Goal: Information Seeking & Learning: Learn about a topic

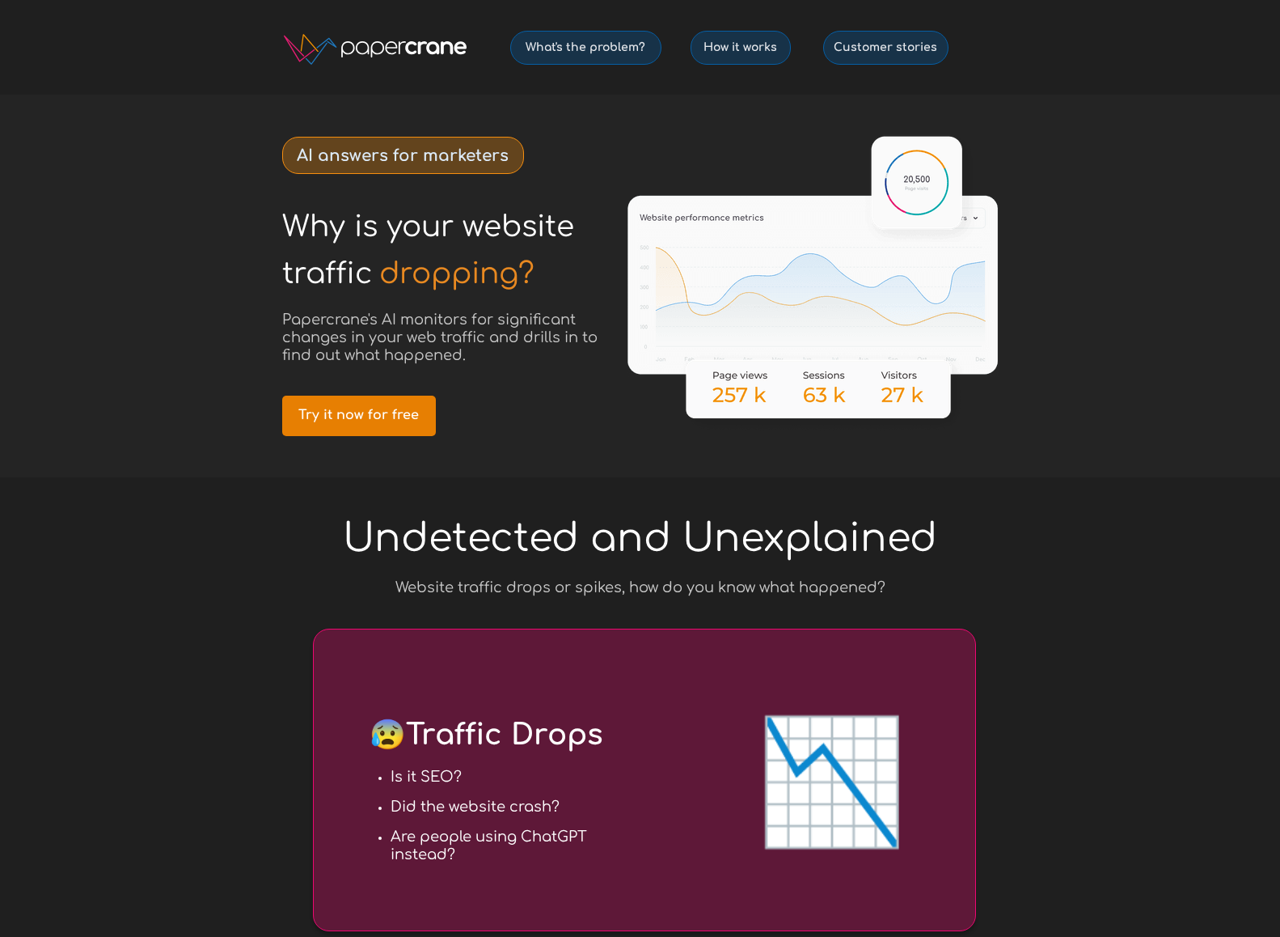
click at [389, 402] on link "Try it now for free" at bounding box center [359, 416] width 154 height 40
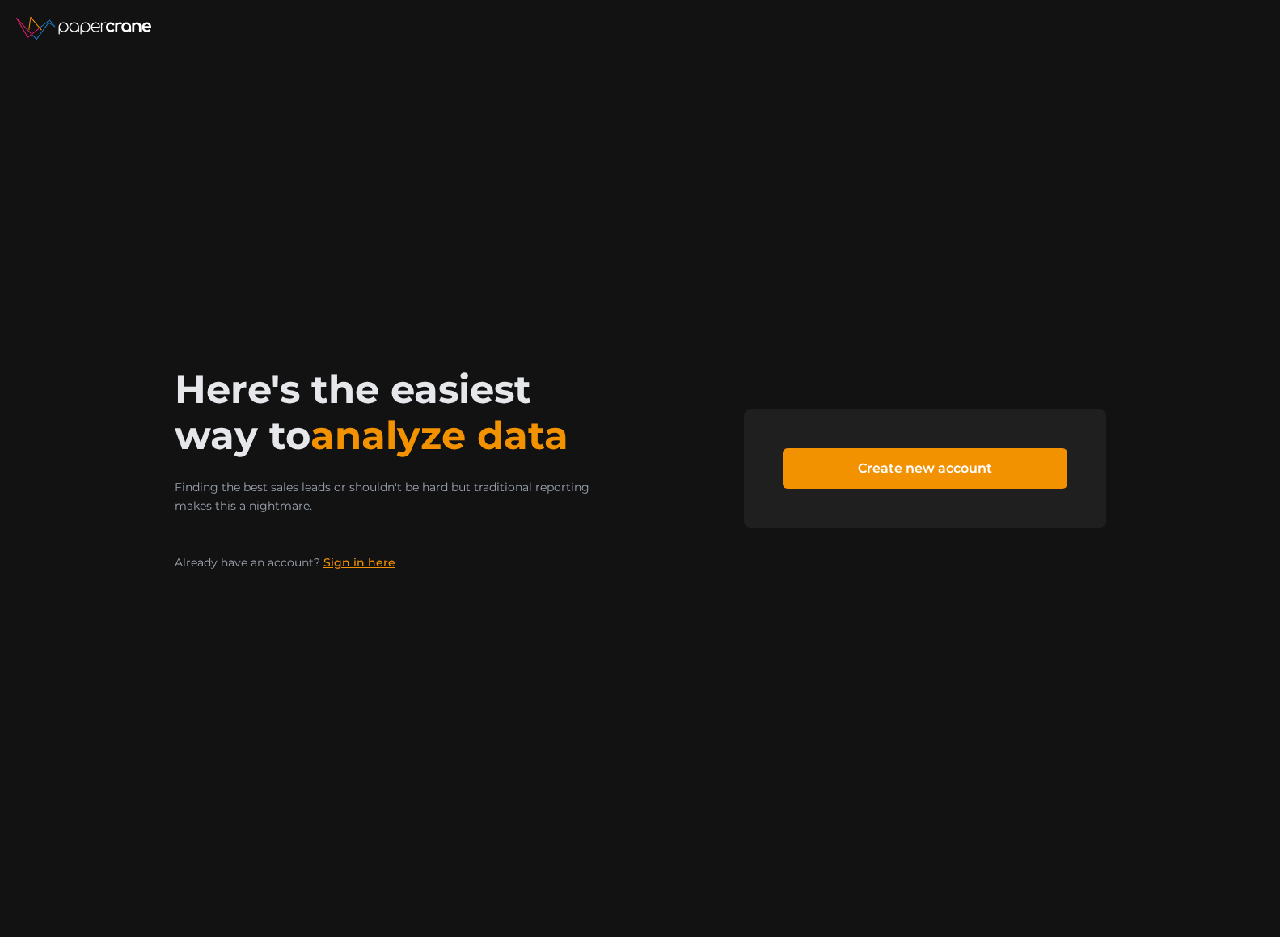
click at [366, 563] on link "Sign in here" at bounding box center [360, 562] width 72 height 15
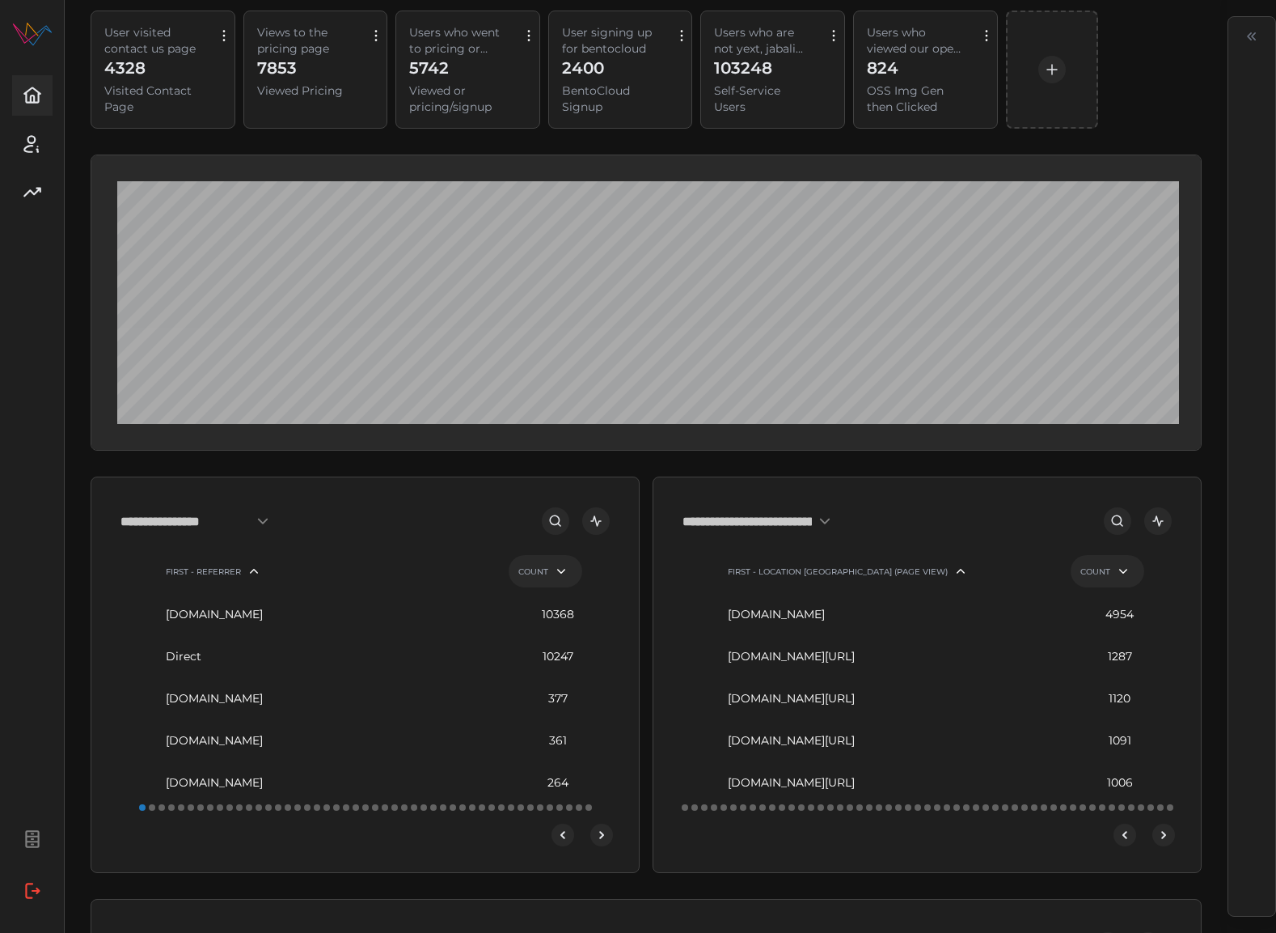
scroll to position [81, 0]
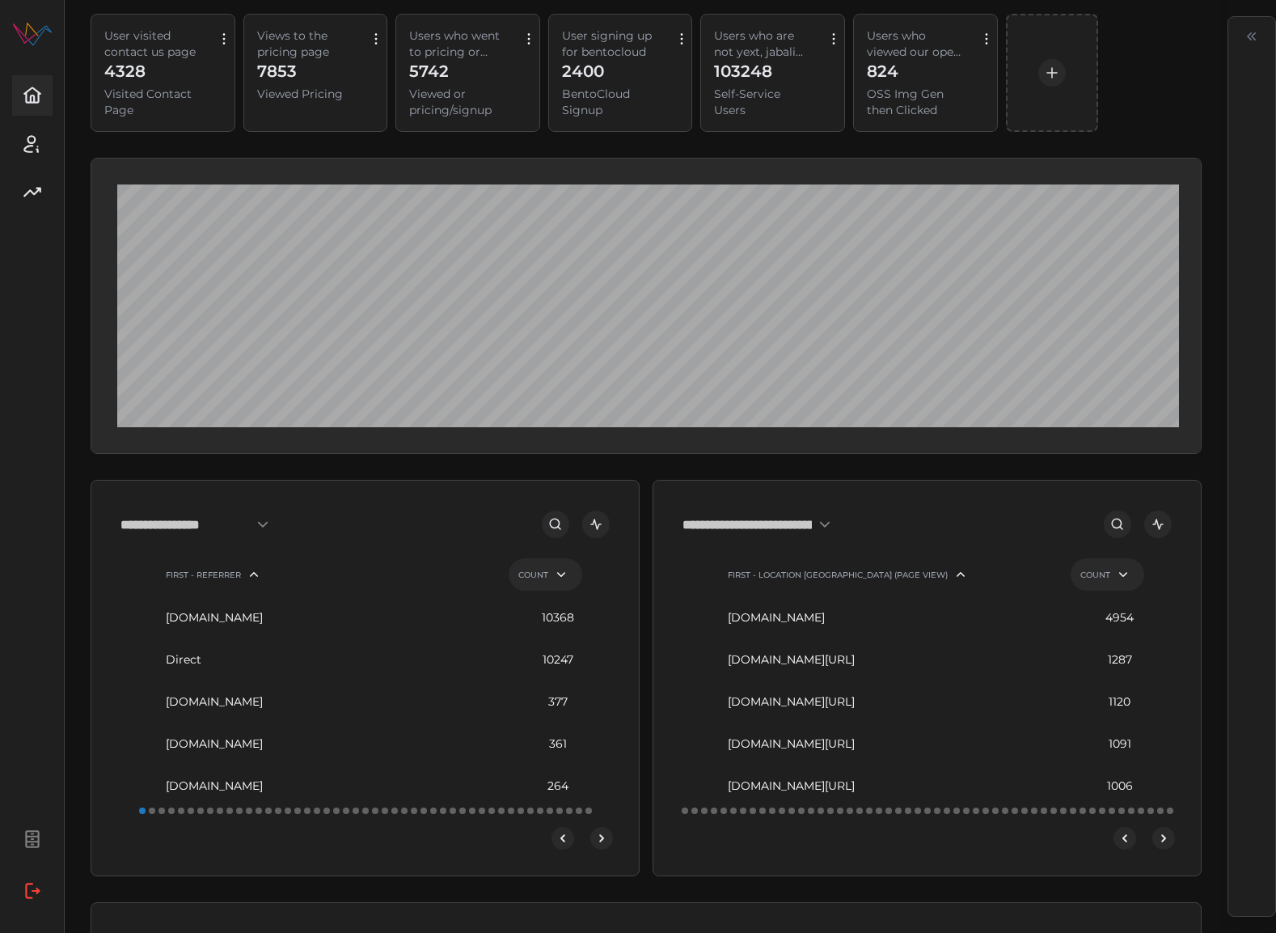
click at [1162, 529] on icon "open dashboard" at bounding box center [1158, 524] width 15 height 15
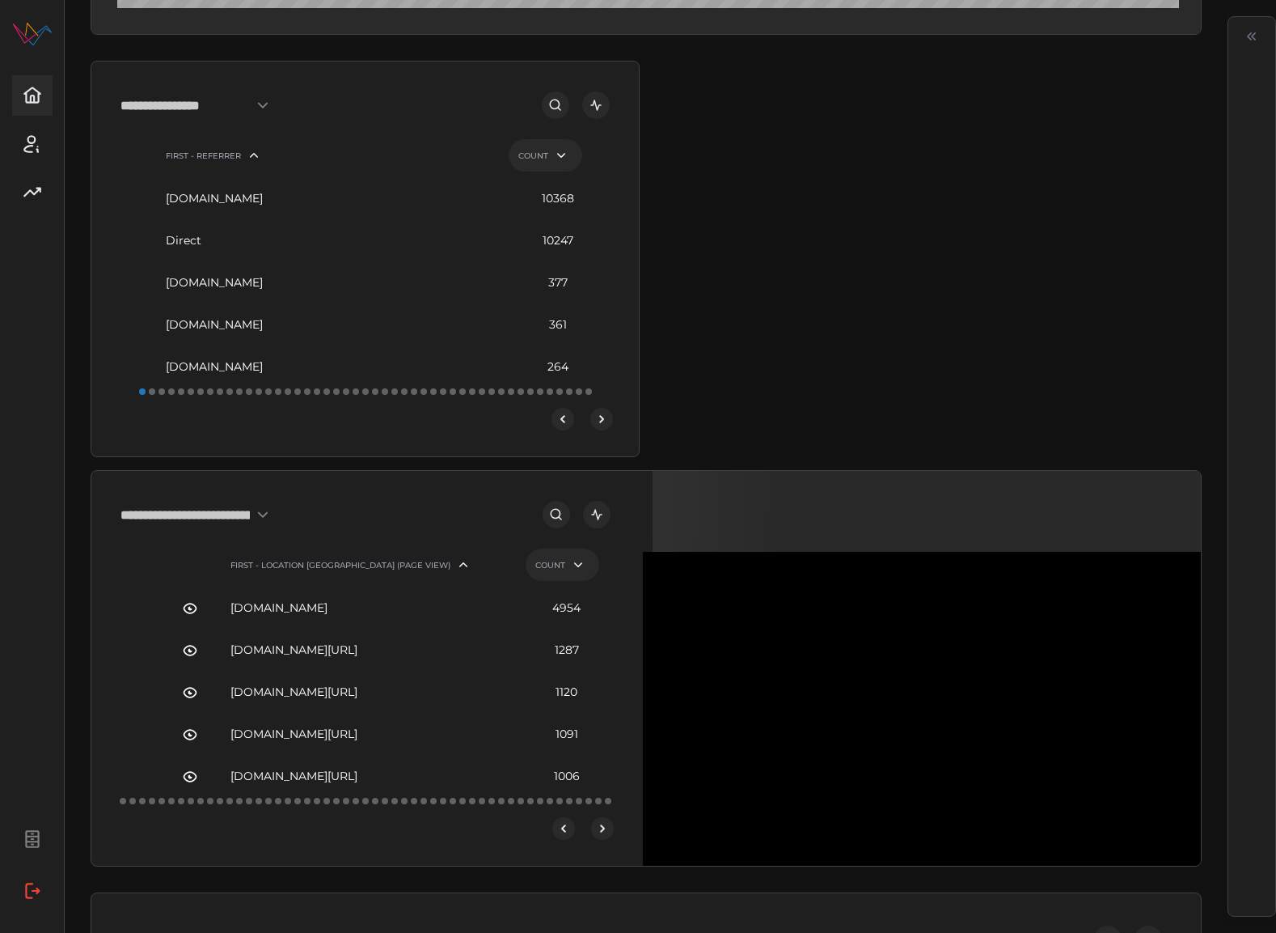
scroll to position [506, 0]
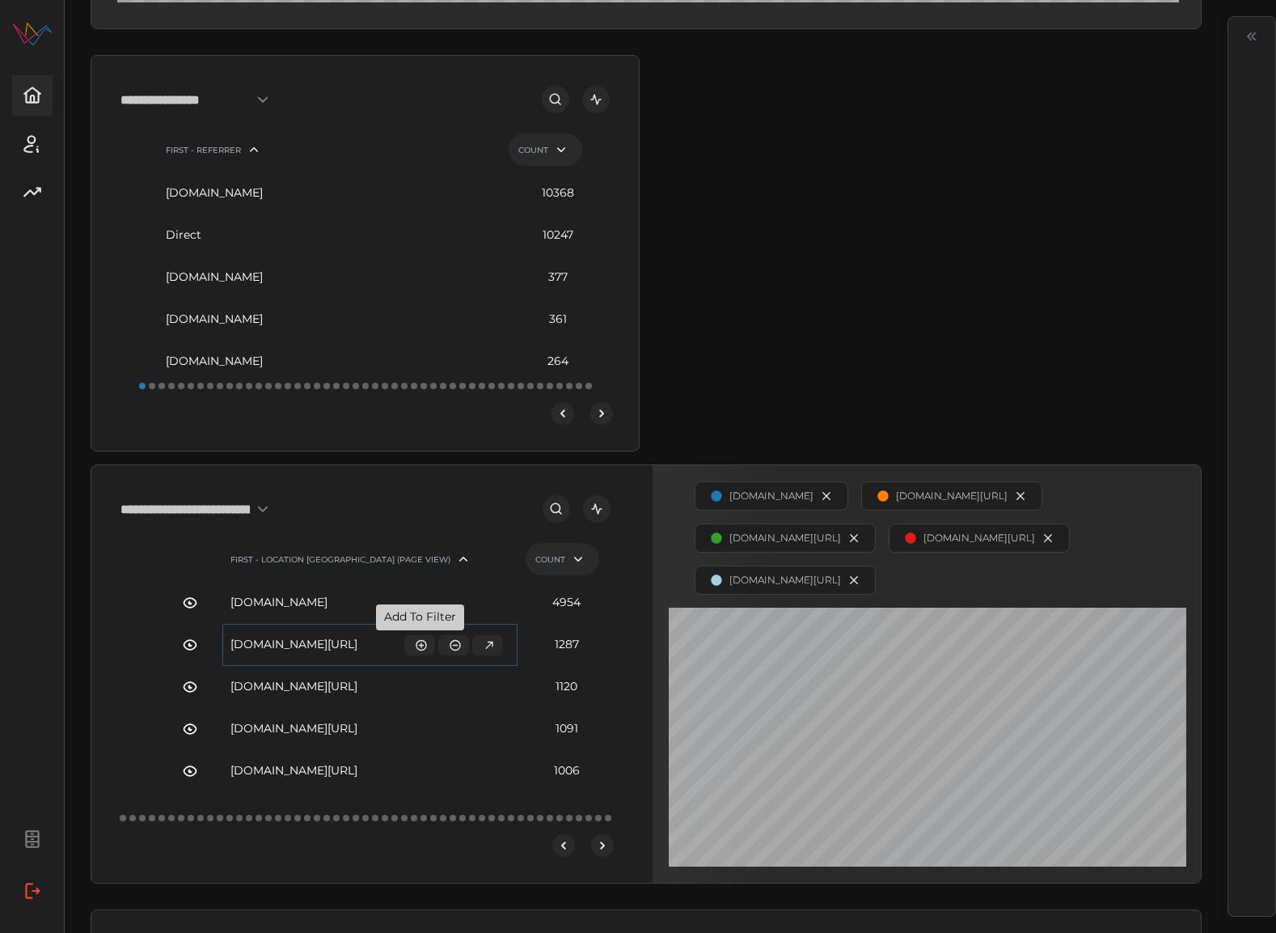
click at [423, 643] on icon "button" at bounding box center [421, 644] width 13 height 13
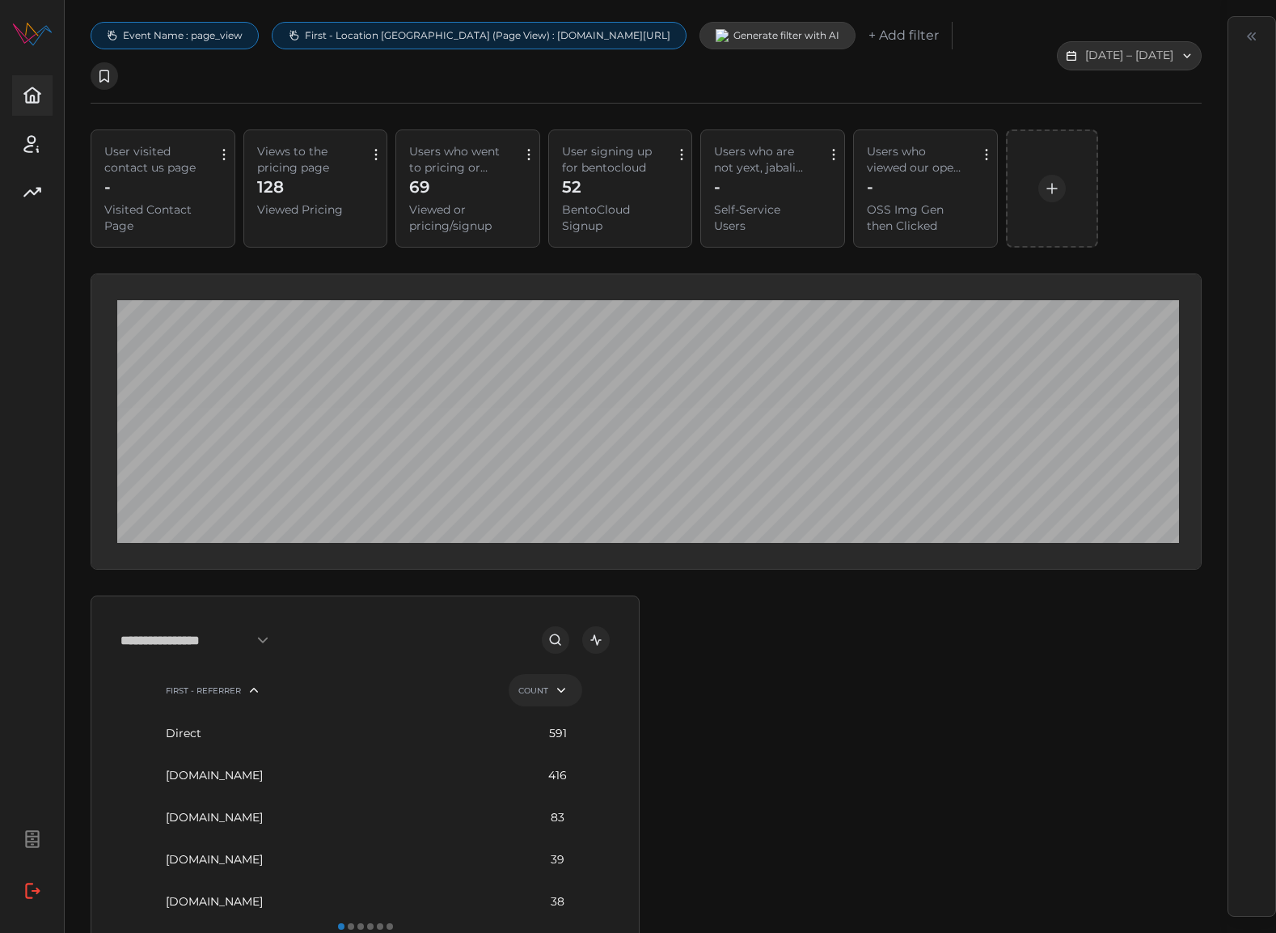
scroll to position [2, 0]
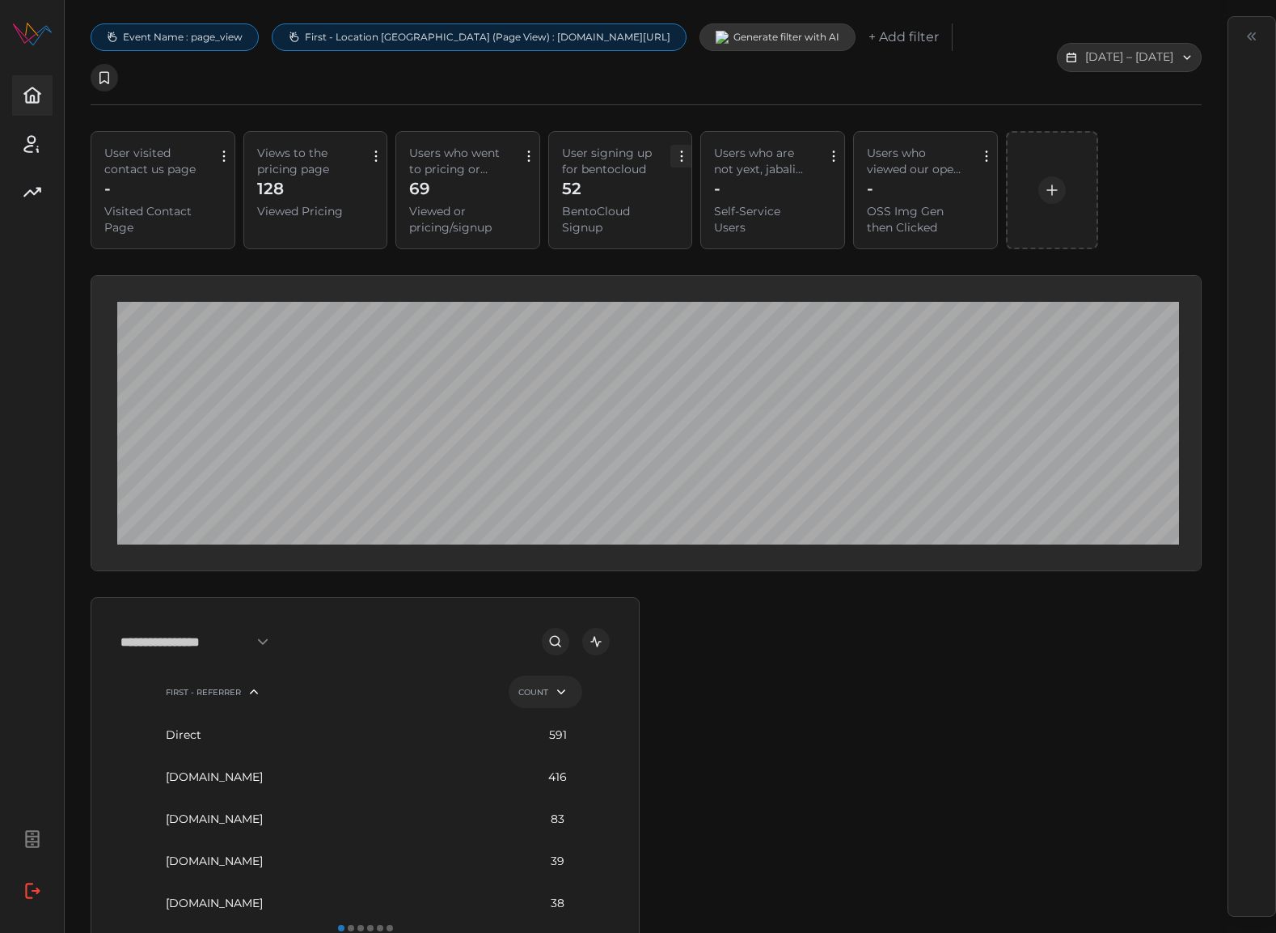
click at [687, 147] on icon "button" at bounding box center [682, 156] width 18 height 18
click at [680, 148] on div "+ AndThen" at bounding box center [684, 151] width 53 height 13
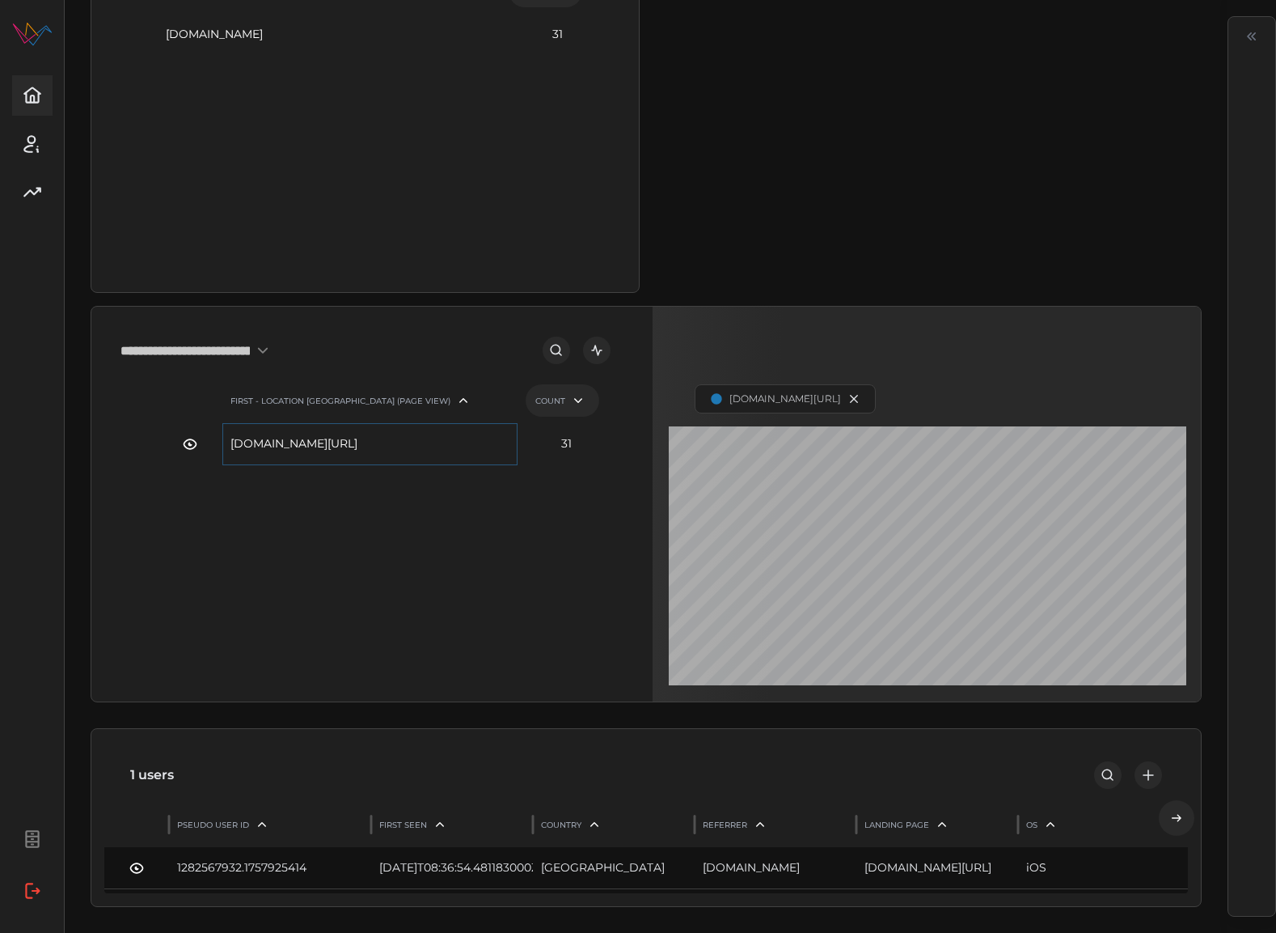
scroll to position [0, 0]
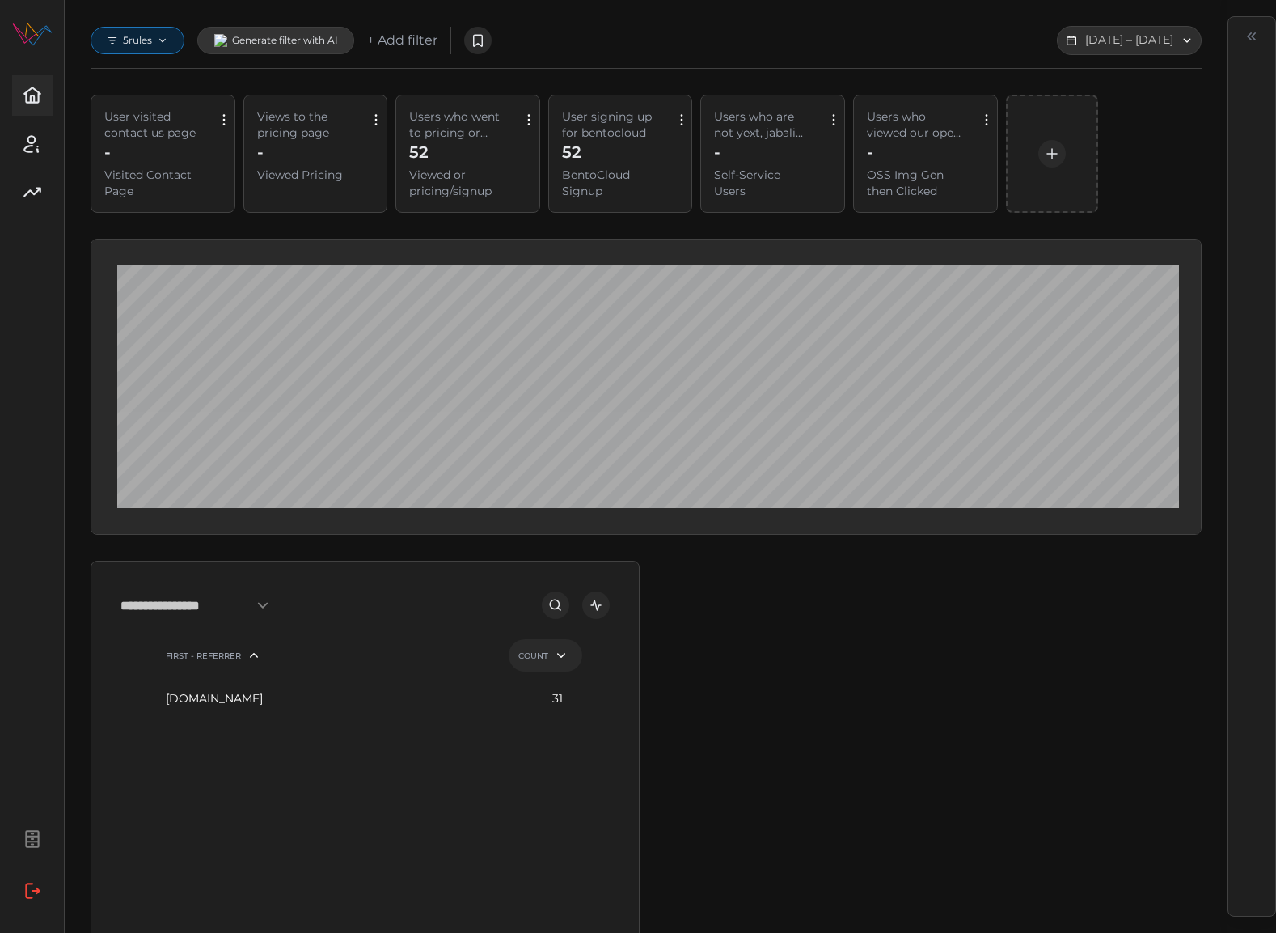
click at [147, 45] on p "5 rules" at bounding box center [137, 40] width 29 height 13
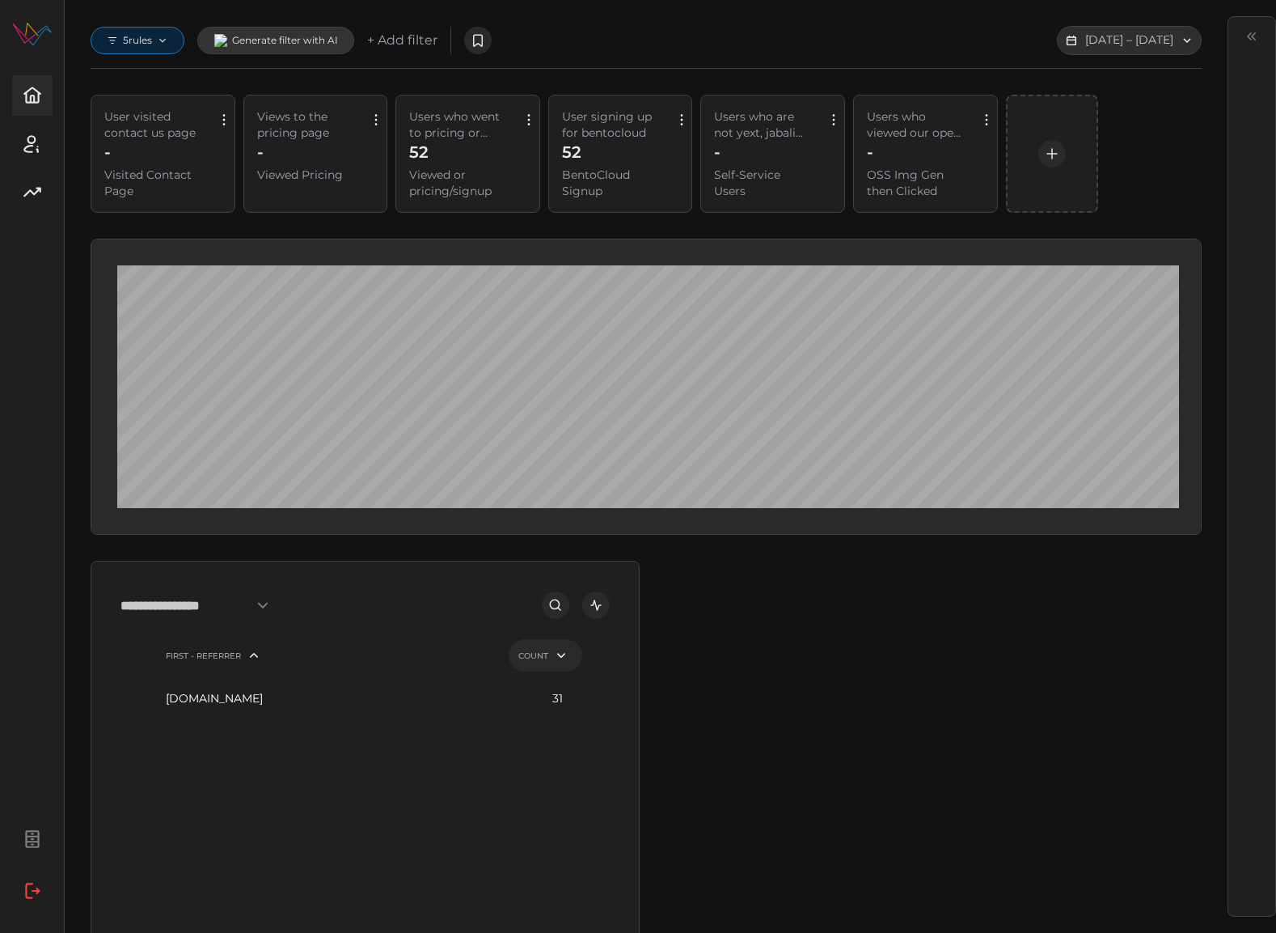
scroll to position [664, 0]
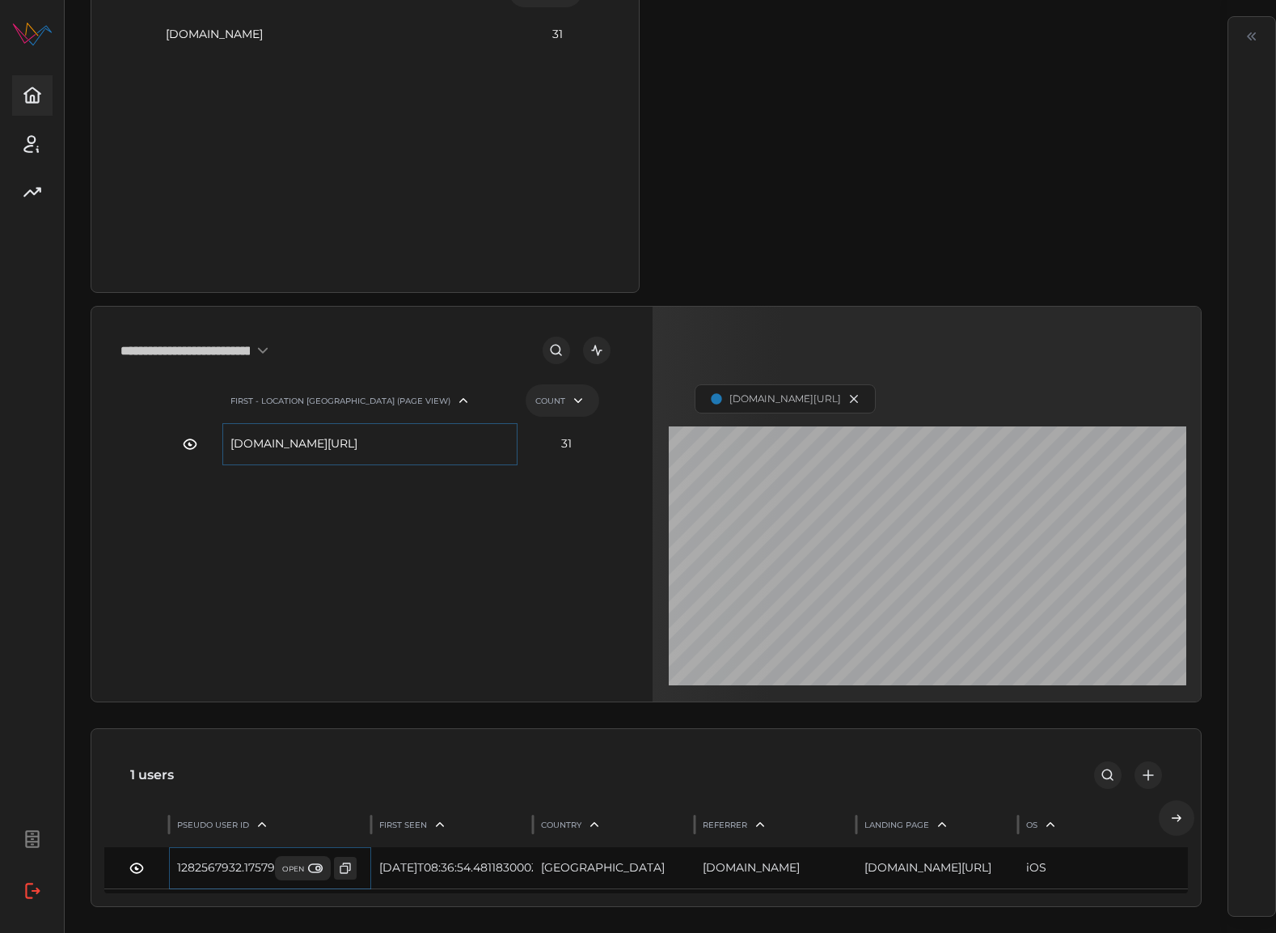
click at [297, 867] on span "OPEN" at bounding box center [302, 868] width 41 height 16
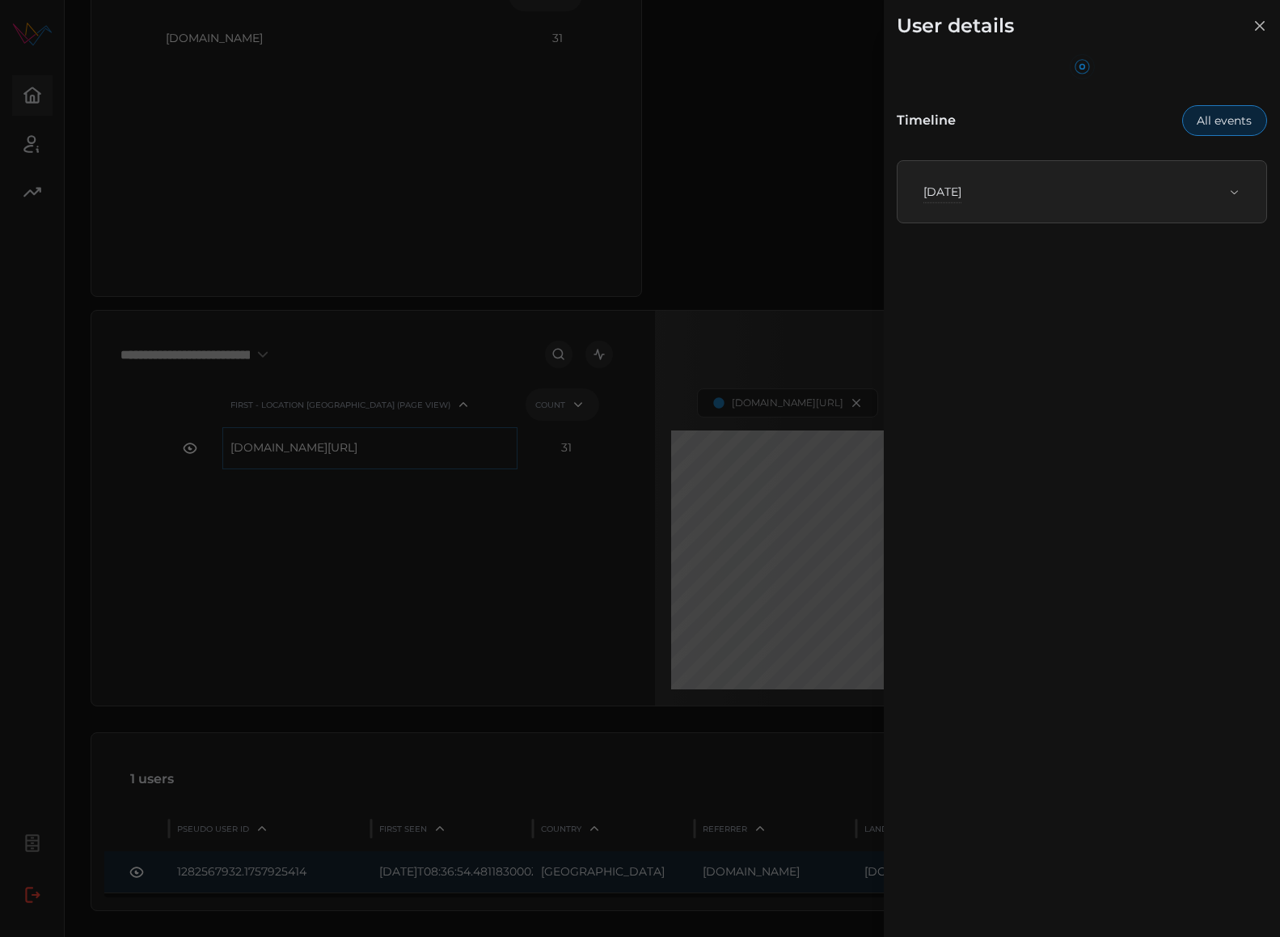
click at [1057, 204] on span "Mon, Sep 15th, 2025" at bounding box center [1076, 192] width 305 height 36
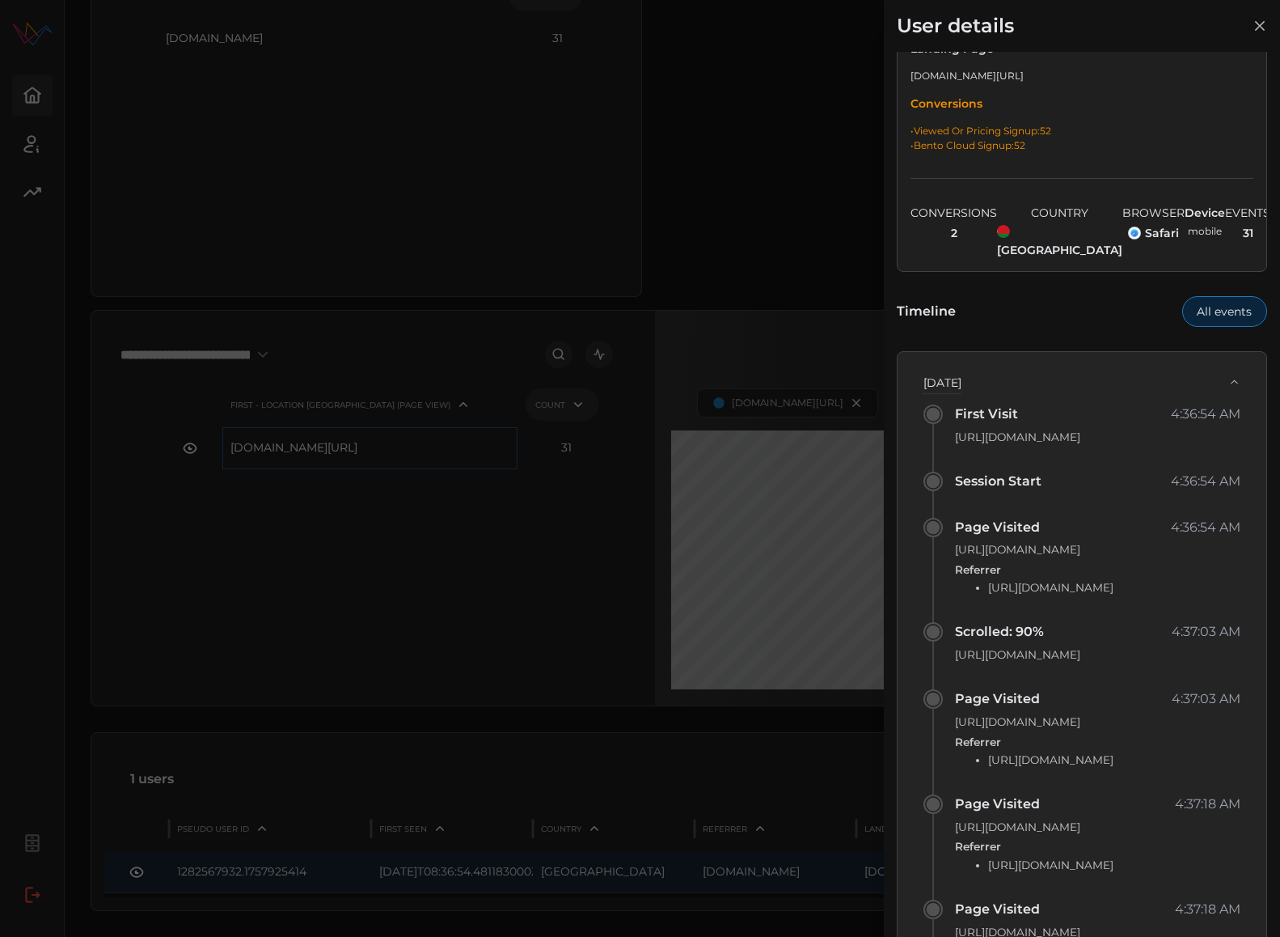
scroll to position [591, 0]
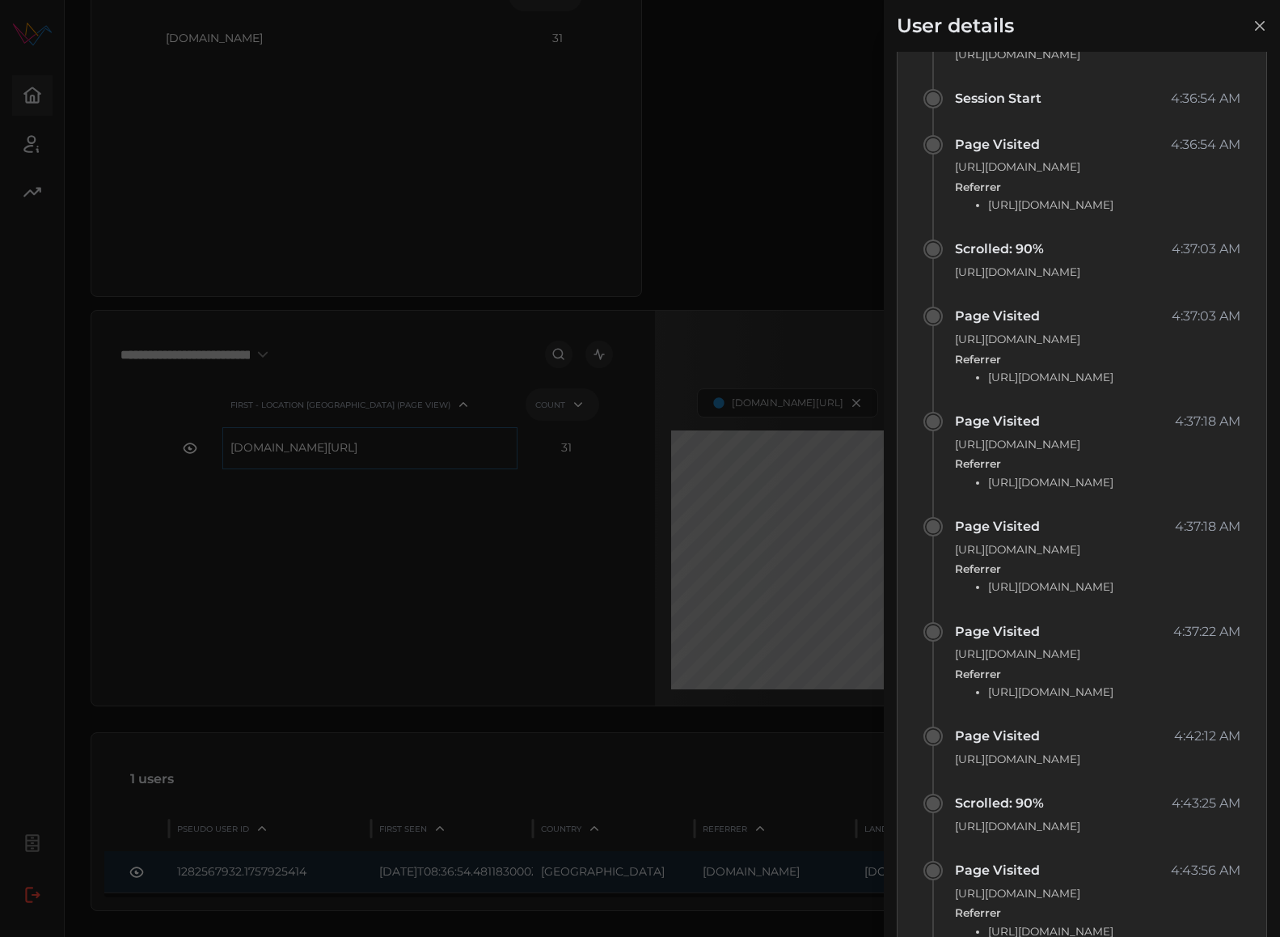
click at [768, 327] on div at bounding box center [640, 468] width 1280 height 937
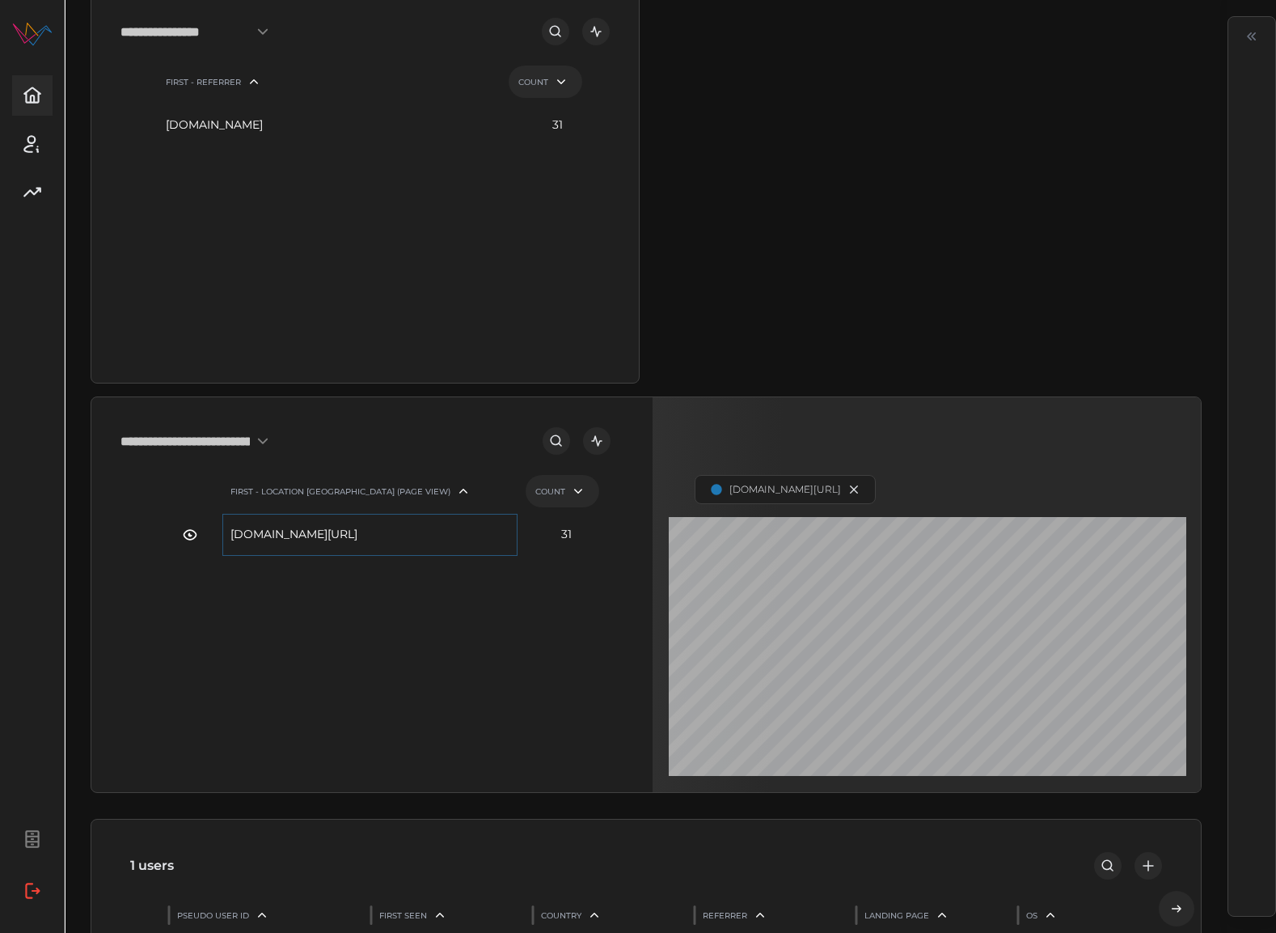
scroll to position [664, 0]
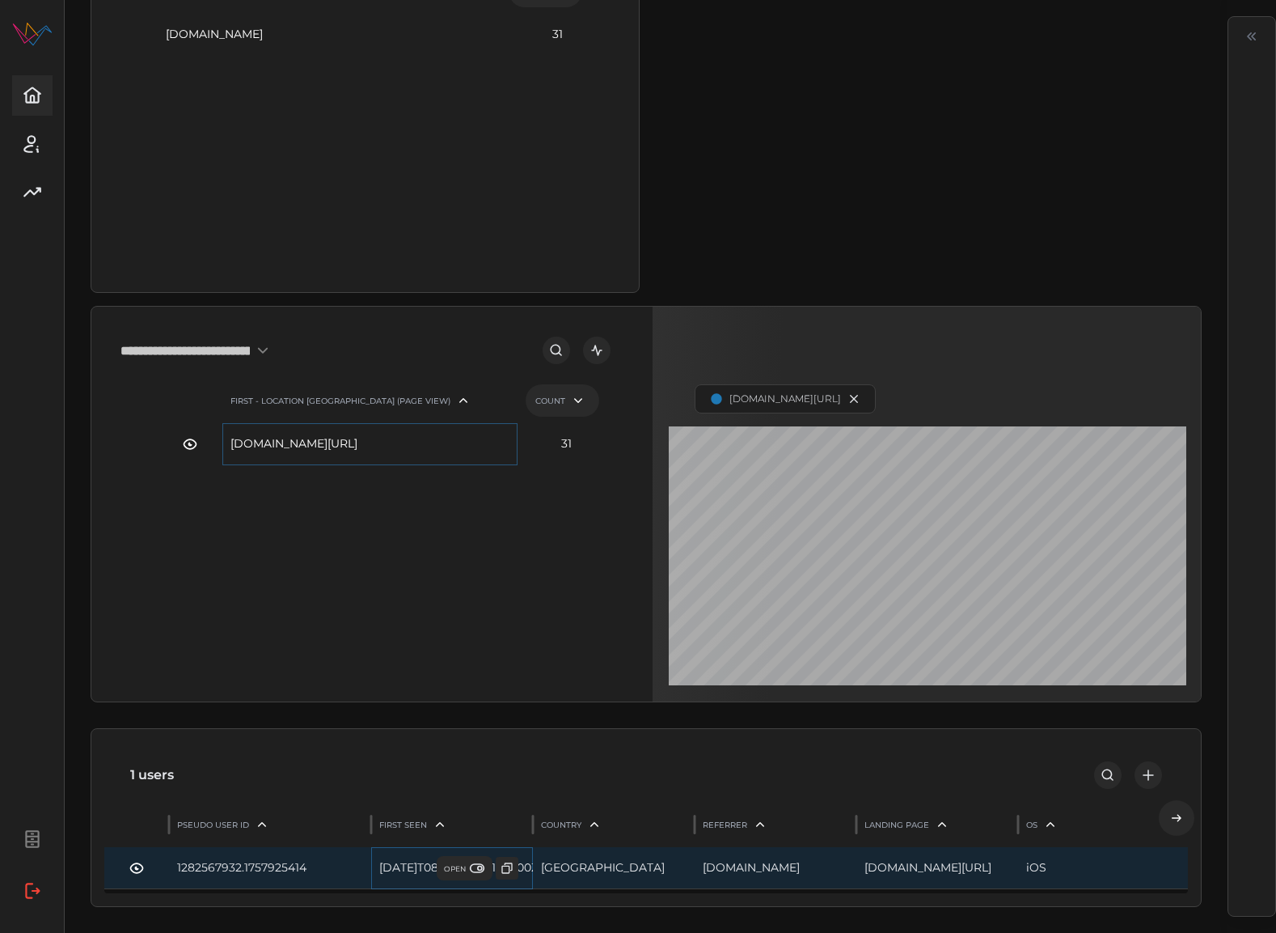
click at [445, 868] on span "OPEN" at bounding box center [464, 868] width 41 height 16
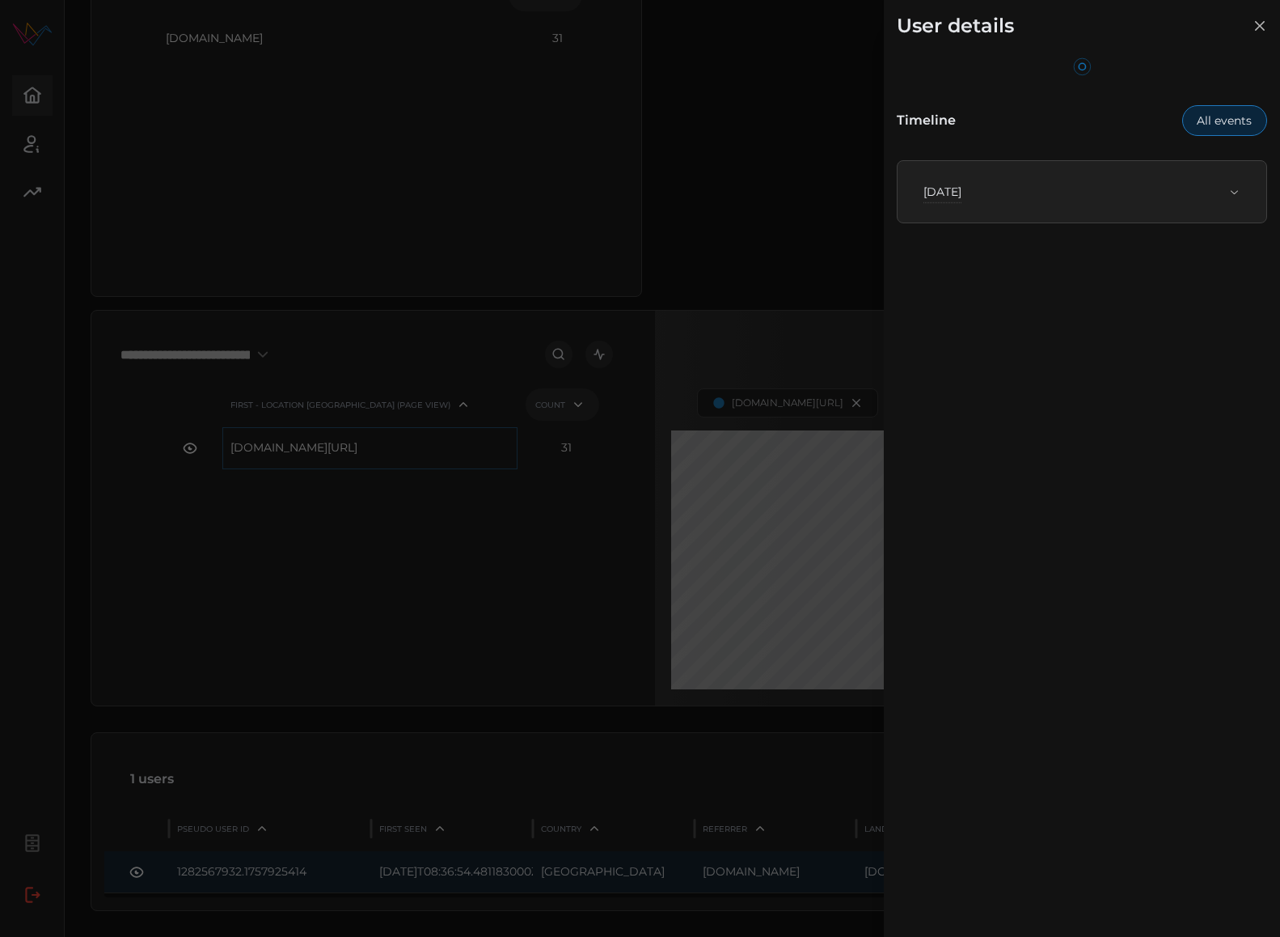
click at [1124, 188] on div "Mon, Sep 15th, 2025" at bounding box center [1076, 192] width 305 height 16
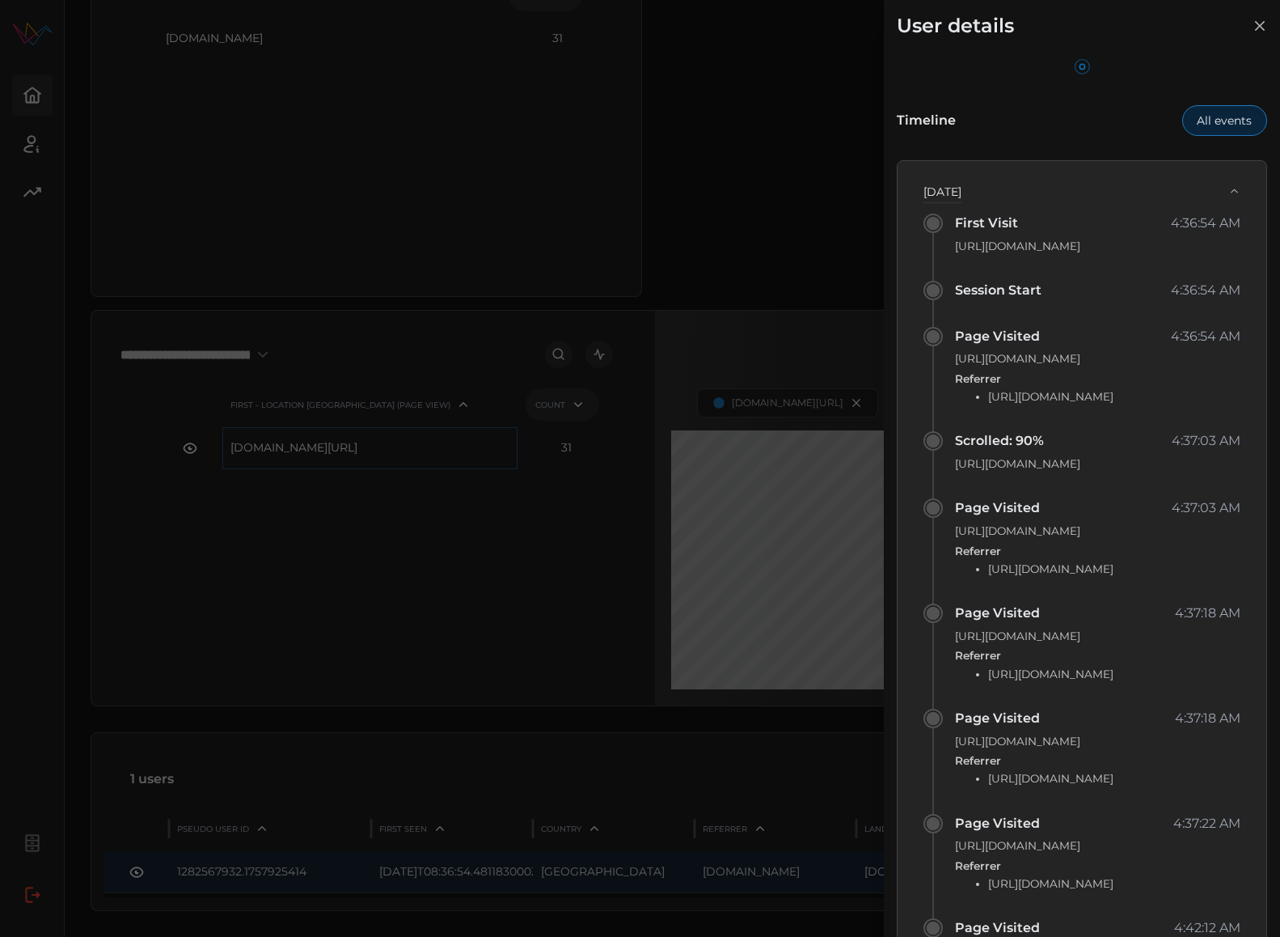
click at [766, 320] on div at bounding box center [640, 468] width 1280 height 937
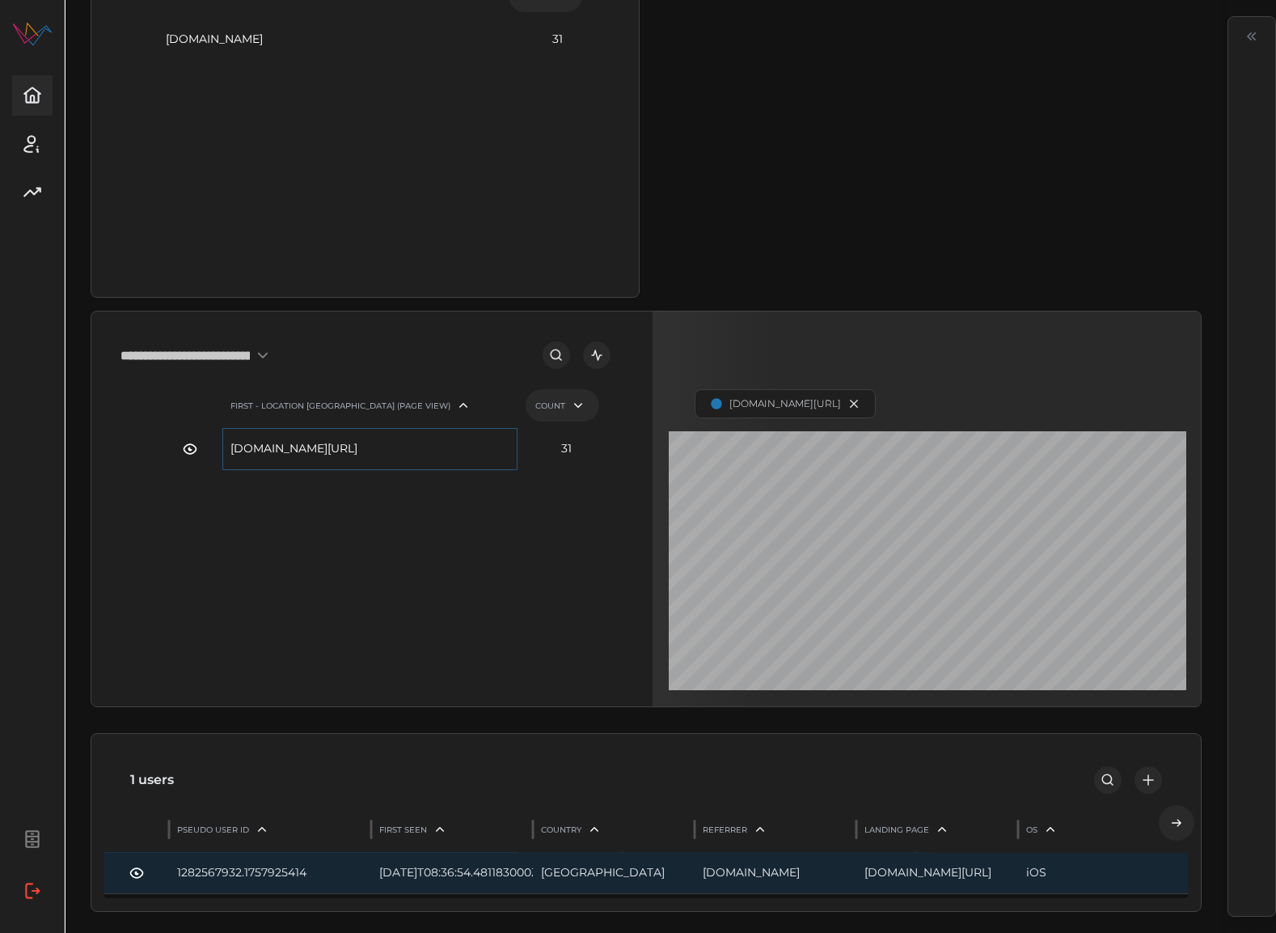
scroll to position [0, 0]
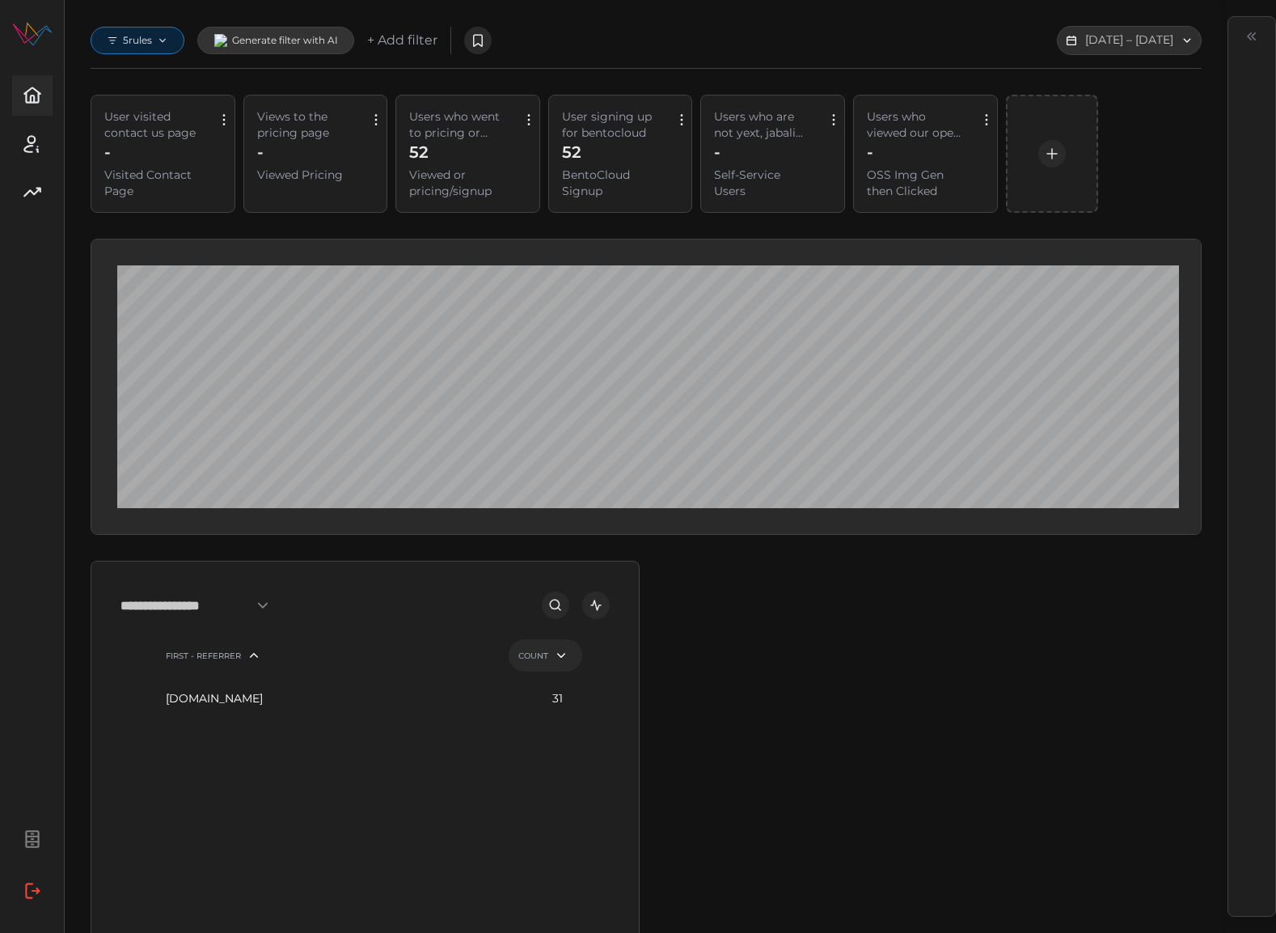
click at [161, 46] on div "5 rules" at bounding box center [137, 40] width 61 height 13
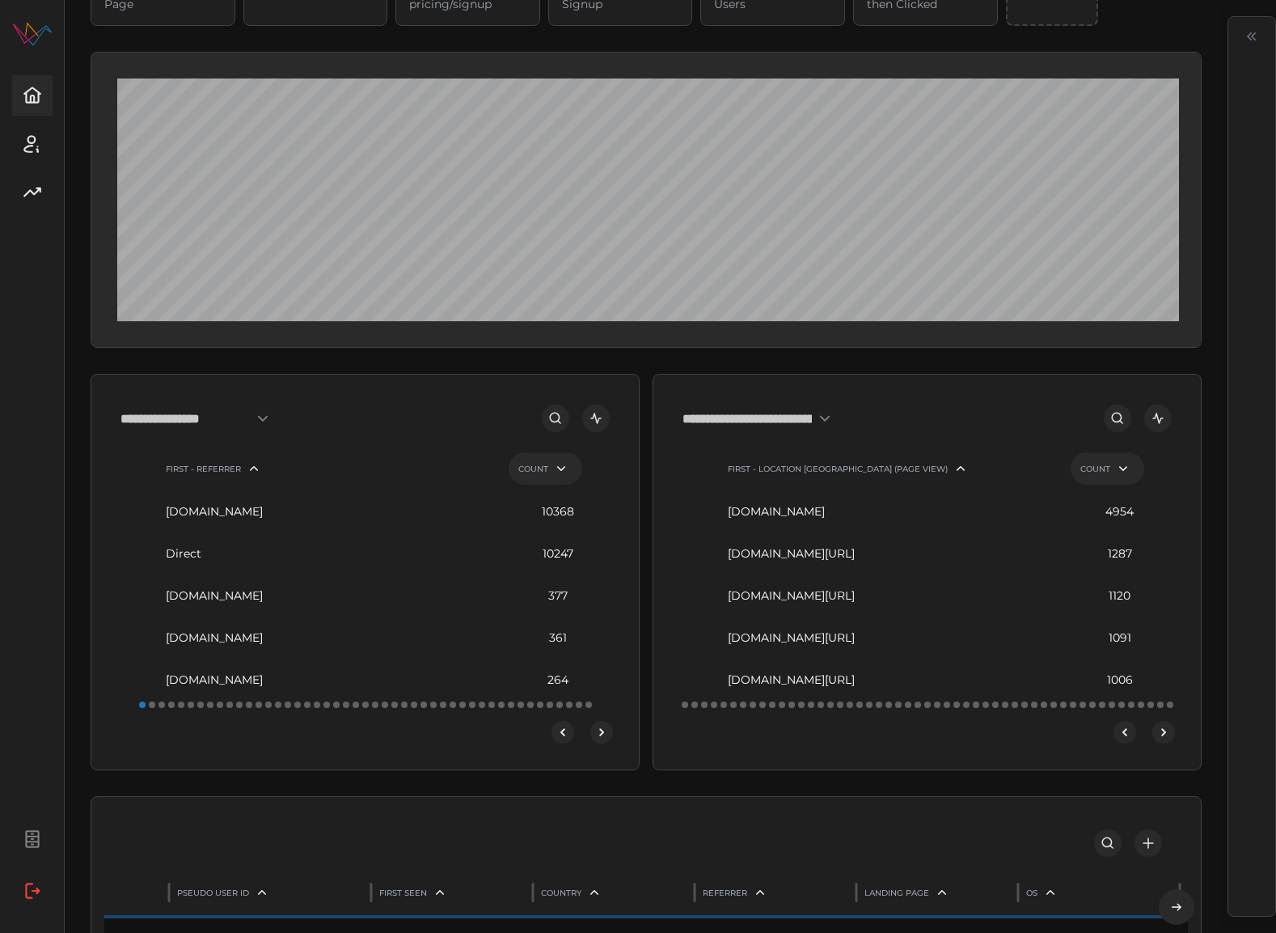
scroll to position [189, 0]
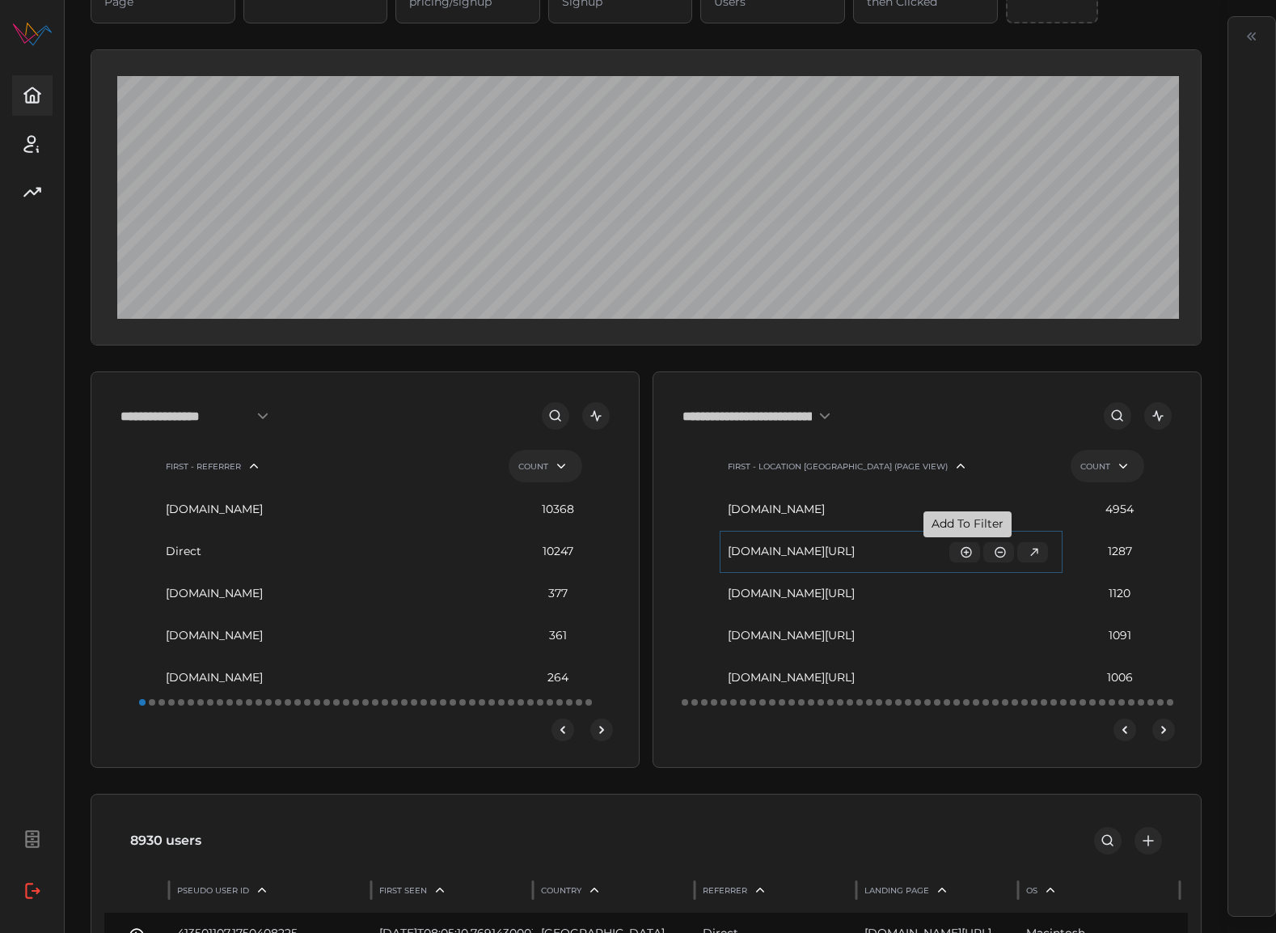
click at [968, 553] on icon "button" at bounding box center [966, 551] width 11 height 11
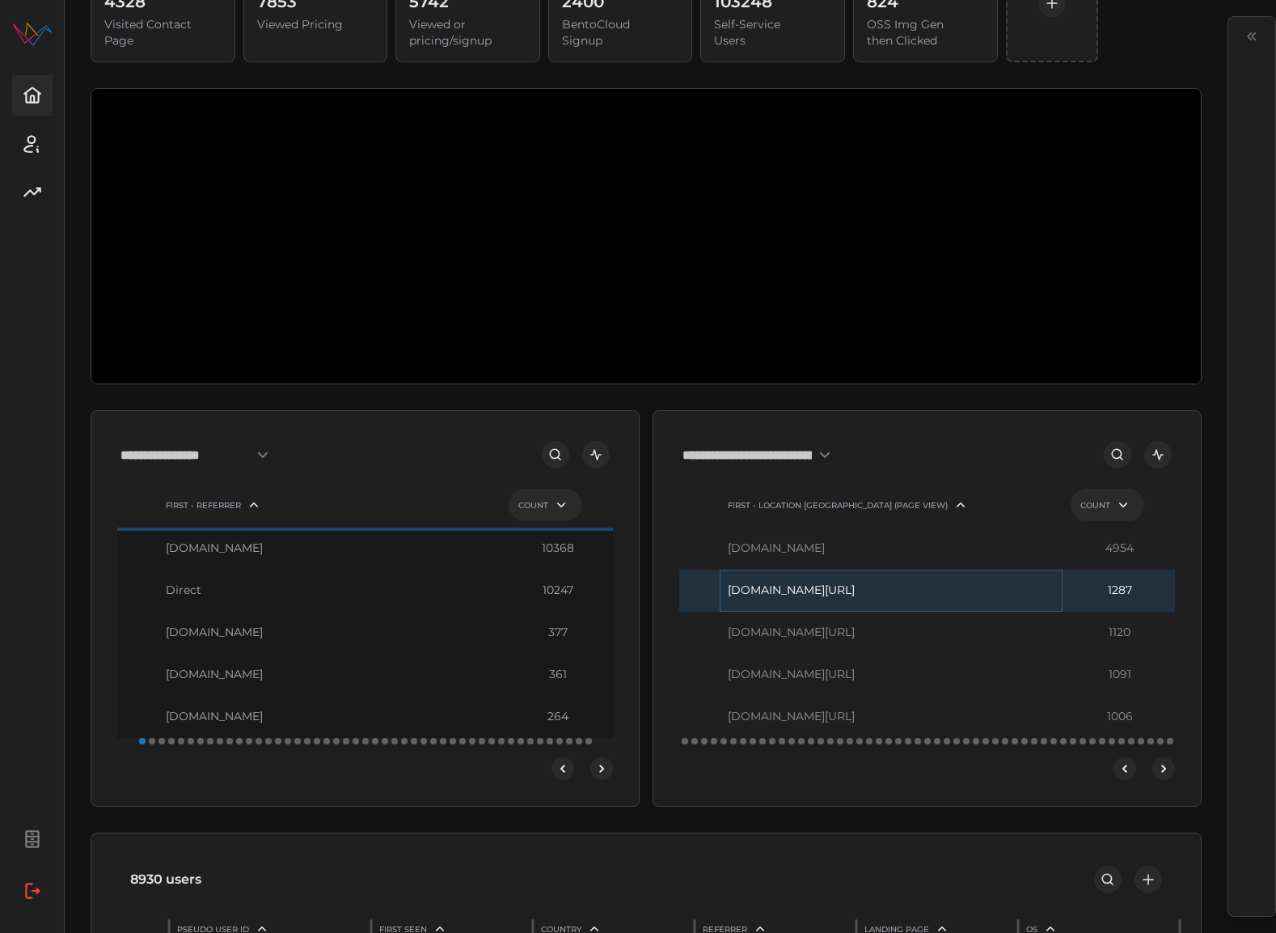
scroll to position [0, 0]
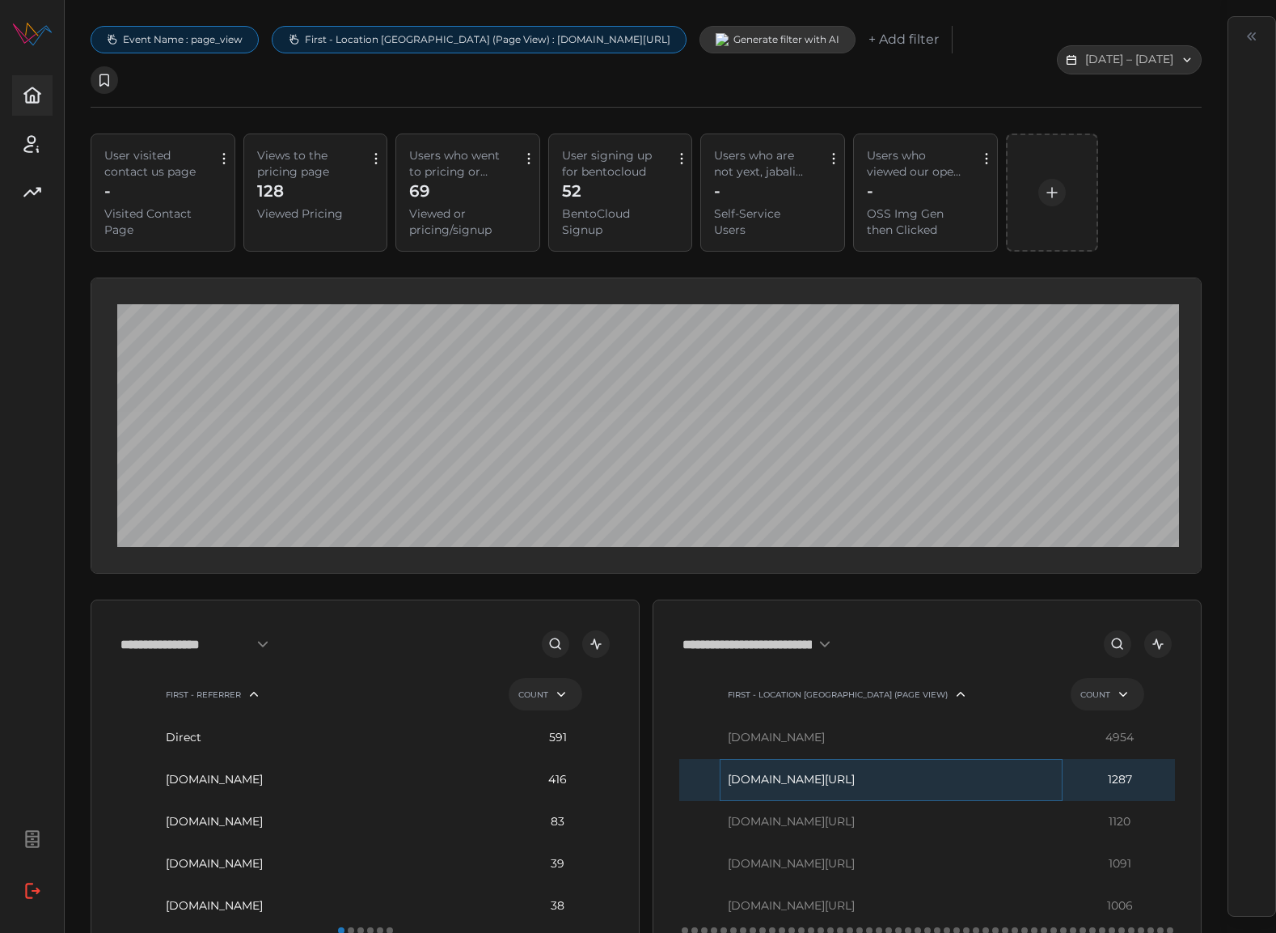
click at [650, 147] on p "User signing up for bentocloud" at bounding box center [609, 163] width 95 height 32
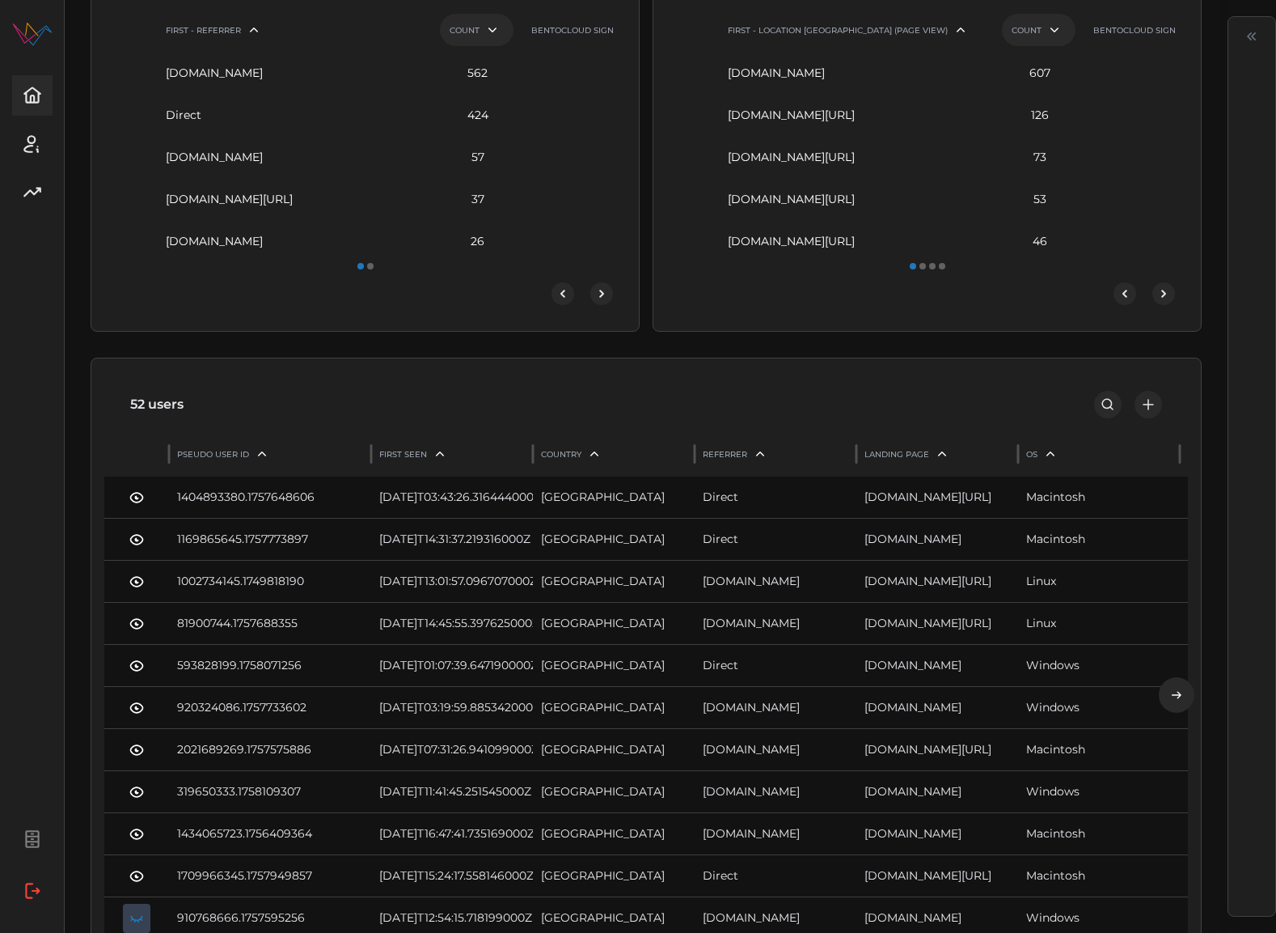
scroll to position [751, 0]
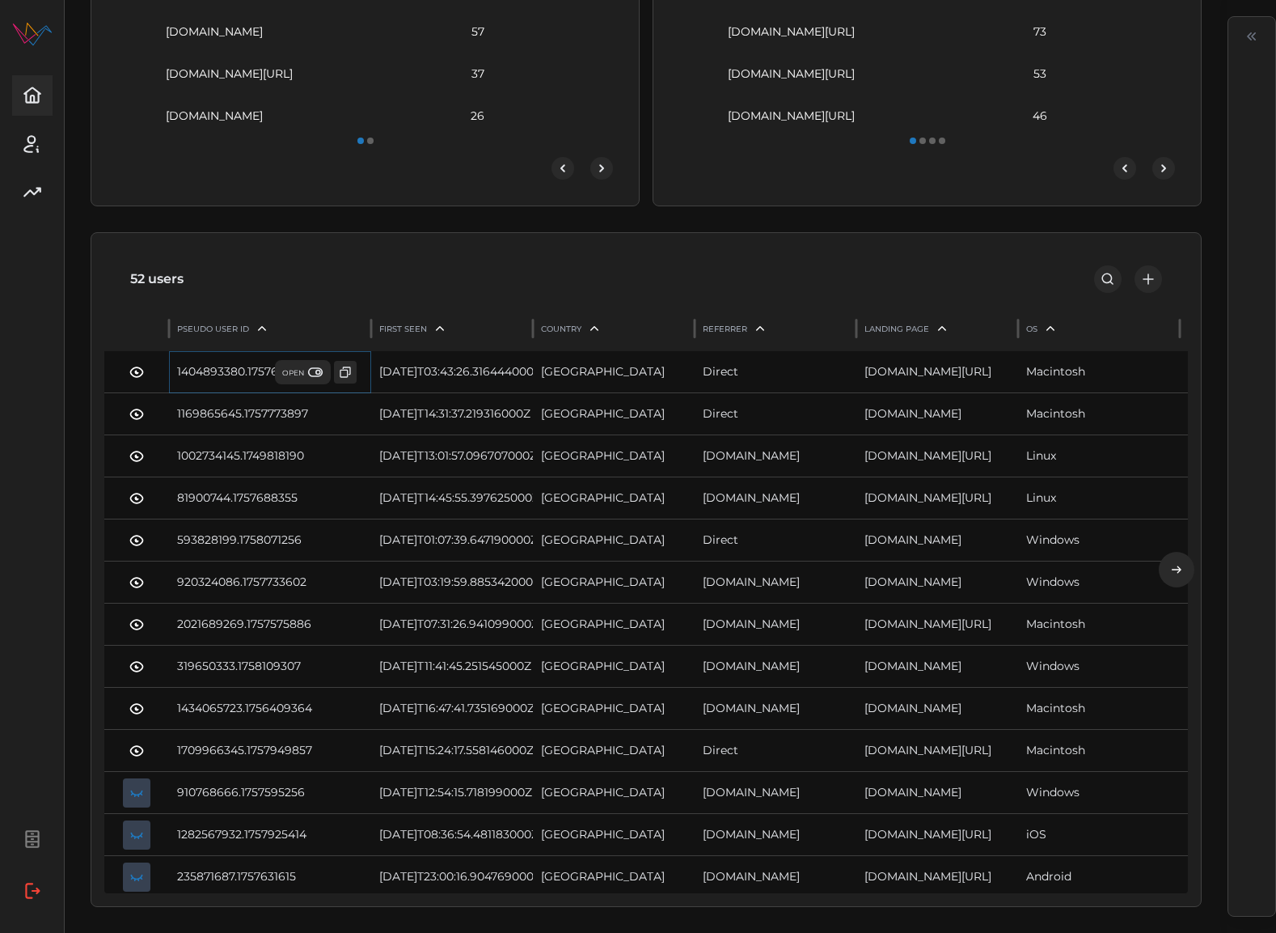
click at [298, 367] on span "OPEN" at bounding box center [302, 372] width 41 height 16
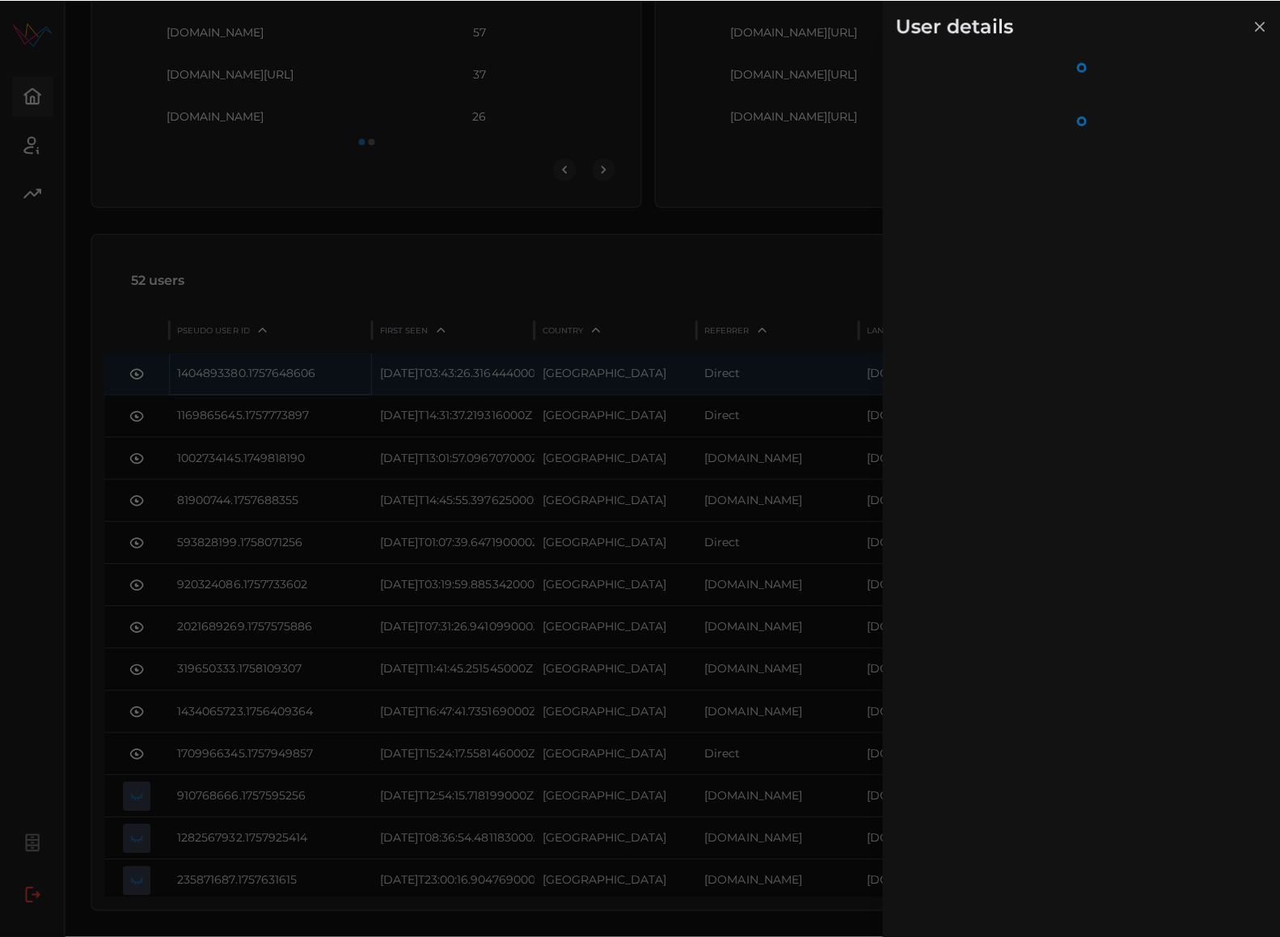
scroll to position [747, 0]
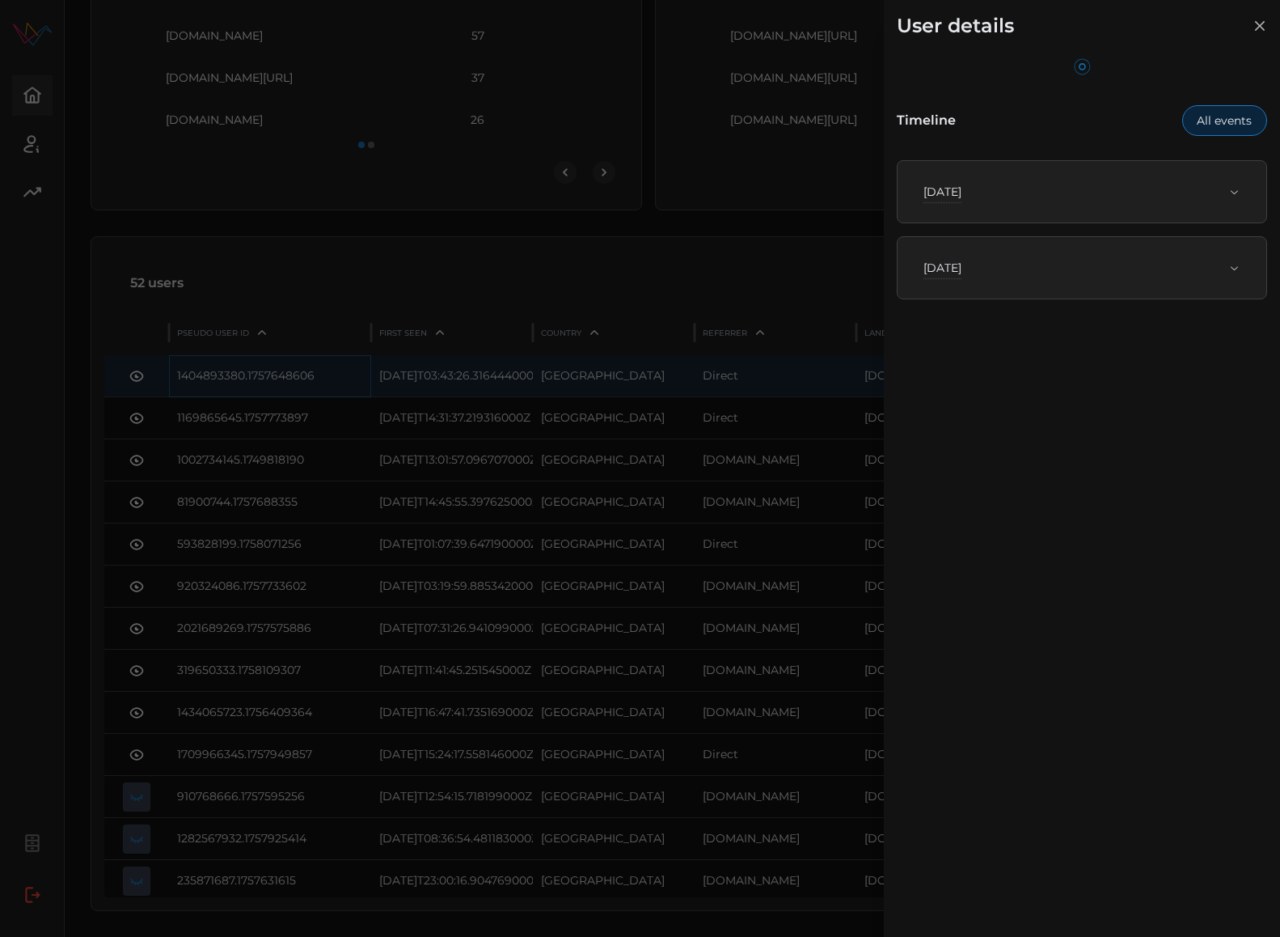
click at [962, 269] on p "Fri, Sep 12th, 2025" at bounding box center [943, 268] width 38 height 16
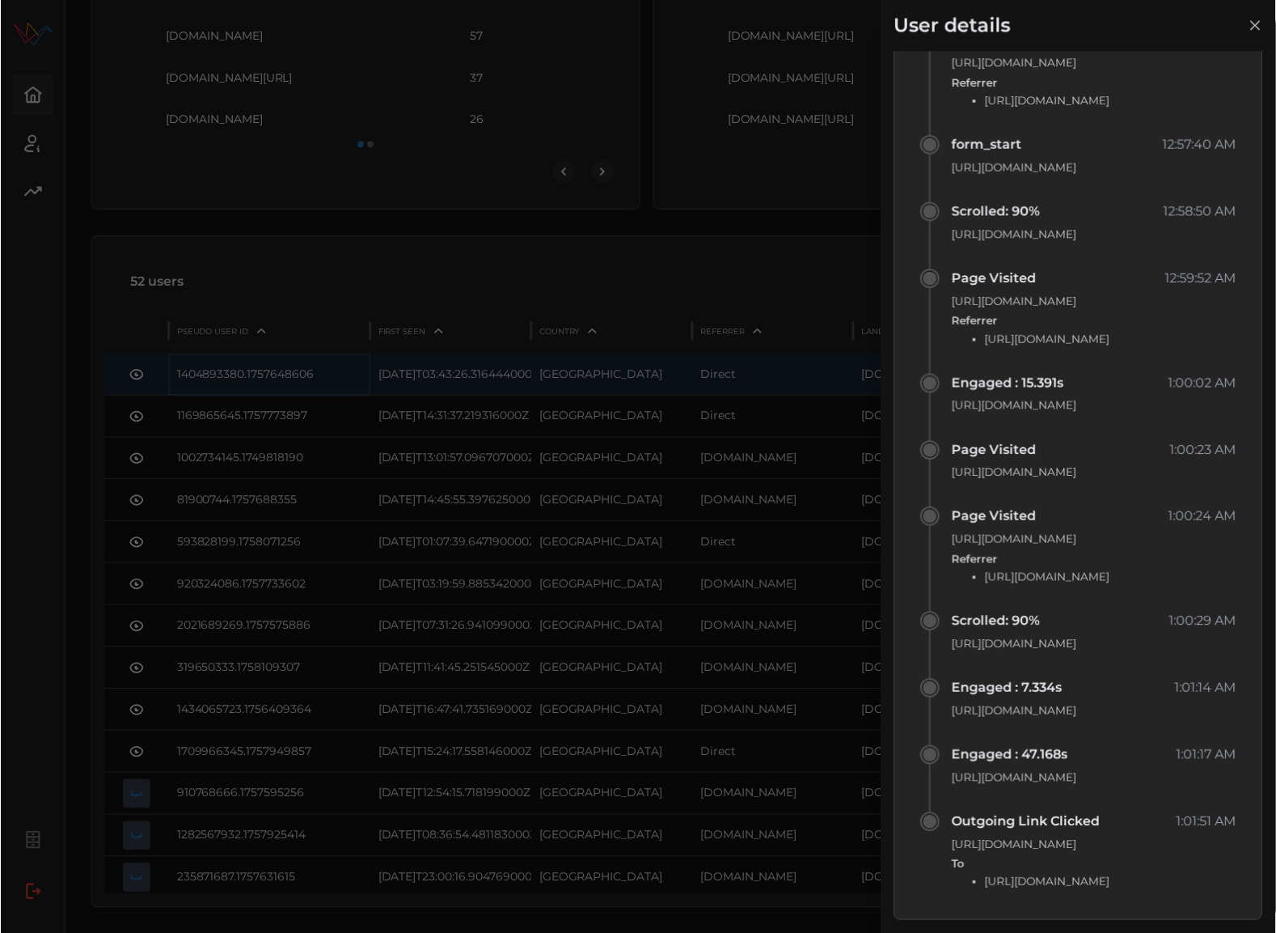
scroll to position [36073, 0]
click at [557, 322] on div at bounding box center [640, 468] width 1280 height 937
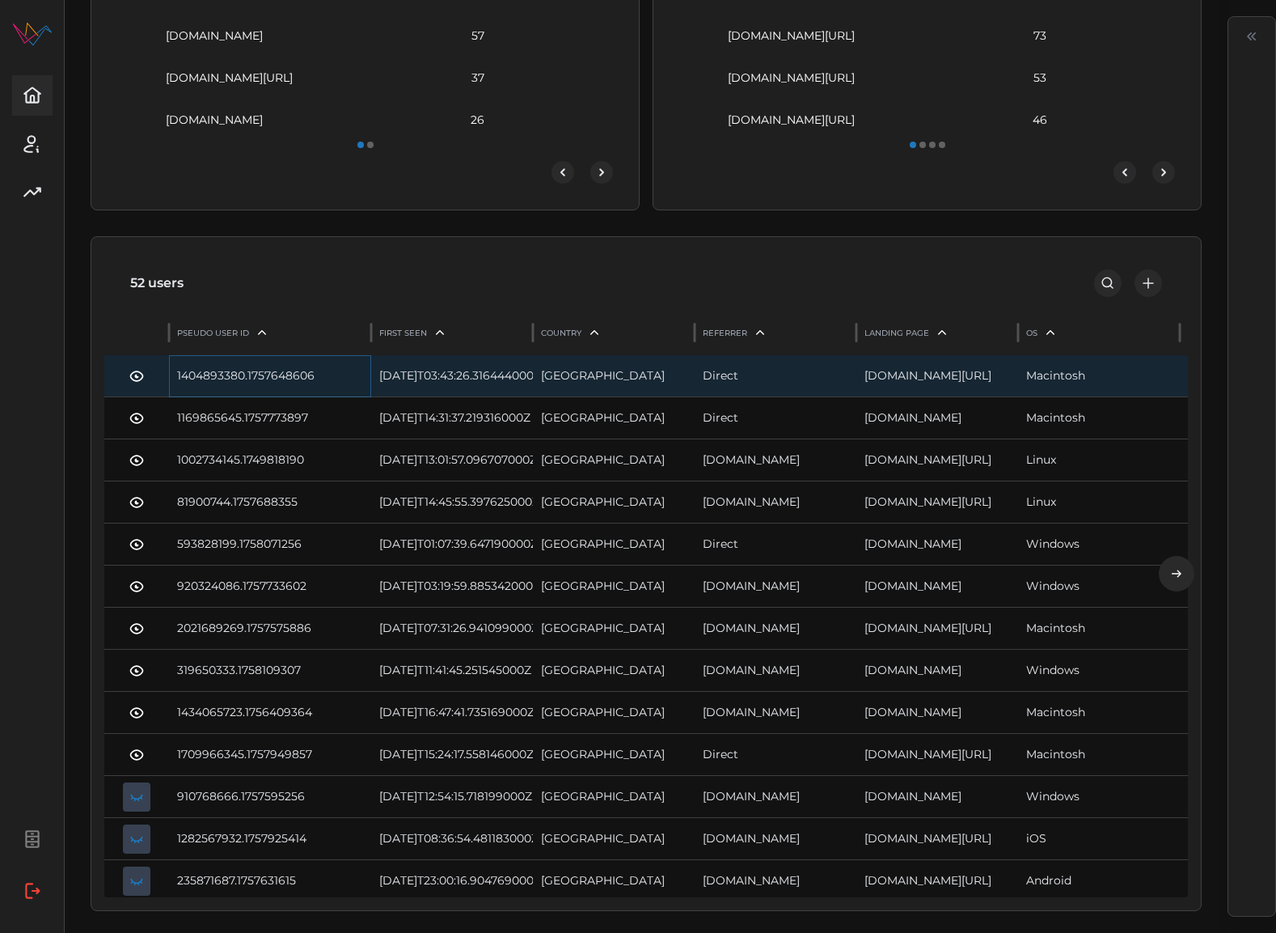
click at [1138, 289] on div at bounding box center [1128, 283] width 68 height 28
click at [1142, 287] on span "add" at bounding box center [1149, 283] width 26 height 26
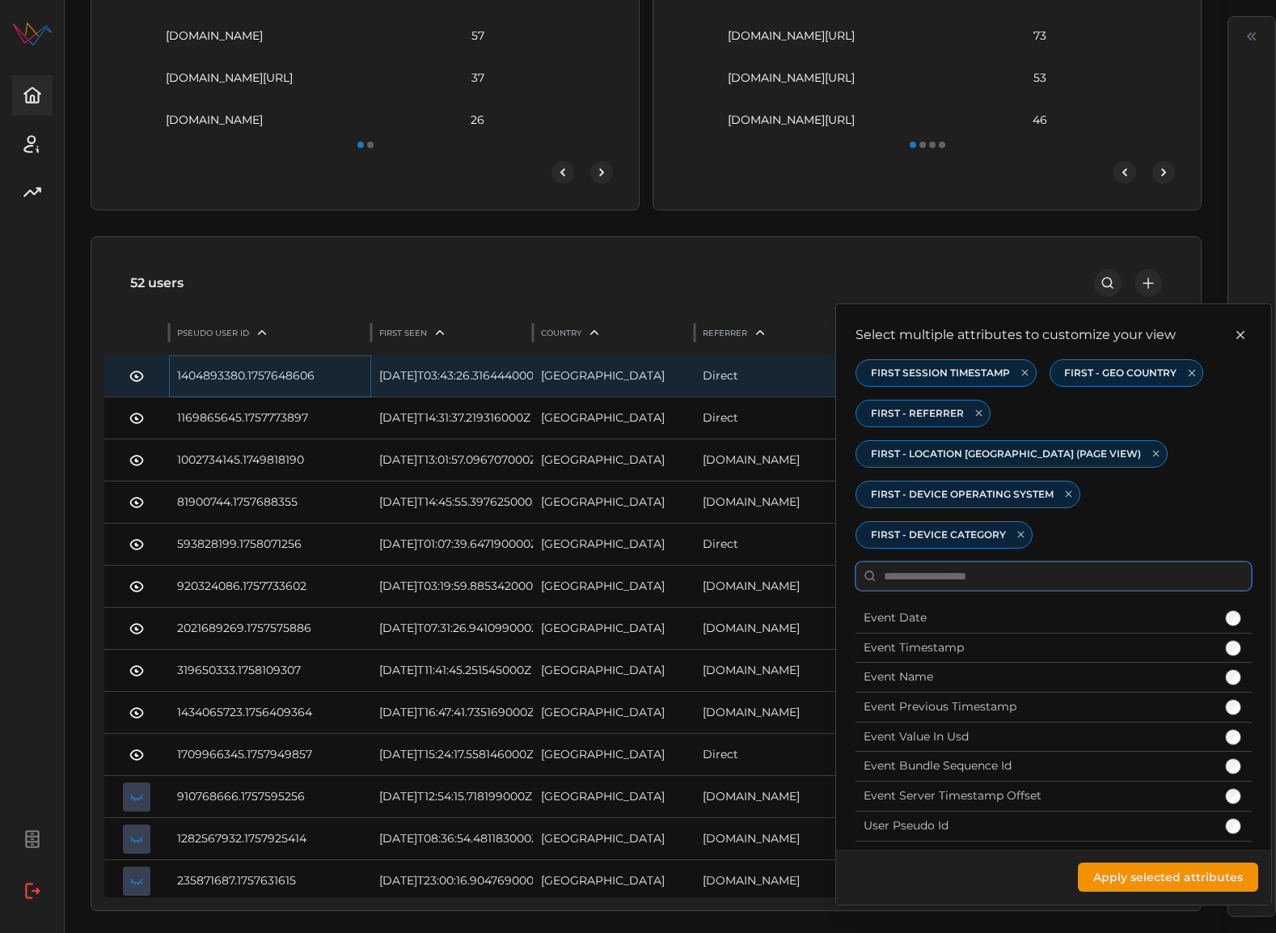
click at [1066, 561] on input at bounding box center [1054, 575] width 396 height 29
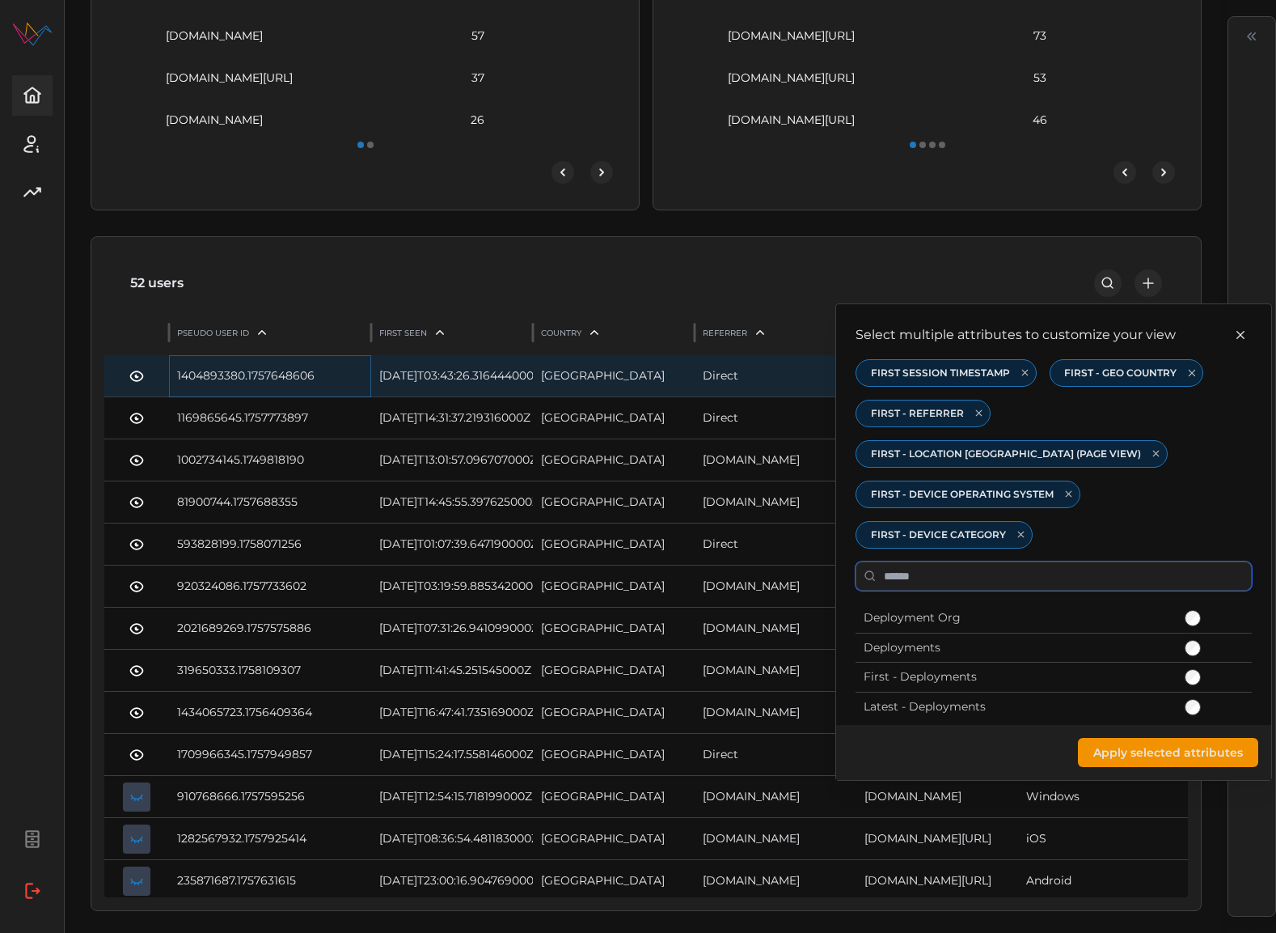
type input "******"
click at [1190, 739] on span "Apply selected attributes" at bounding box center [1169, 753] width 150 height 28
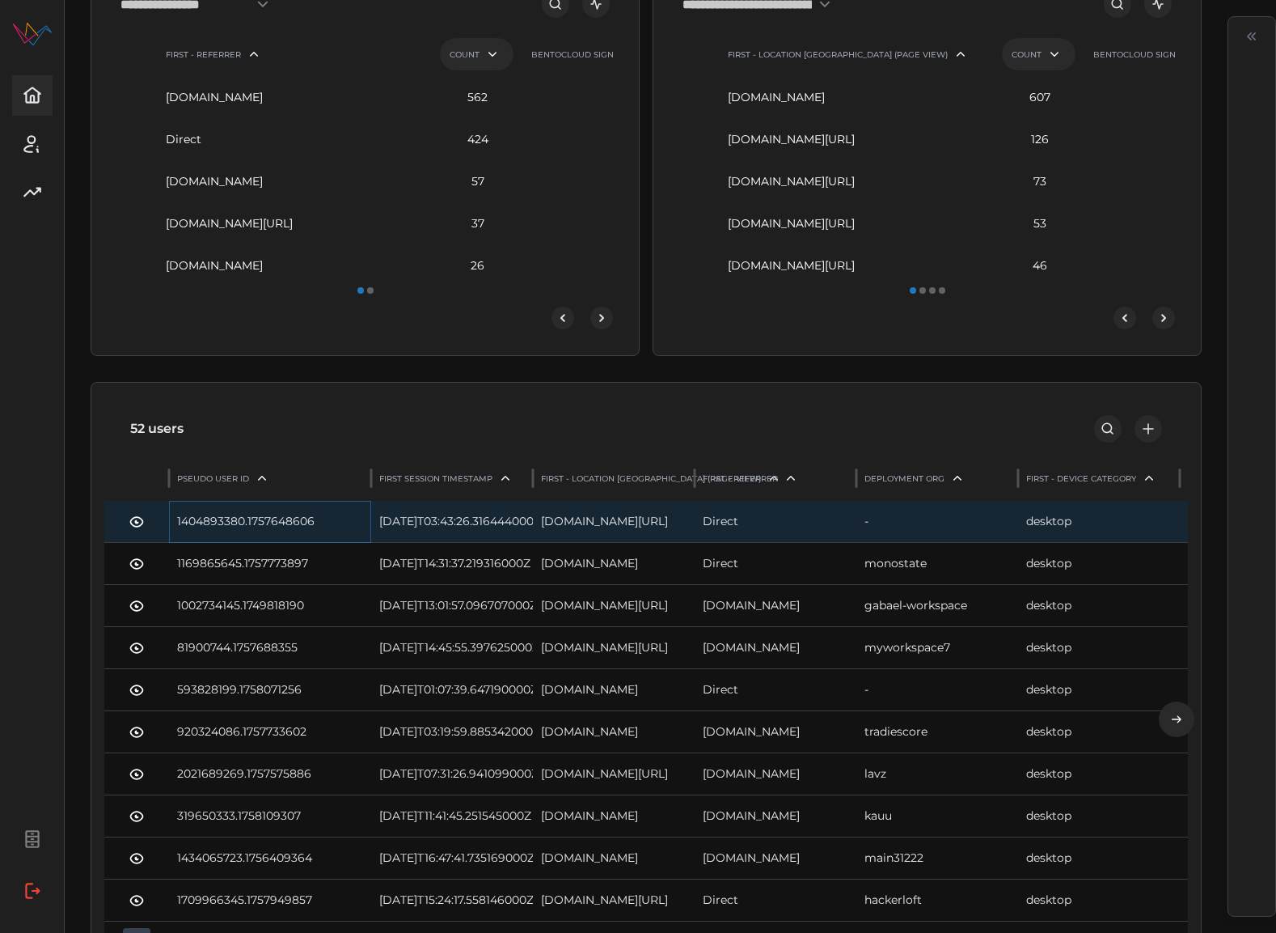
scroll to position [751, 0]
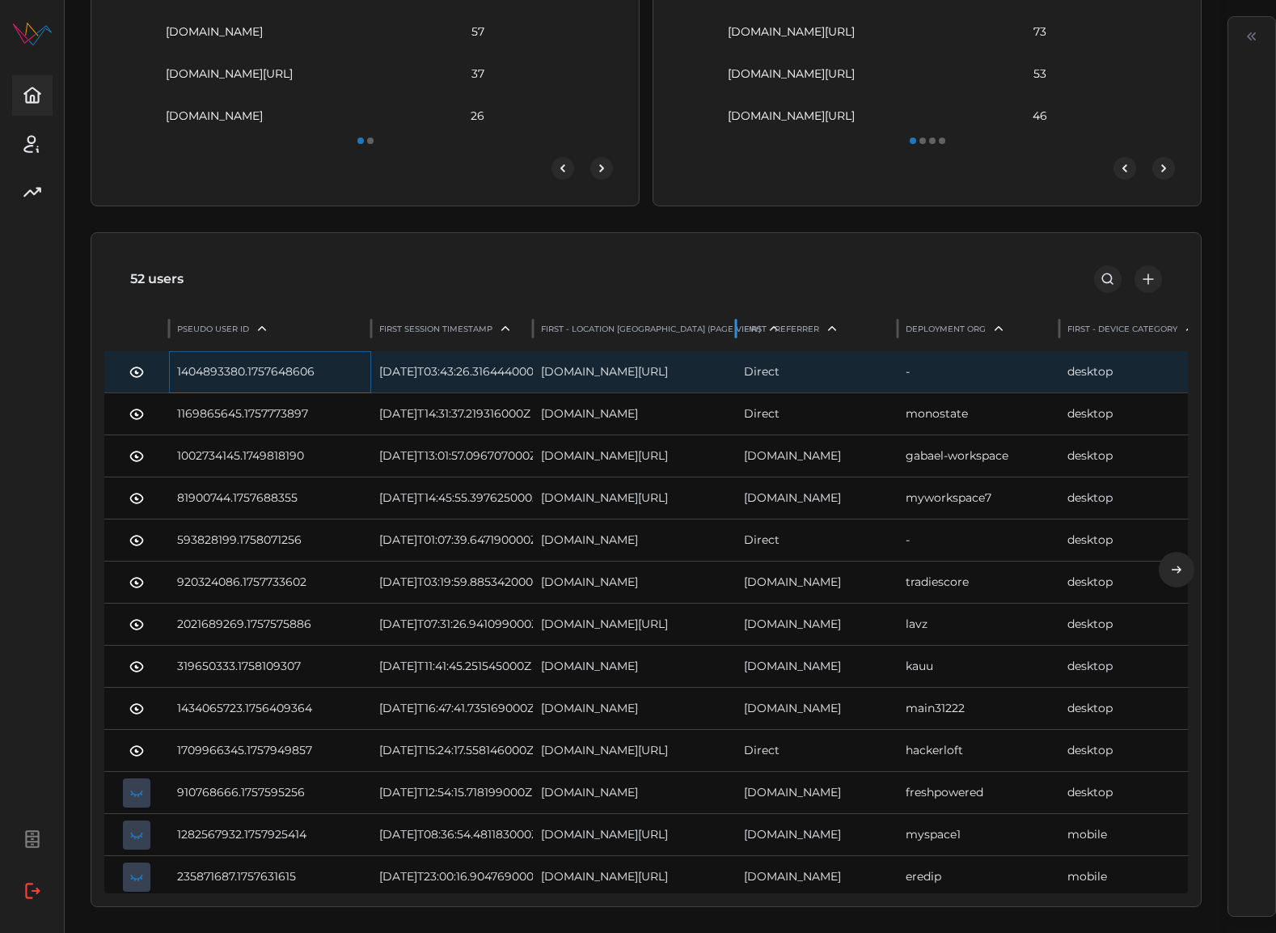
drag, startPoint x: 693, startPoint y: 324, endPoint x: 734, endPoint y: 347, distance: 47.1
click at [734, 347] on div "Pseudo User Id First Session Timestamp First - Location Url (Page View) First -…" at bounding box center [826, 331] width 1445 height 39
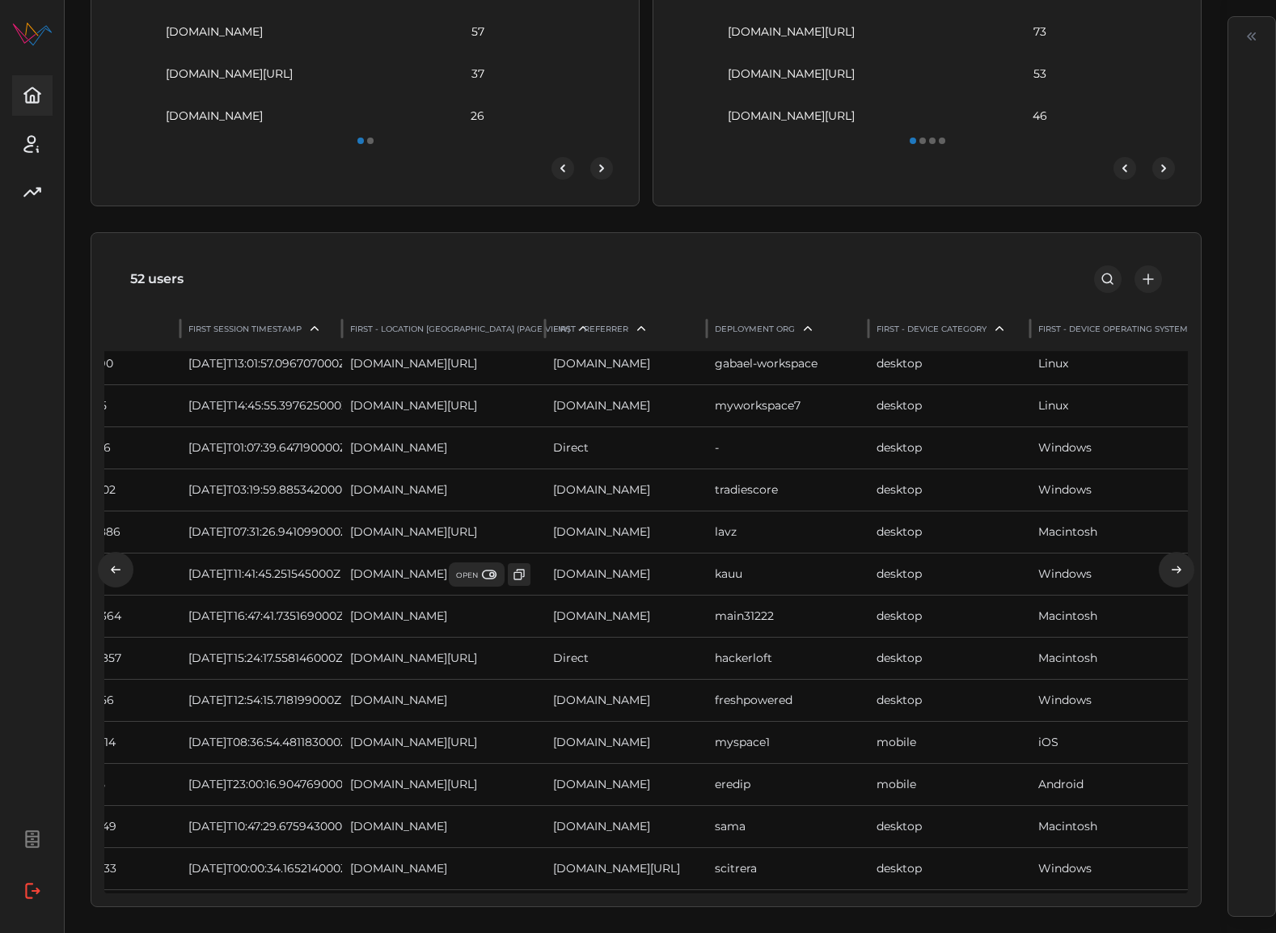
scroll to position [0, 0]
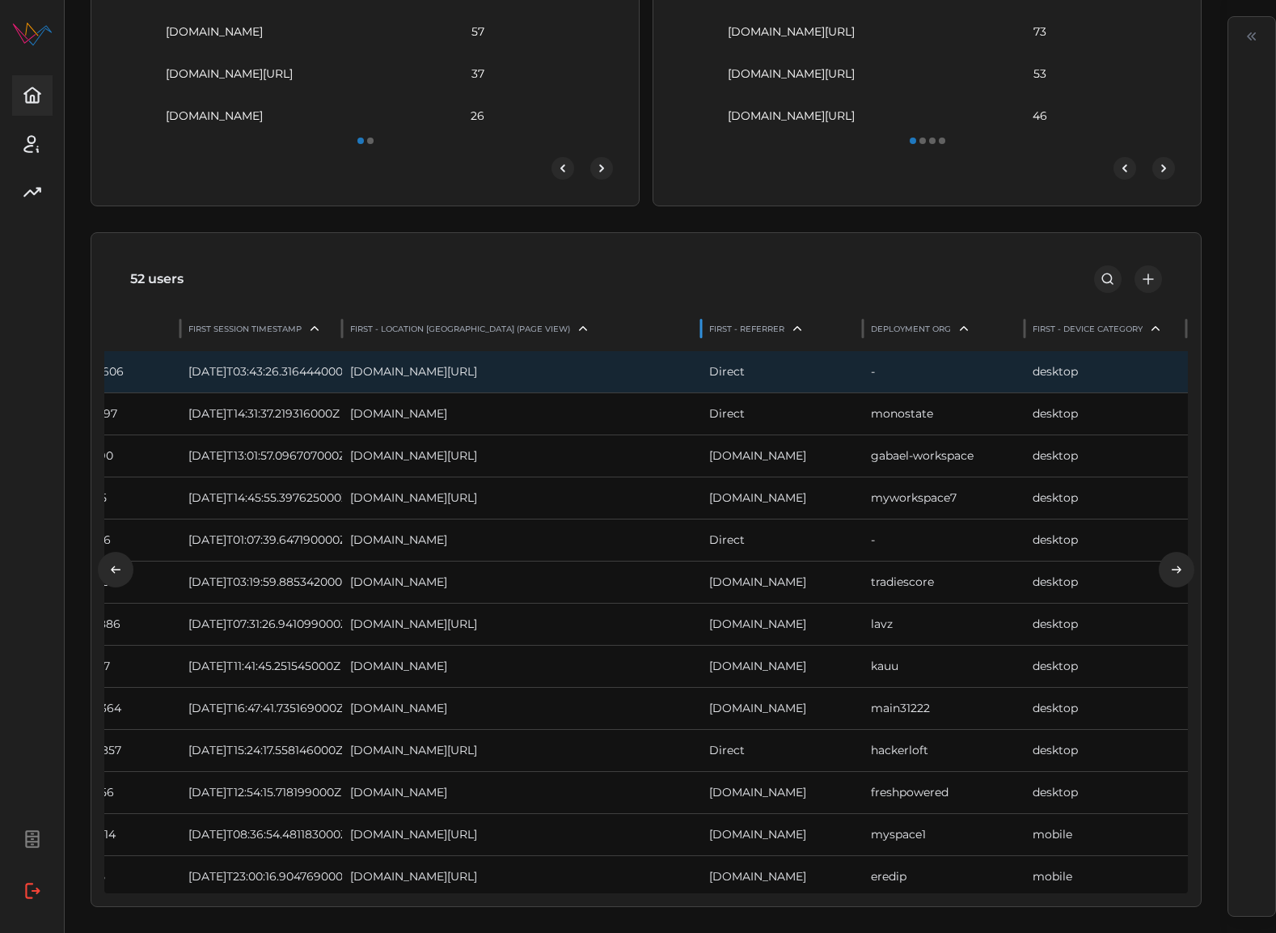
drag, startPoint x: 545, startPoint y: 329, endPoint x: 701, endPoint y: 326, distance: 156.2
click at [701, 326] on div at bounding box center [701, 328] width 8 height 32
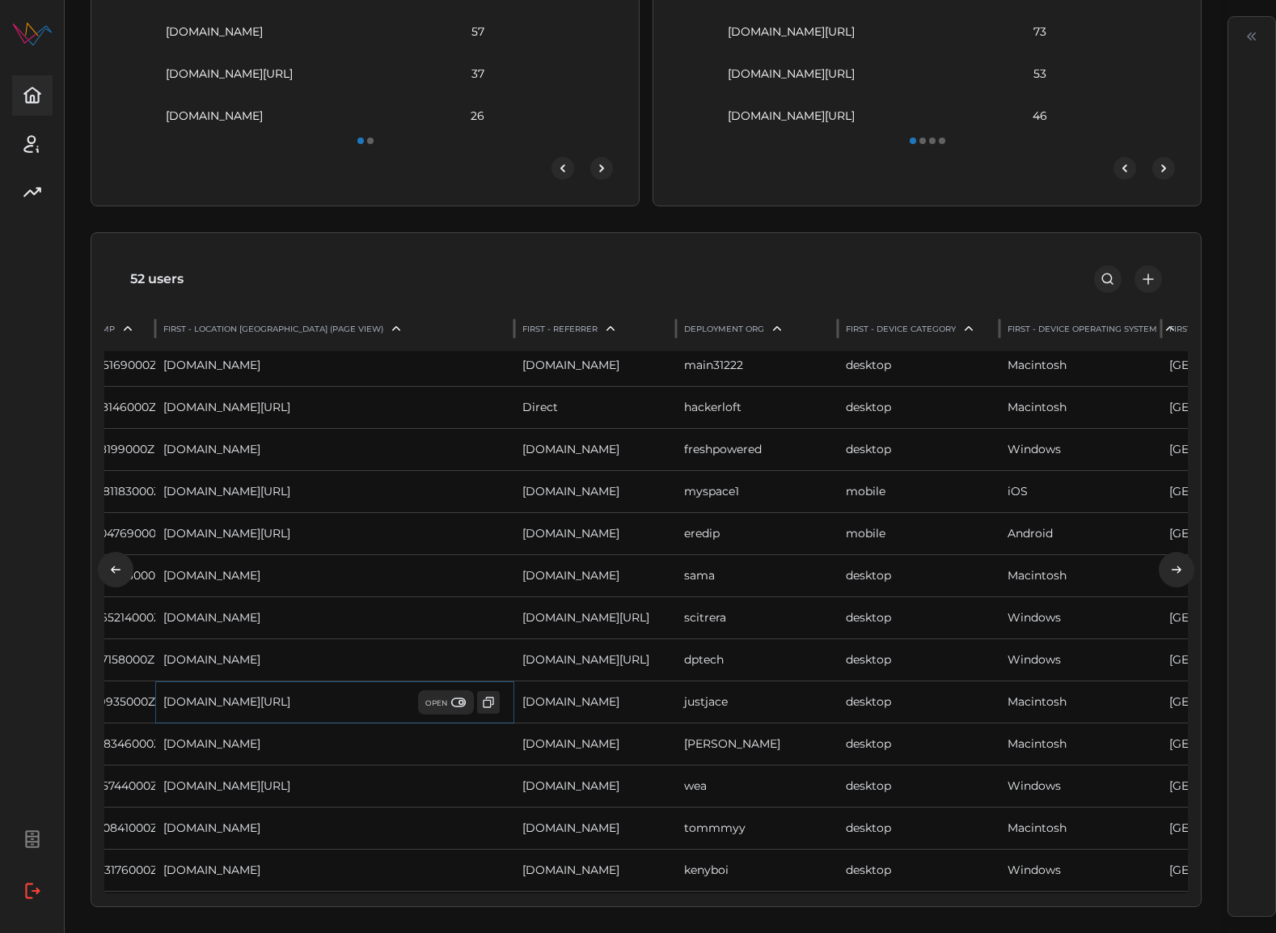
click at [447, 702] on span "OPEN" at bounding box center [445, 702] width 41 height 16
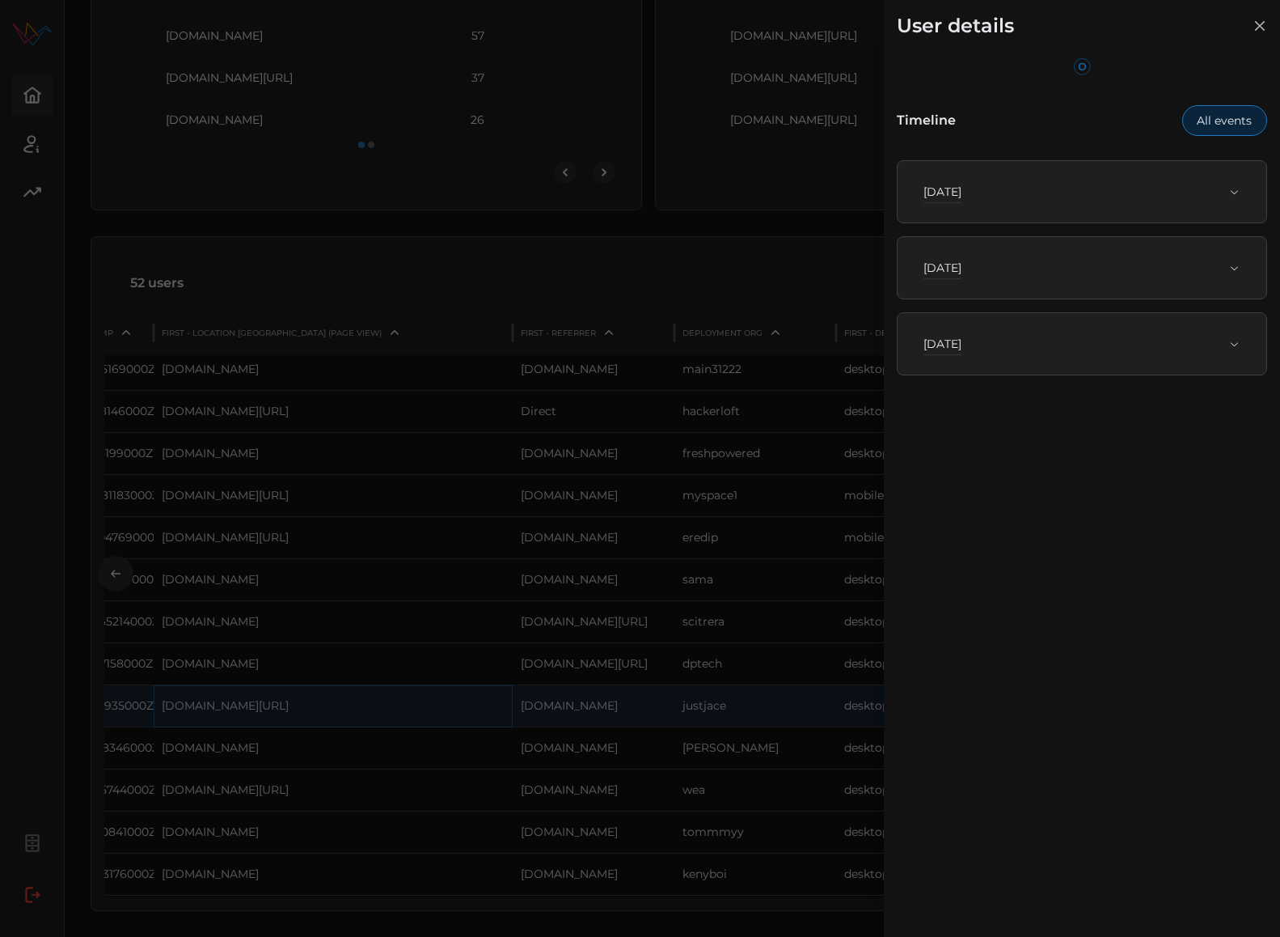
click at [1085, 347] on div "Wed, Sep 17th, 2025" at bounding box center [1076, 344] width 305 height 16
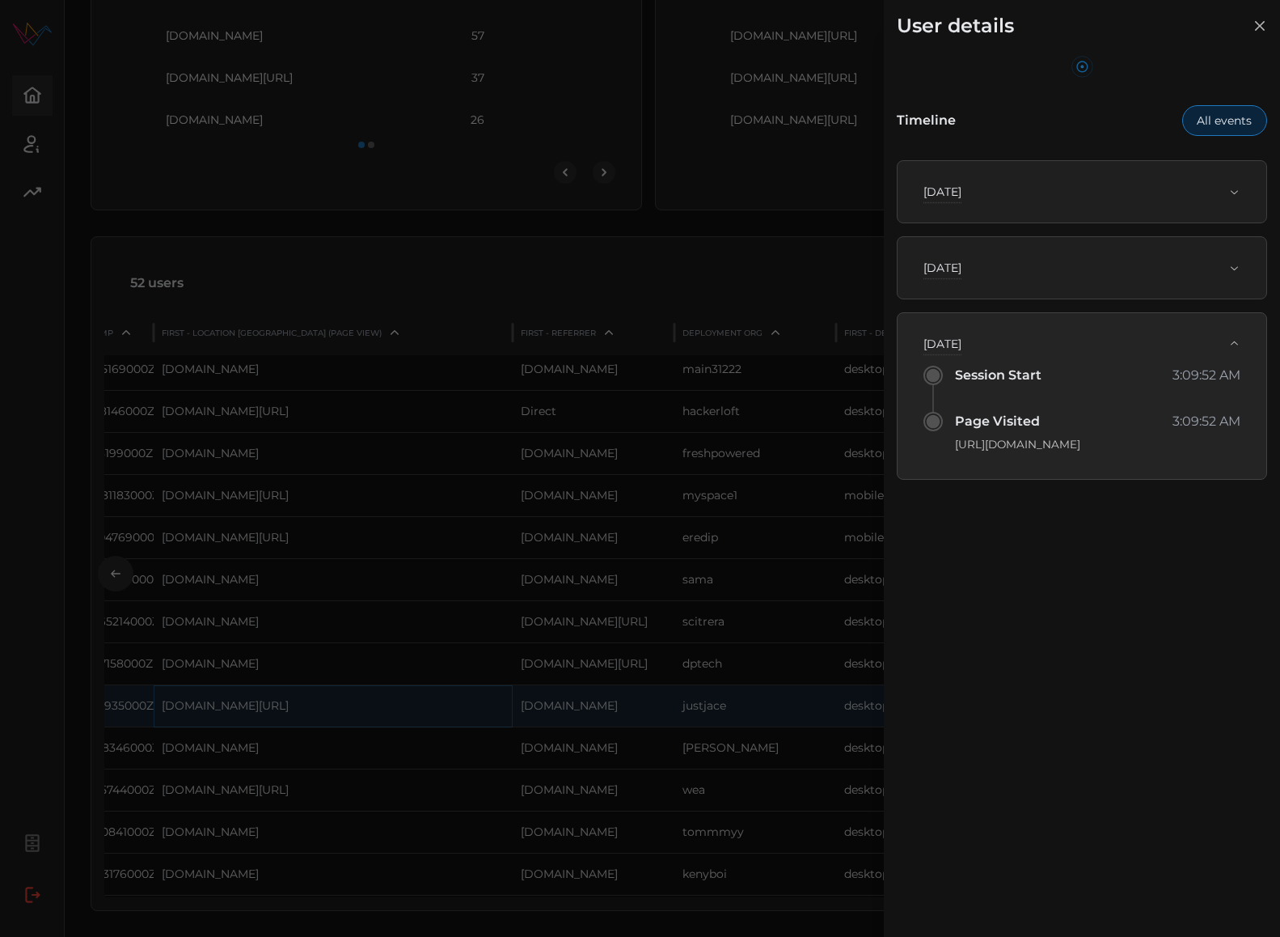
click at [1096, 280] on span "Tue, Sep 16th, 2025" at bounding box center [1076, 268] width 305 height 36
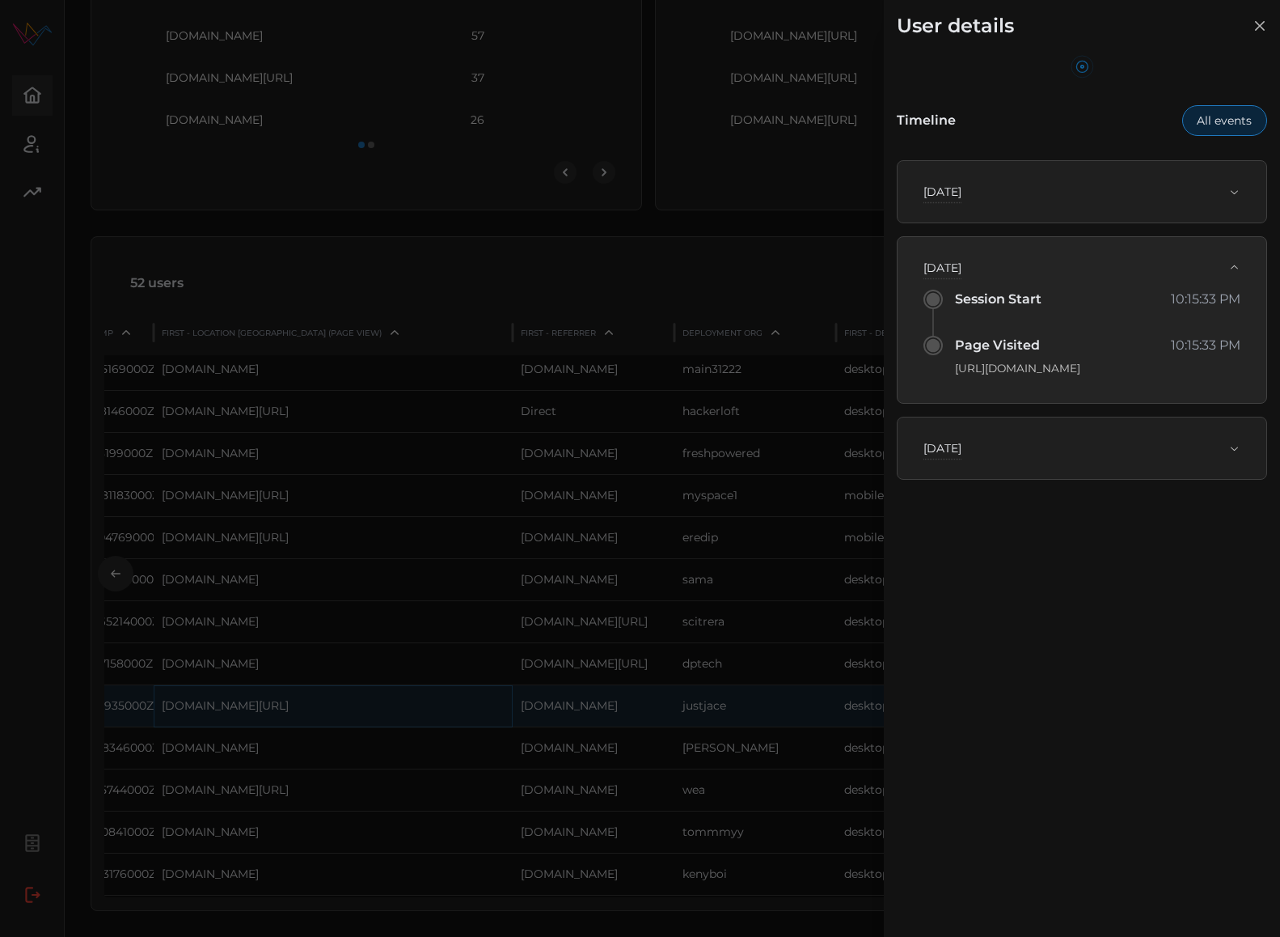
click at [1081, 185] on div "Sun, Sep 14th, 2025" at bounding box center [1076, 192] width 305 height 16
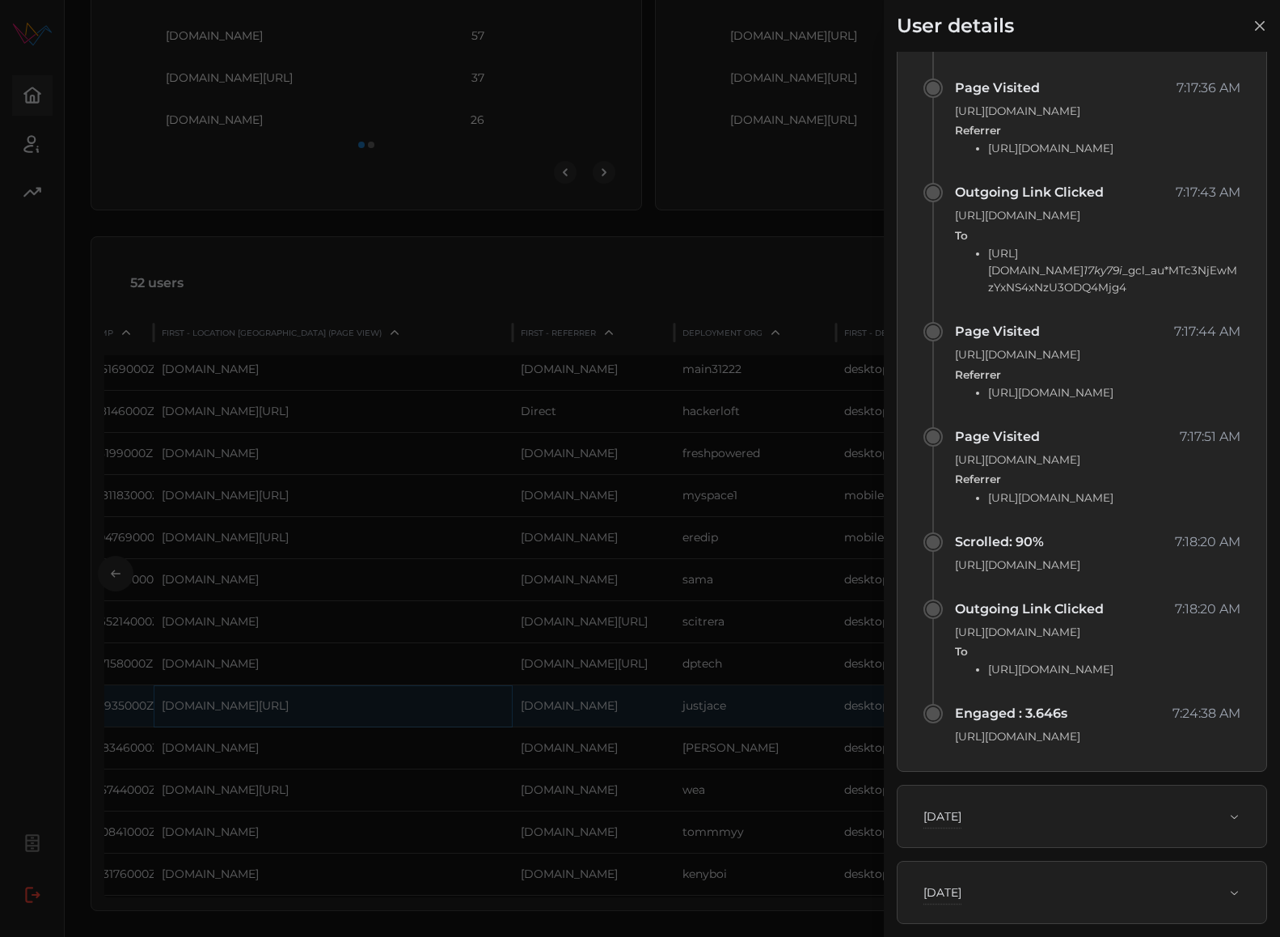
click at [512, 514] on div at bounding box center [640, 468] width 1280 height 937
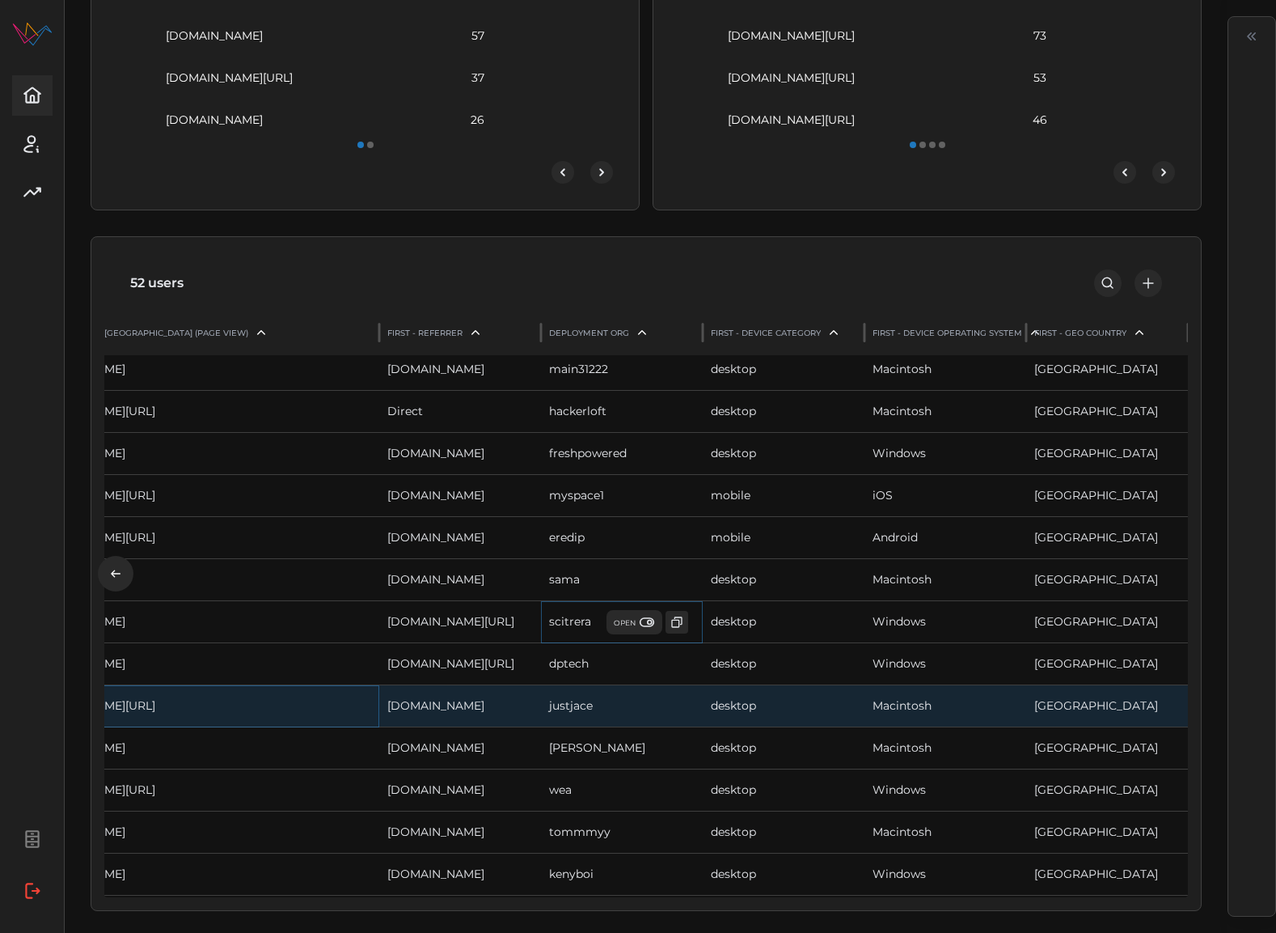
click at [636, 624] on span "OPEN" at bounding box center [634, 622] width 41 height 16
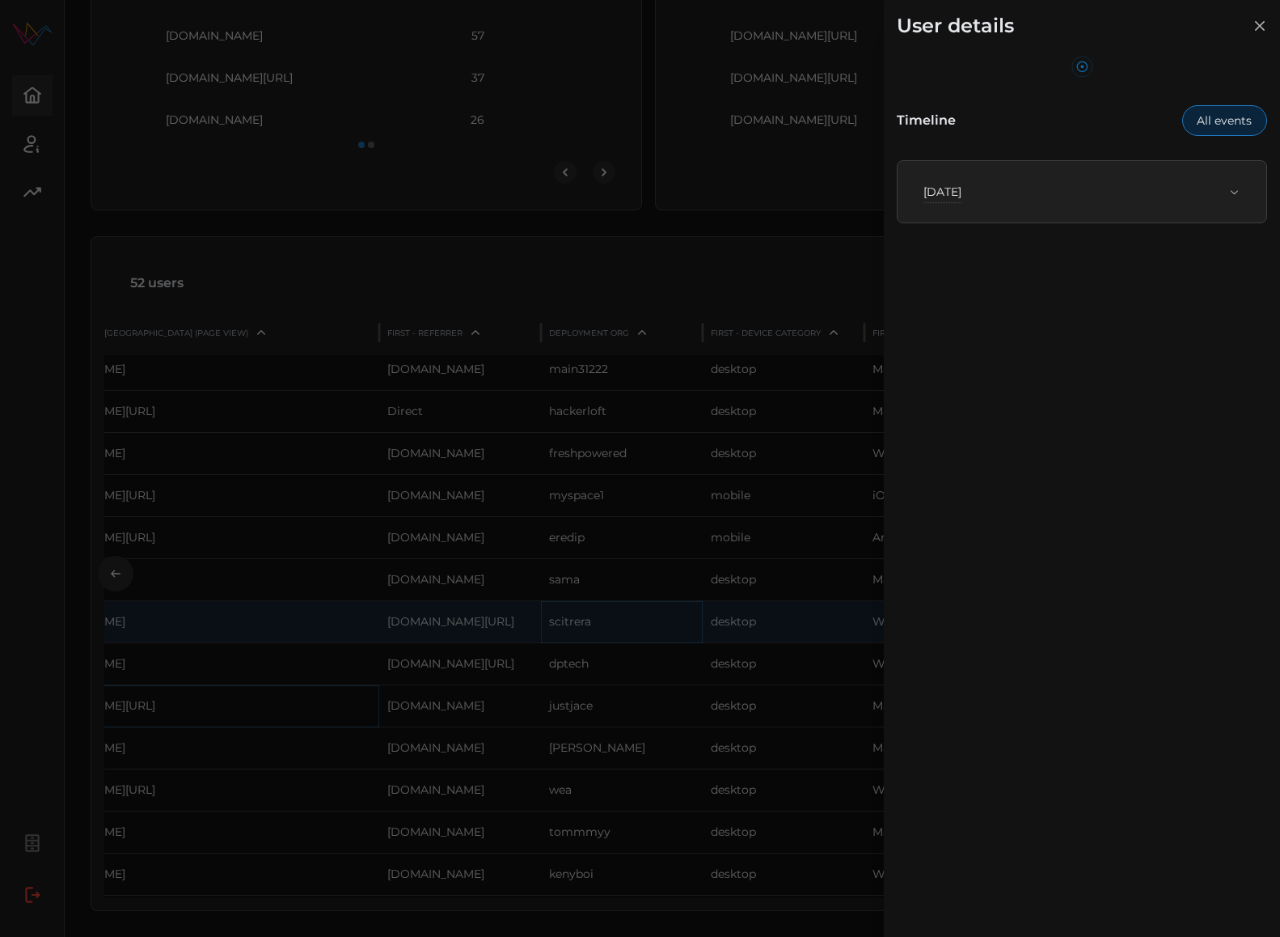
click at [1046, 199] on div "Sat, Sep 13th, 2025" at bounding box center [1076, 192] width 305 height 16
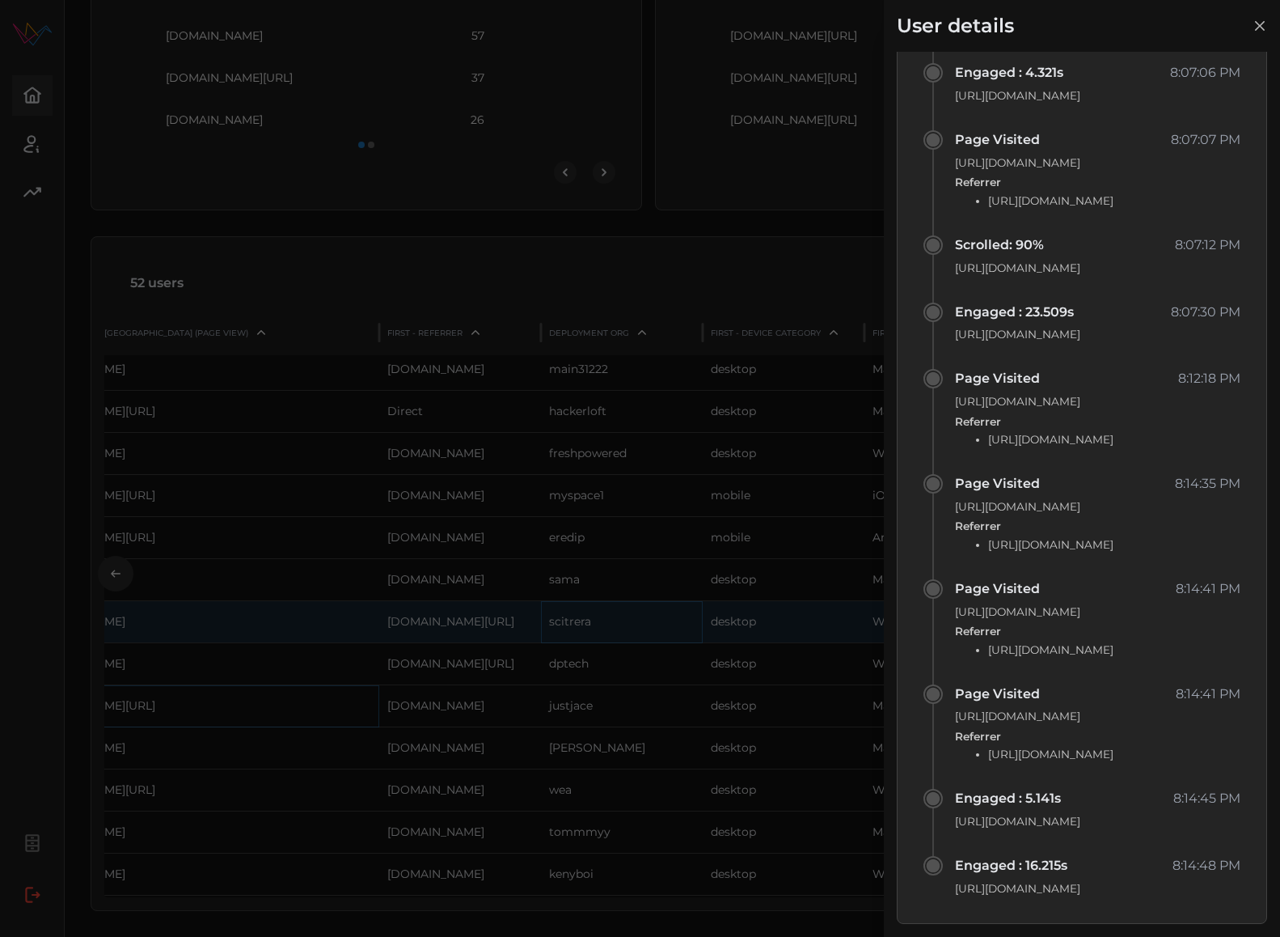
click at [763, 495] on div at bounding box center [640, 468] width 1280 height 937
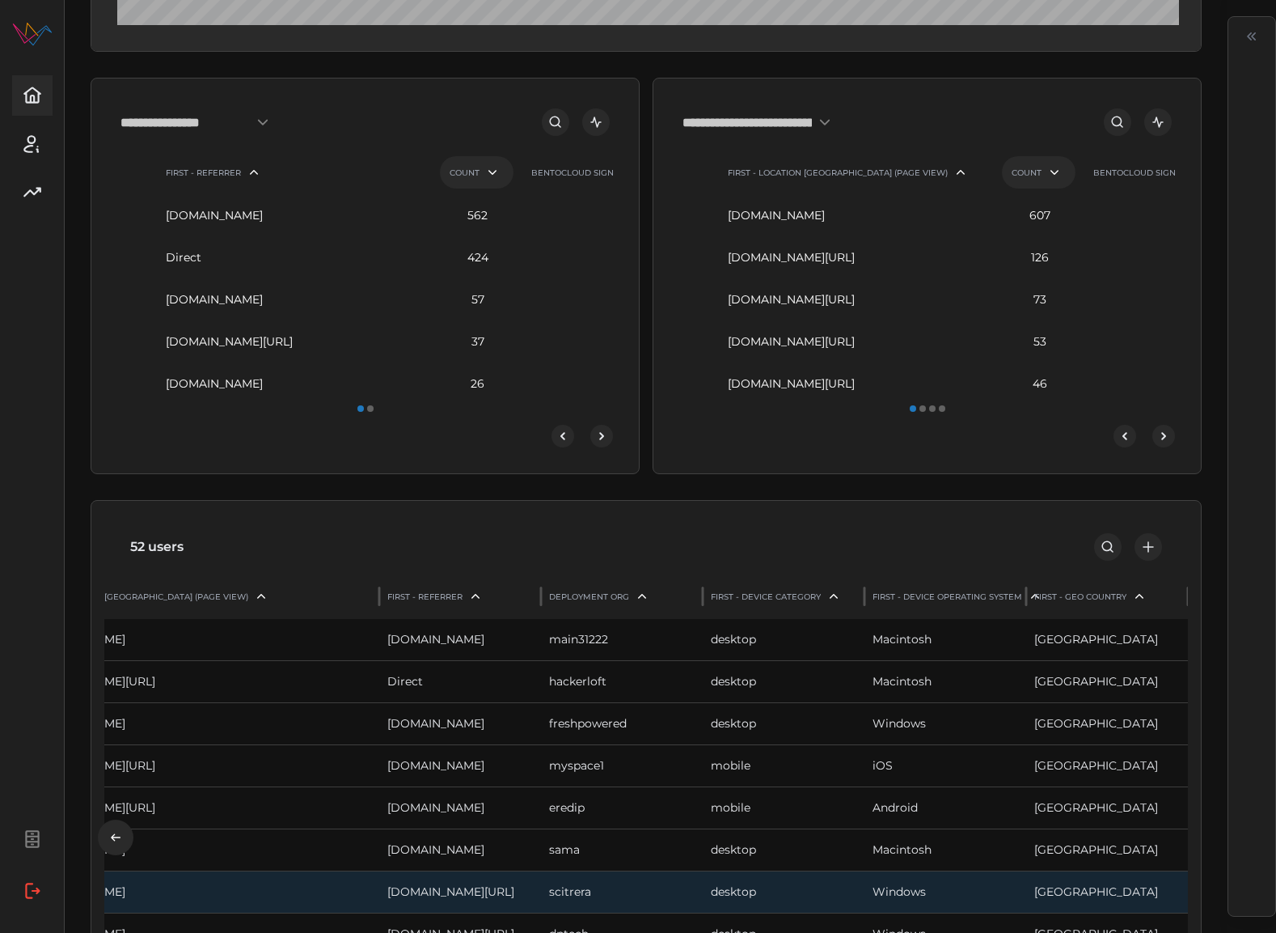
click at [596, 430] on span "next-page" at bounding box center [601, 435] width 21 height 21
click at [574, 436] on span "previous-page" at bounding box center [562, 435] width 21 height 21
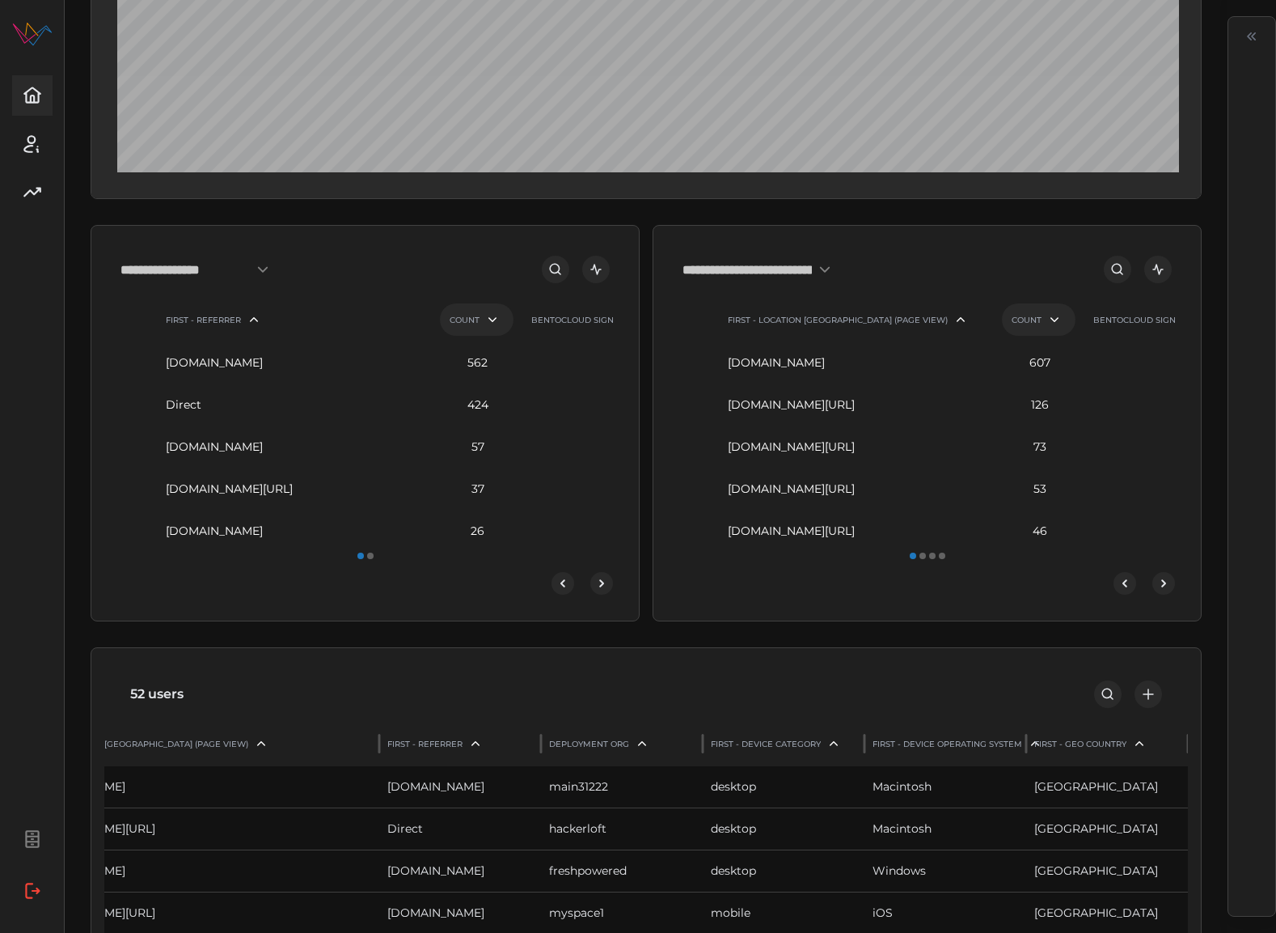
click at [773, 272] on input "**********" at bounding box center [761, 269] width 157 height 29
click at [777, 463] on div "Deployments" at bounding box center [775, 477] width 173 height 28
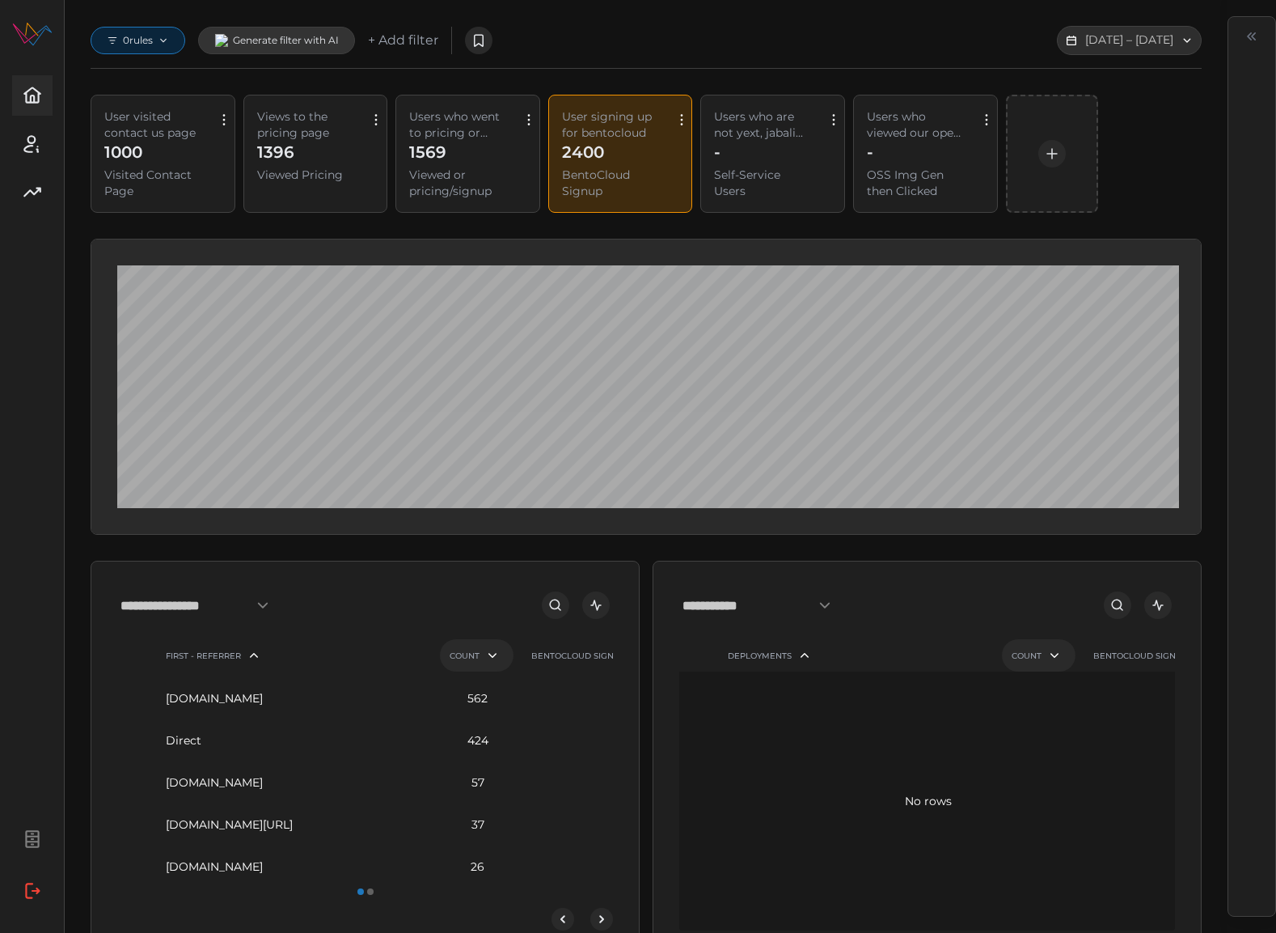
click at [125, 35] on p "0 rules" at bounding box center [138, 40] width 30 height 13
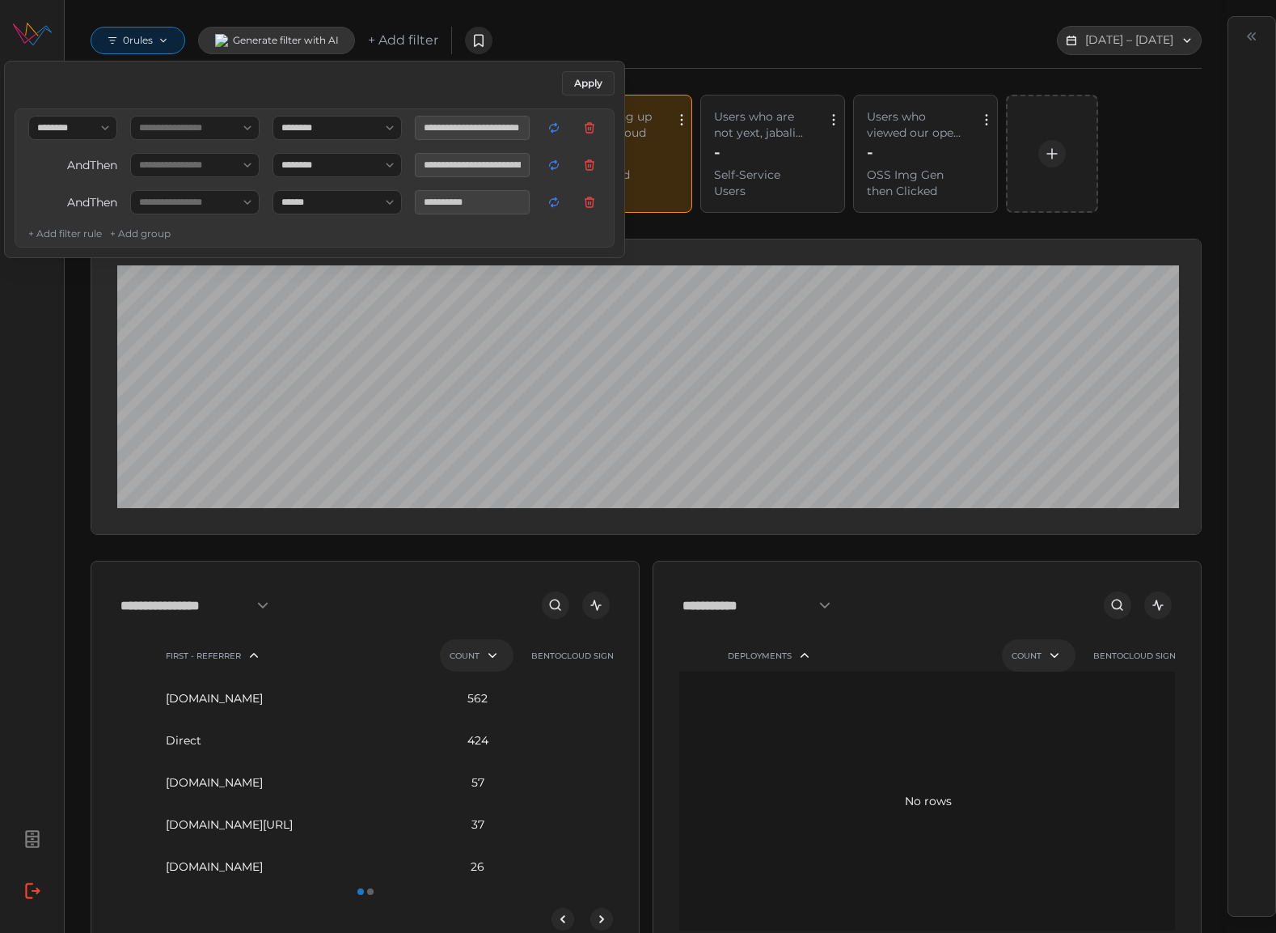
type input "**********"
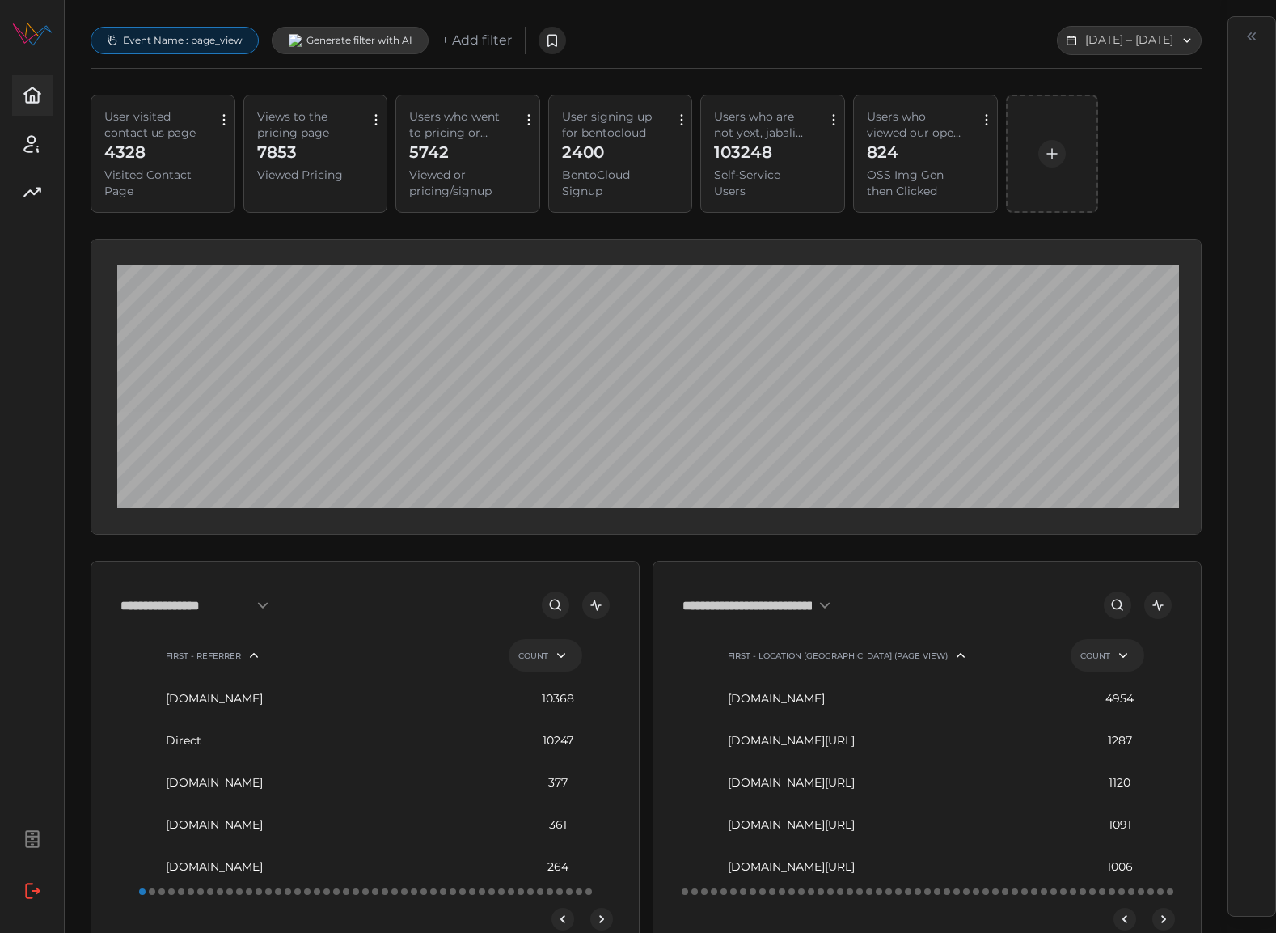
click at [254, 607] on input "**********" at bounding box center [199, 604] width 157 height 29
click at [206, 803] on span "Deployments" at bounding box center [171, 812] width 77 height 18
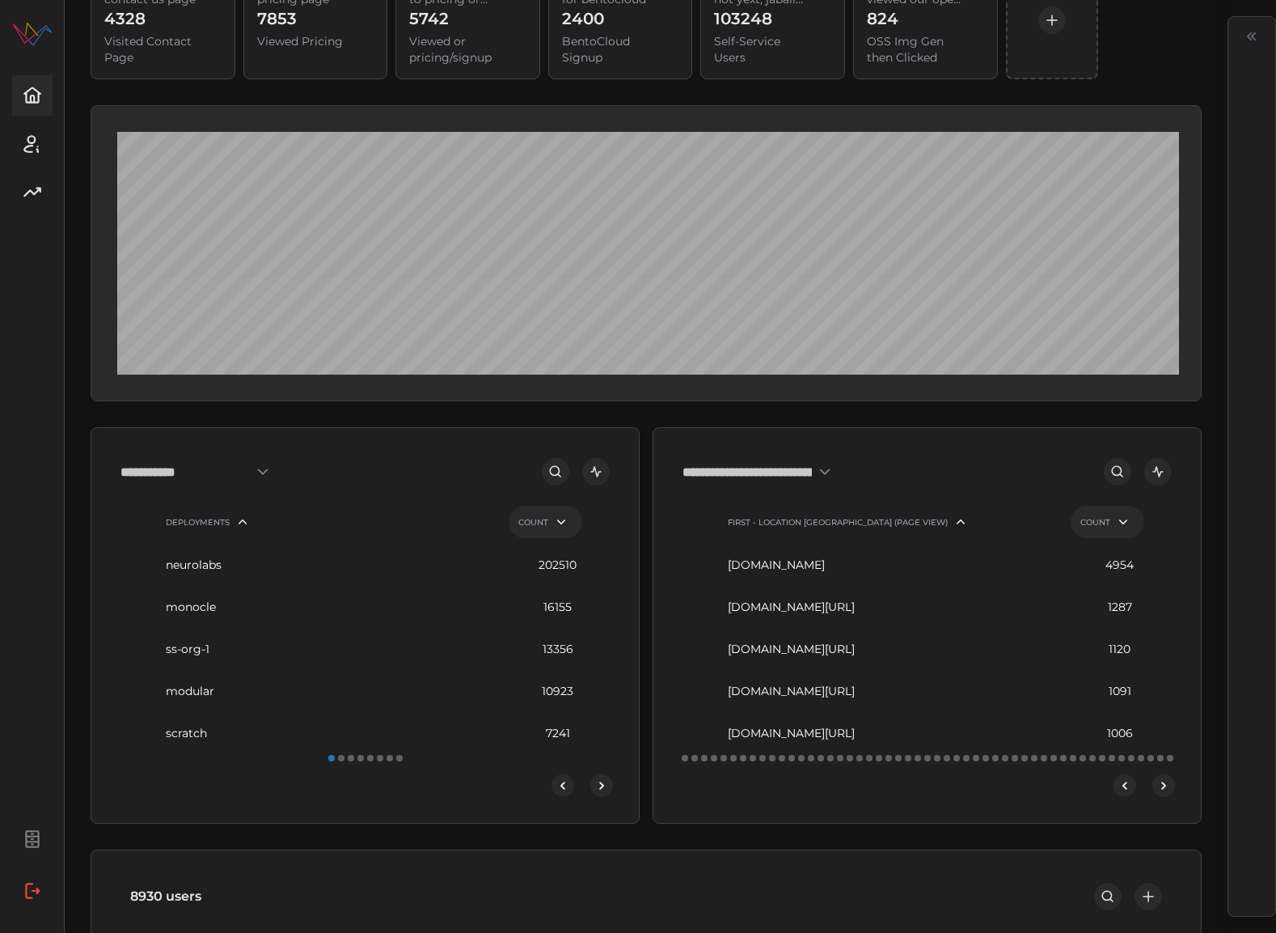
scroll to position [145, 0]
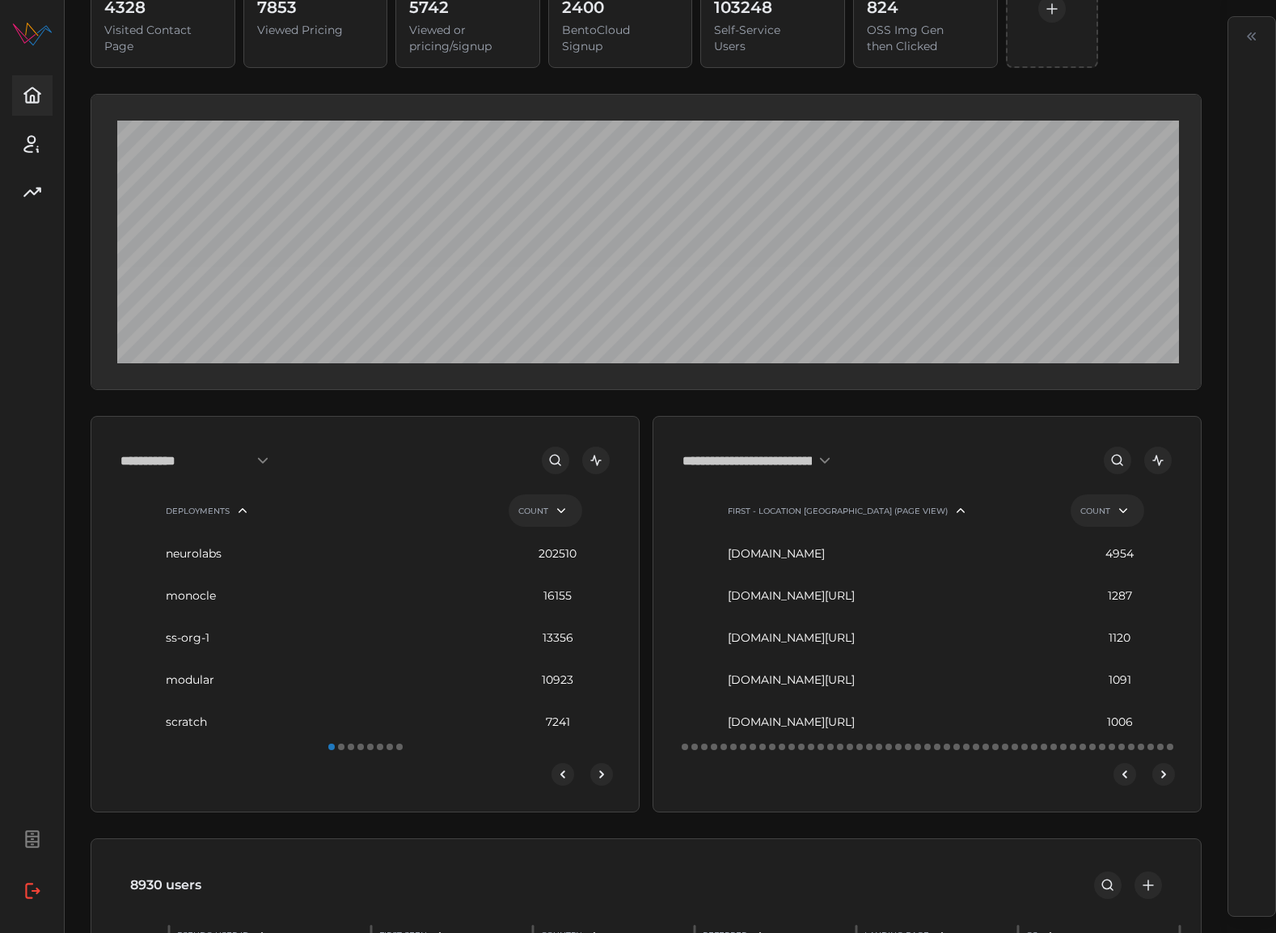
click at [599, 769] on icon "next-page" at bounding box center [601, 774] width 13 height 13
click at [561, 771] on icon "previous-page" at bounding box center [563, 774] width 13 height 13
click at [401, 637] on icon "button" at bounding box center [404, 638] width 13 height 13
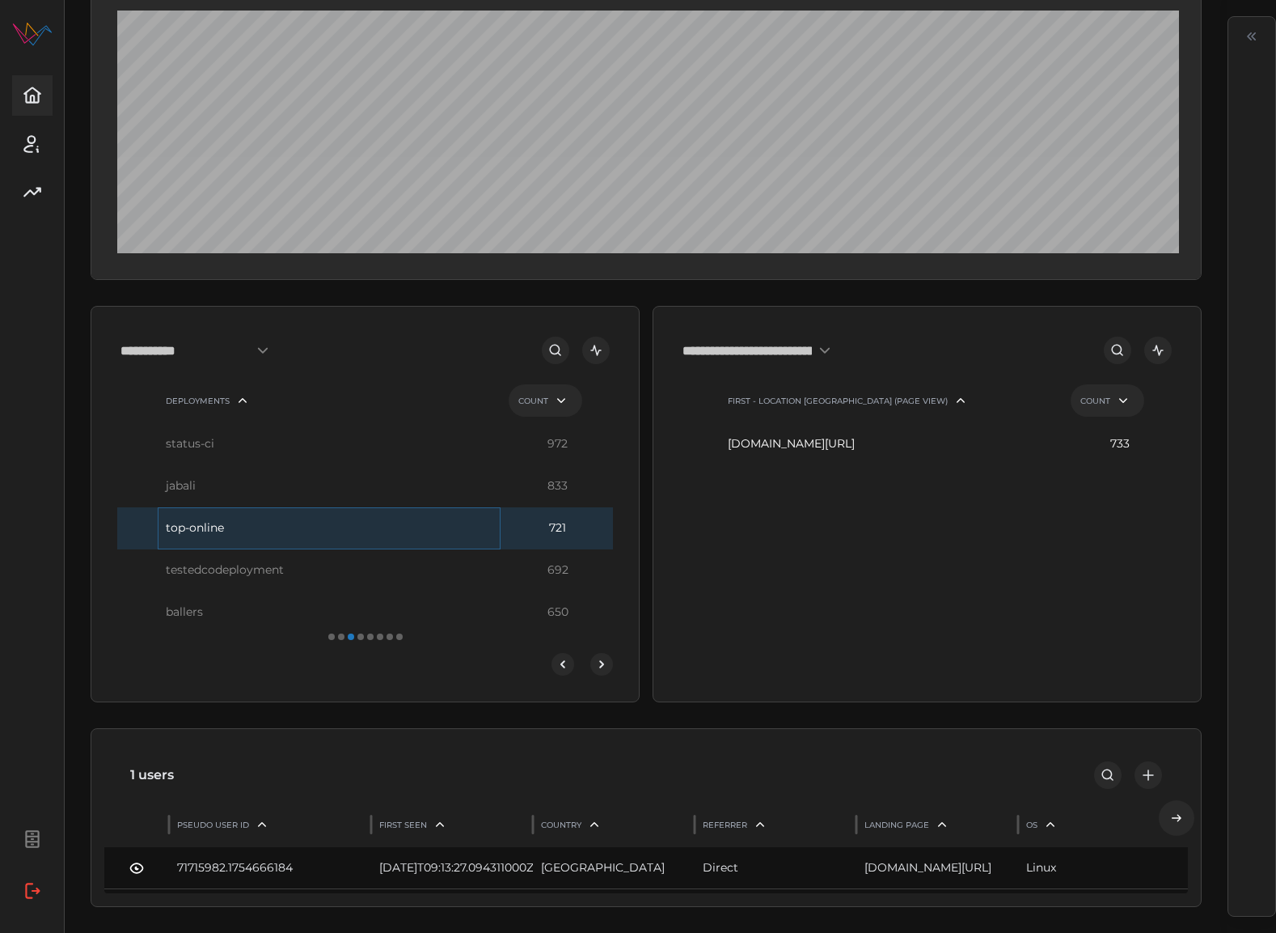
scroll to position [255, 0]
click at [448, 863] on span "OPEN" at bounding box center [464, 868] width 41 height 16
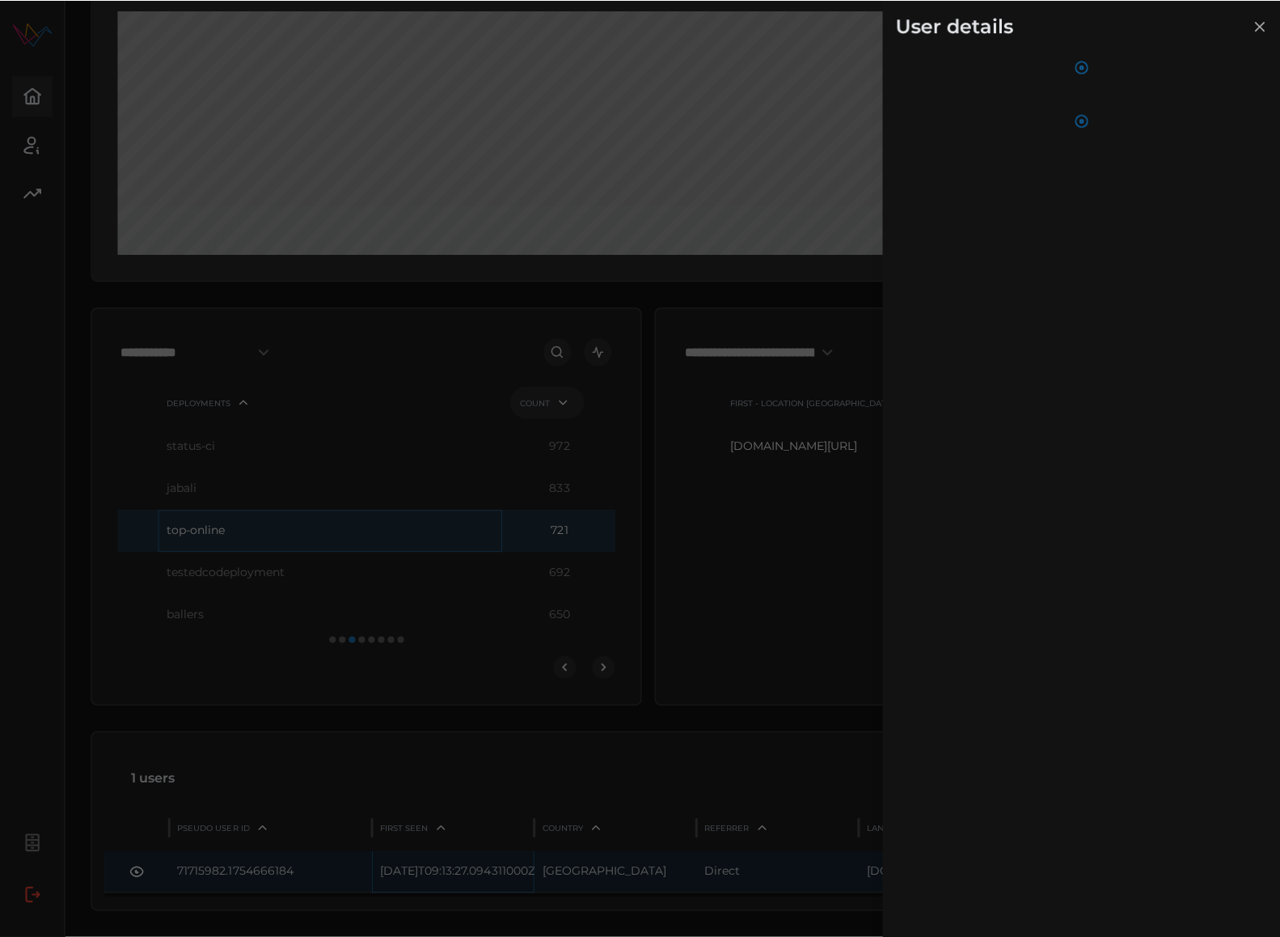
scroll to position [251, 0]
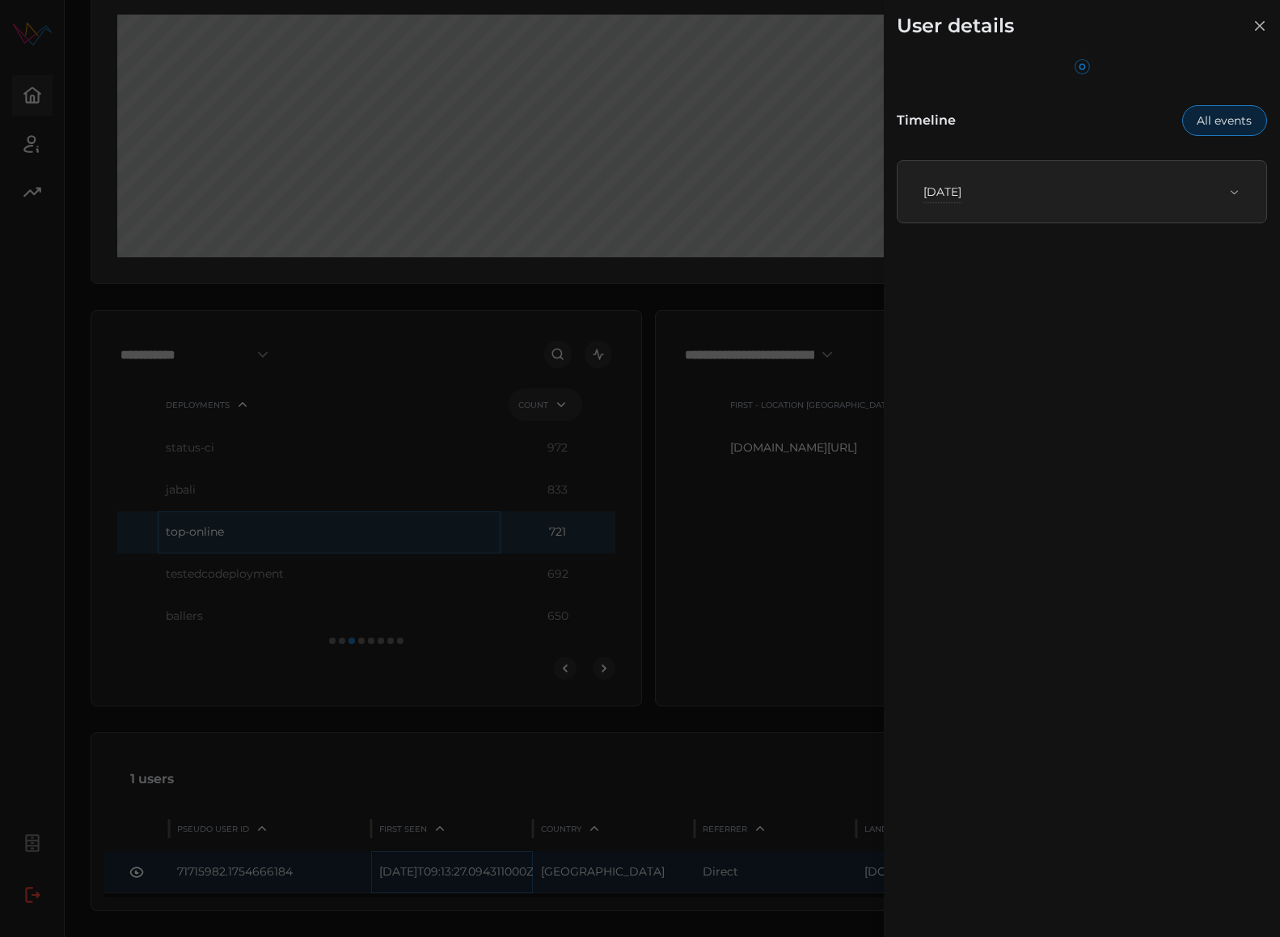
click at [1039, 208] on span "Thu, Sep 11th, 2025" at bounding box center [1076, 192] width 305 height 36
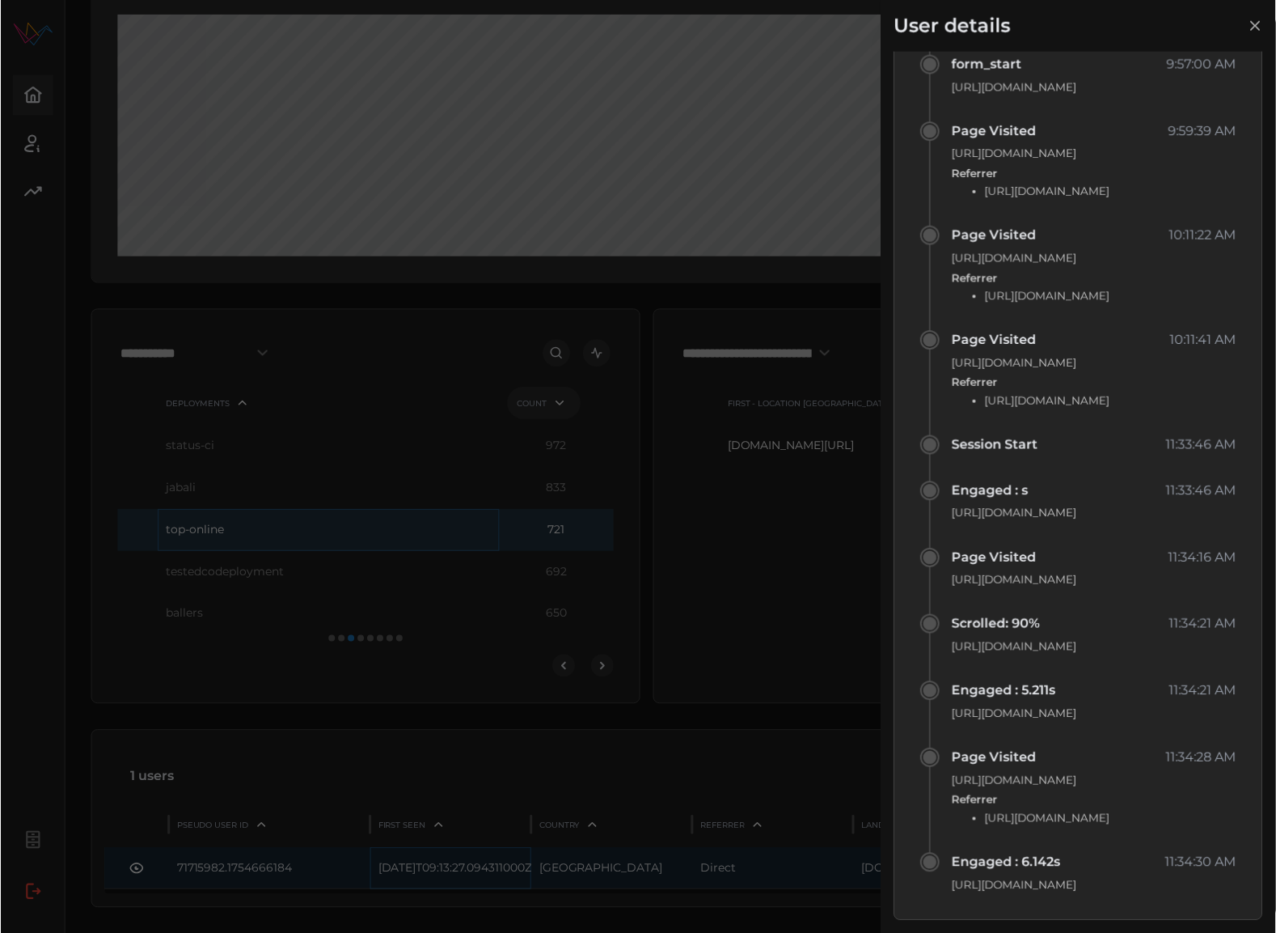
scroll to position [22957, 0]
click at [1257, 23] on icon "button" at bounding box center [1260, 26] width 16 height 16
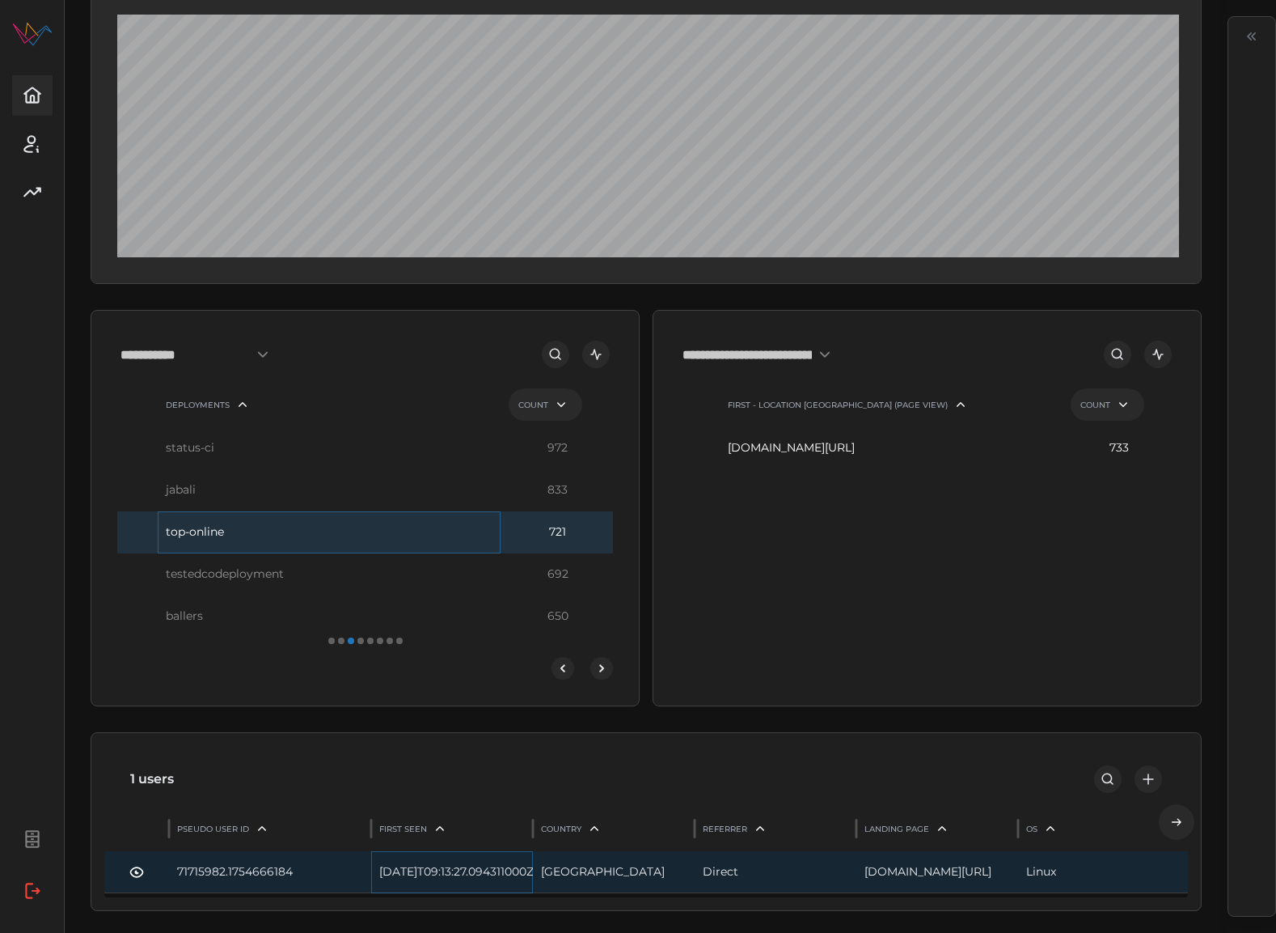
scroll to position [0, 0]
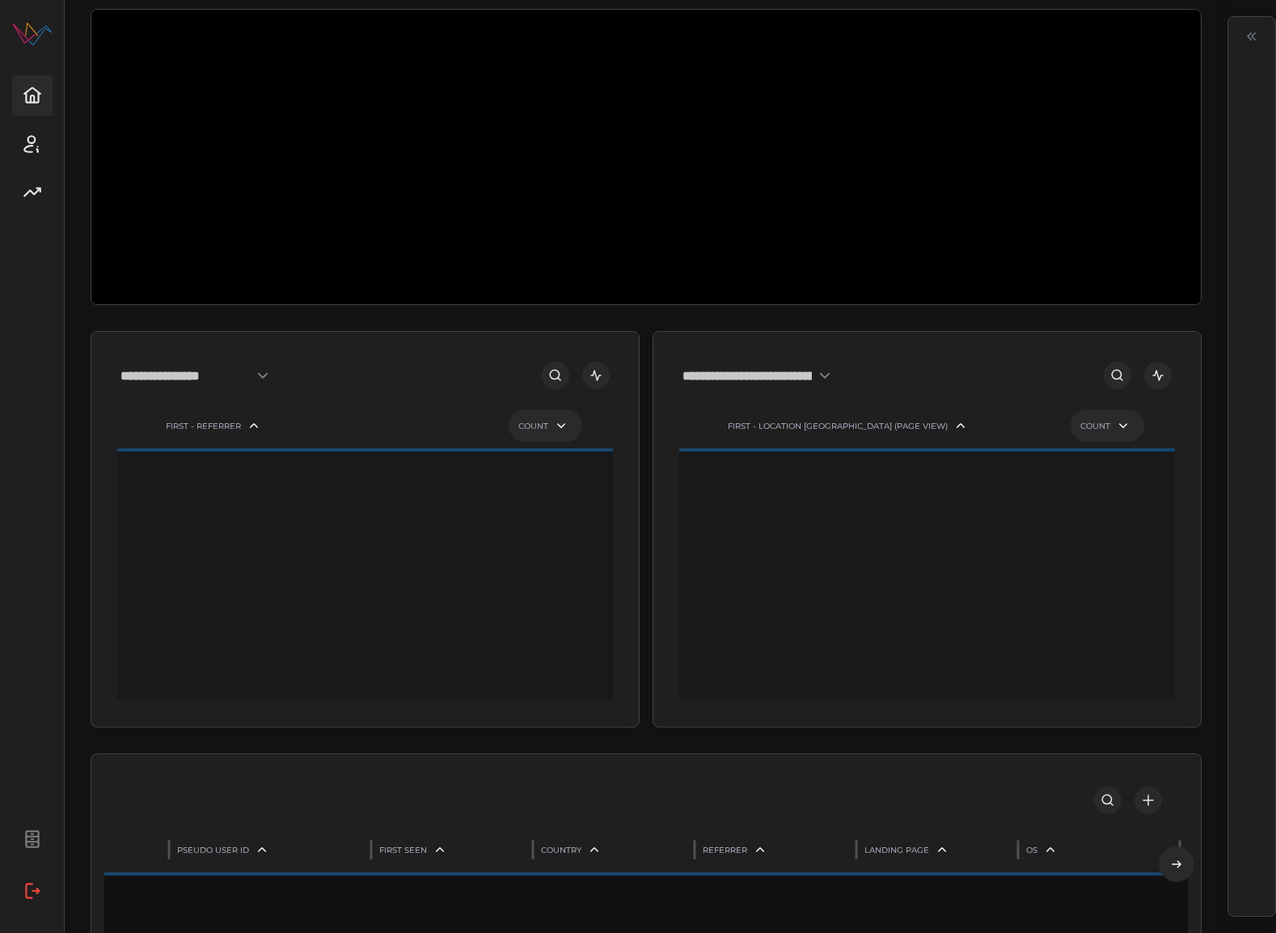
scroll to position [240, 0]
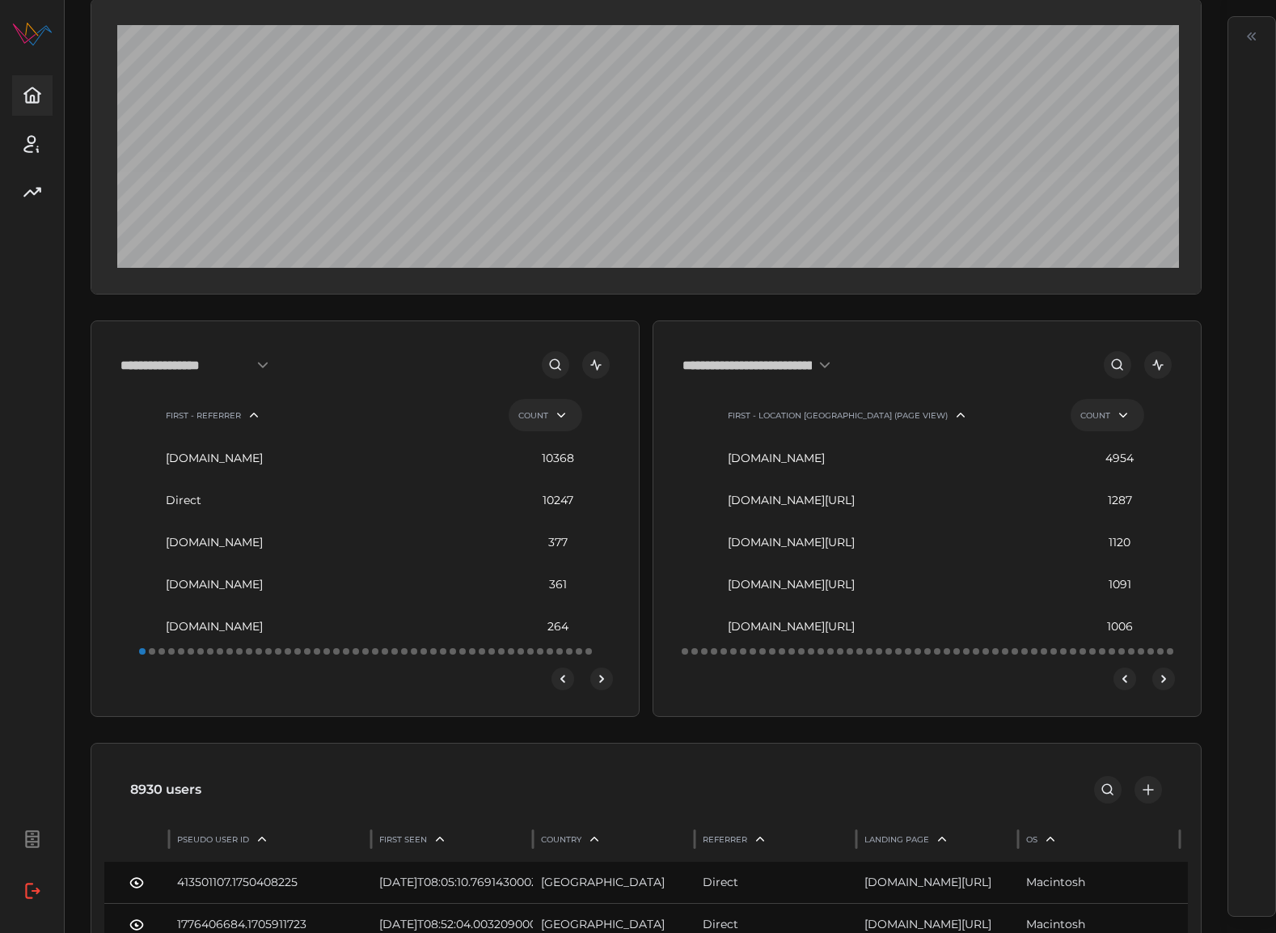
click at [1157, 363] on icon "open dashboard" at bounding box center [1158, 365] width 15 height 15
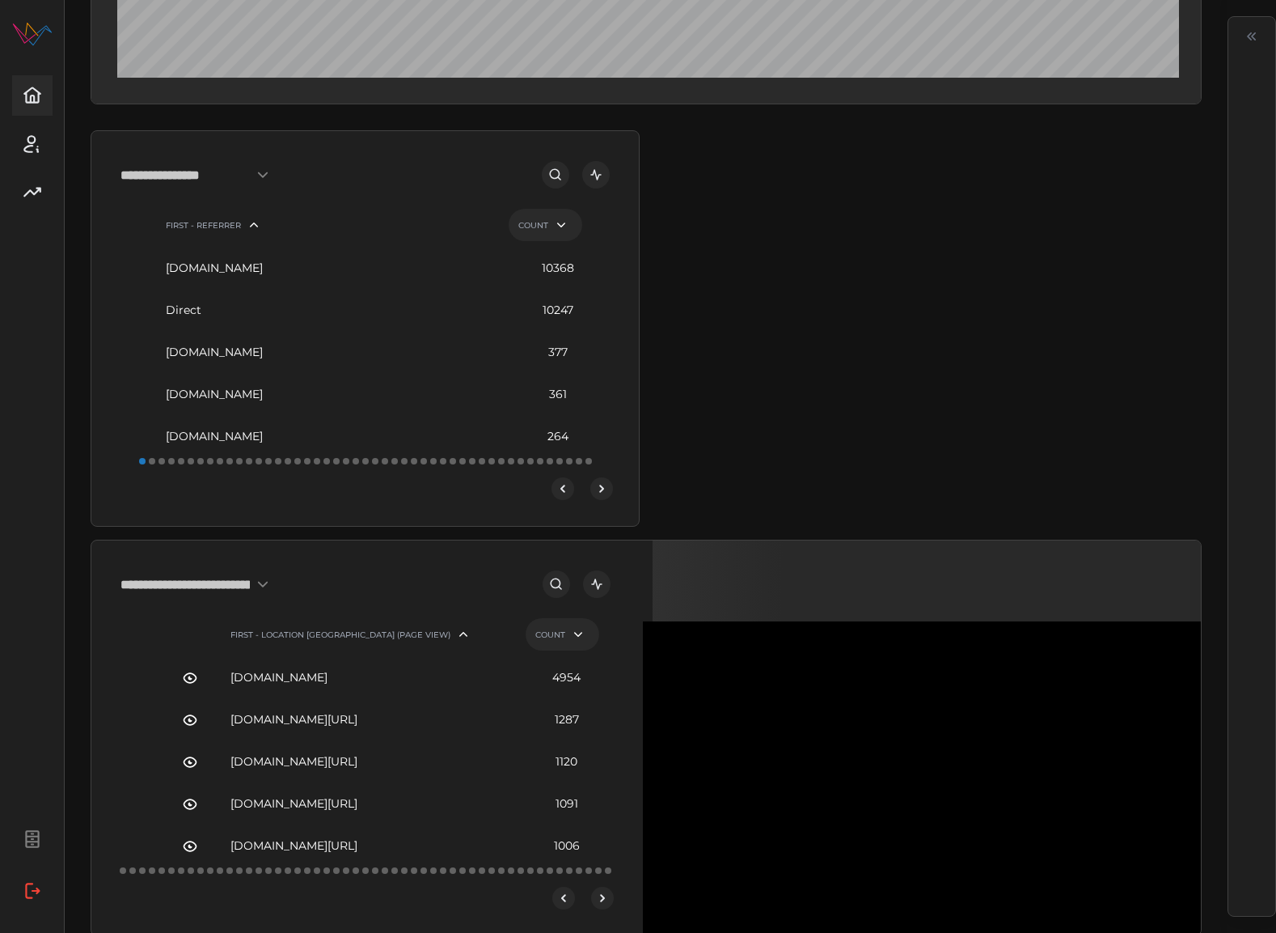
scroll to position [502, 0]
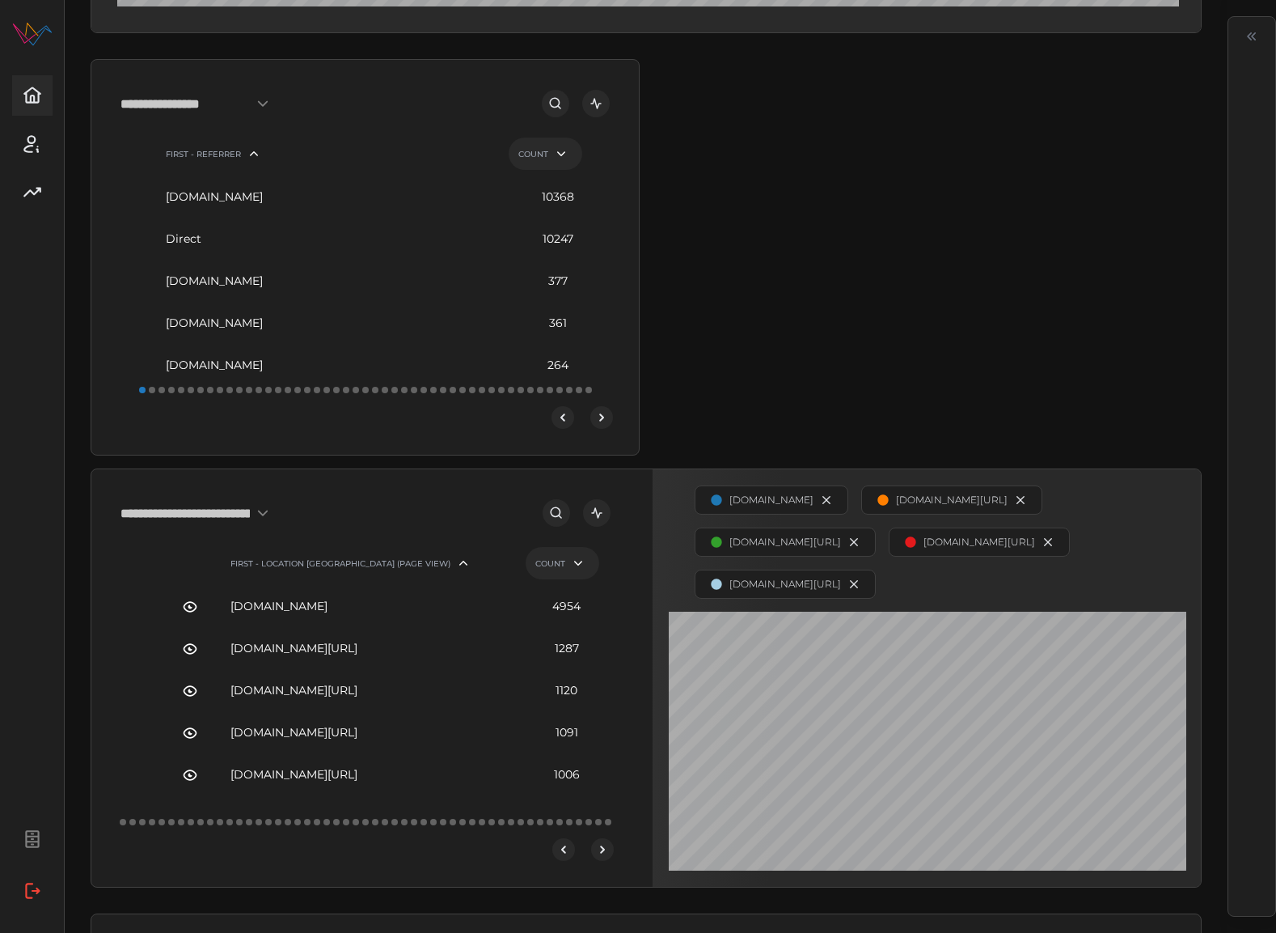
click at [600, 99] on icon "open dashboard" at bounding box center [596, 103] width 15 height 15
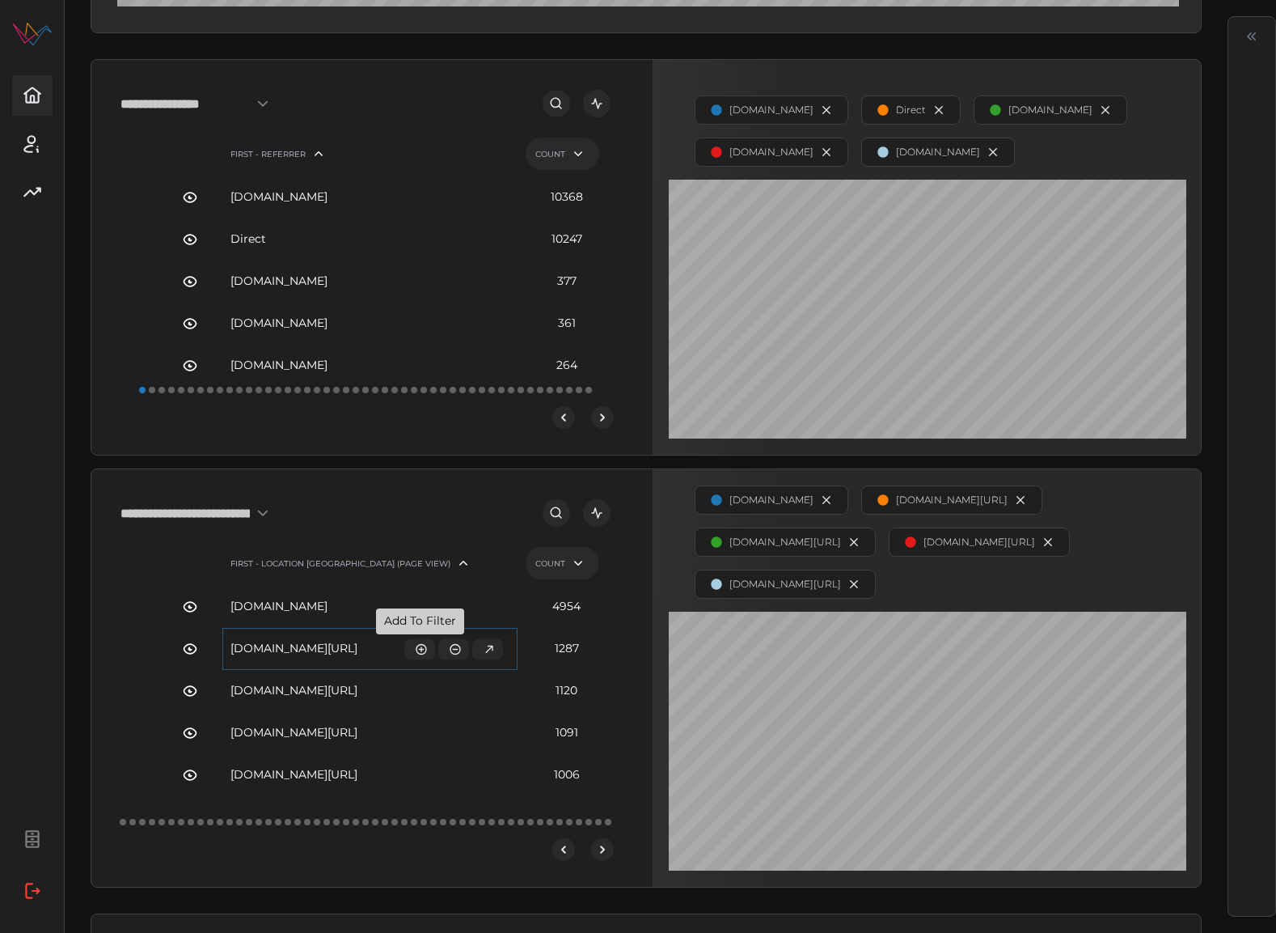
click at [422, 645] on icon "button" at bounding box center [421, 648] width 13 height 13
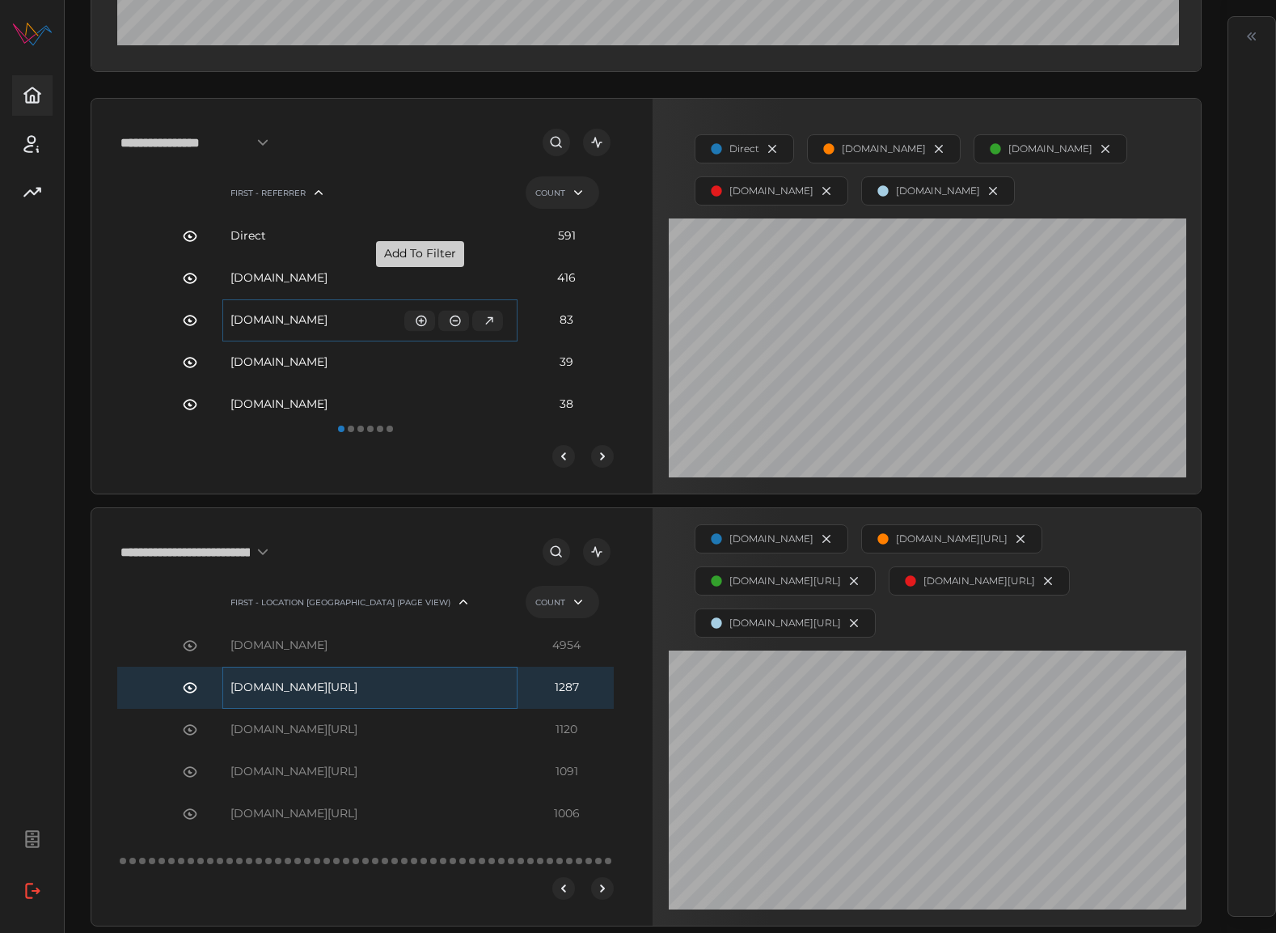
click at [424, 314] on icon "button" at bounding box center [421, 320] width 13 height 13
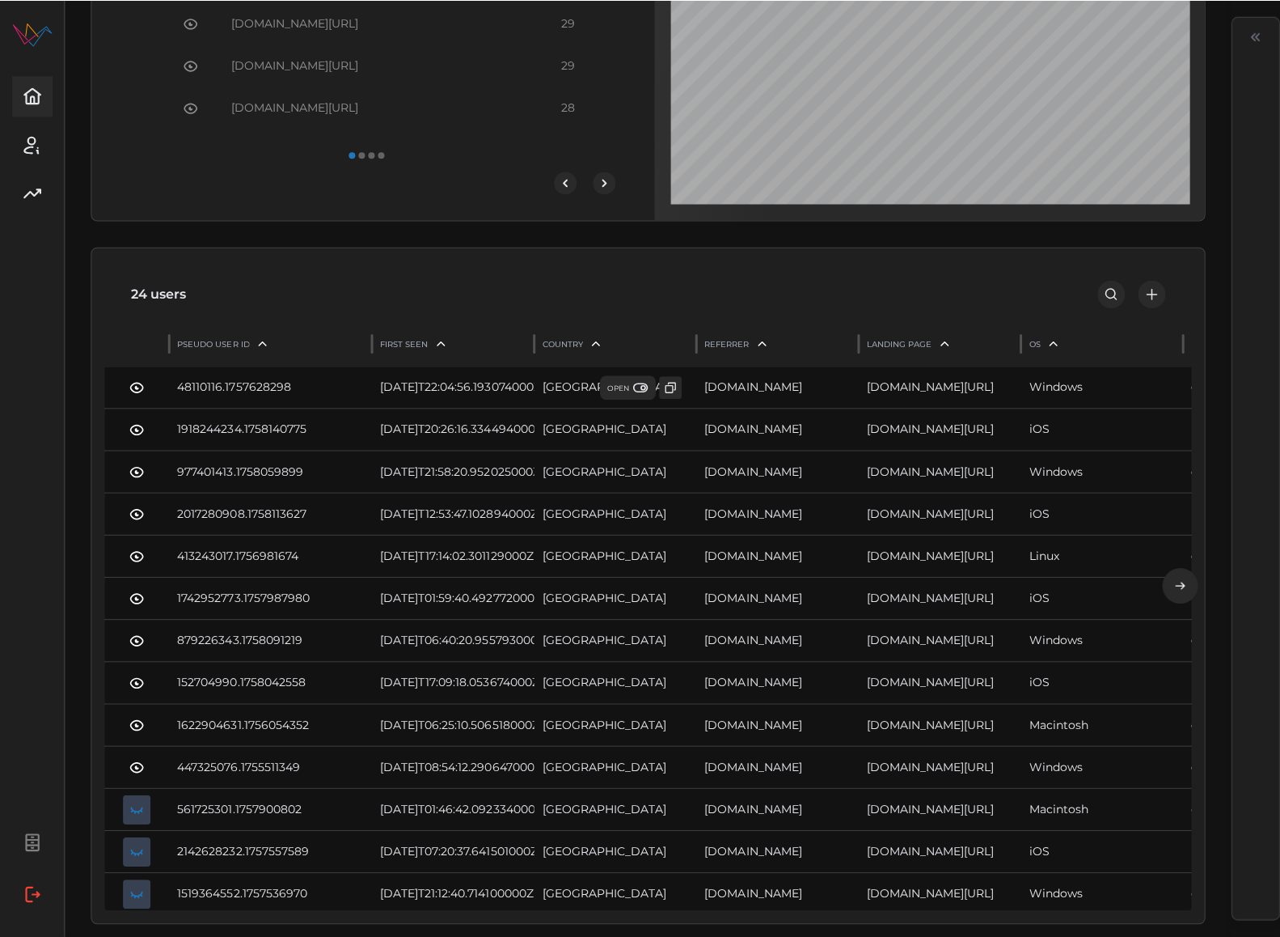
scroll to position [1209, 0]
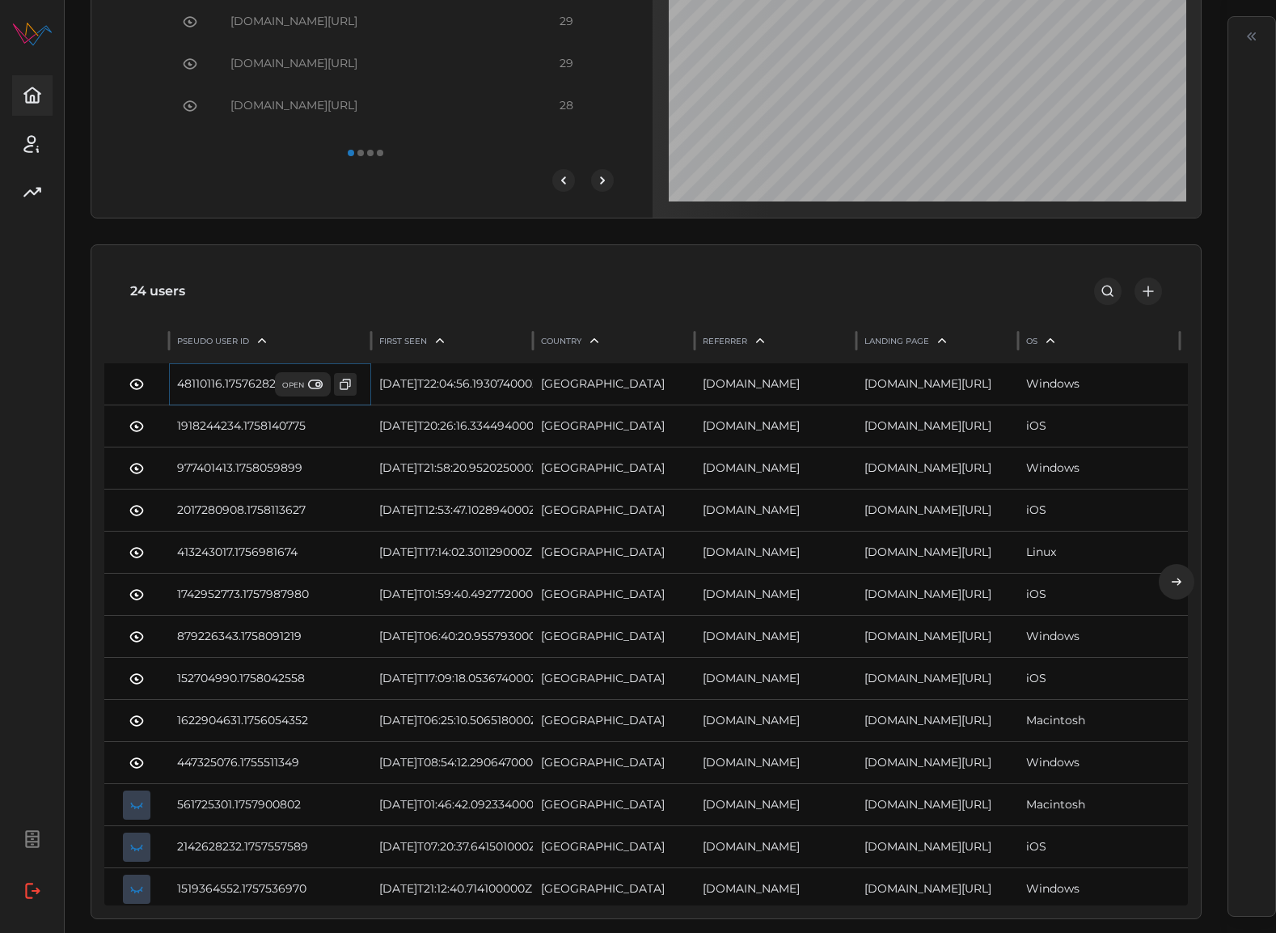
click at [290, 392] on span "OPEN" at bounding box center [302, 384] width 41 height 16
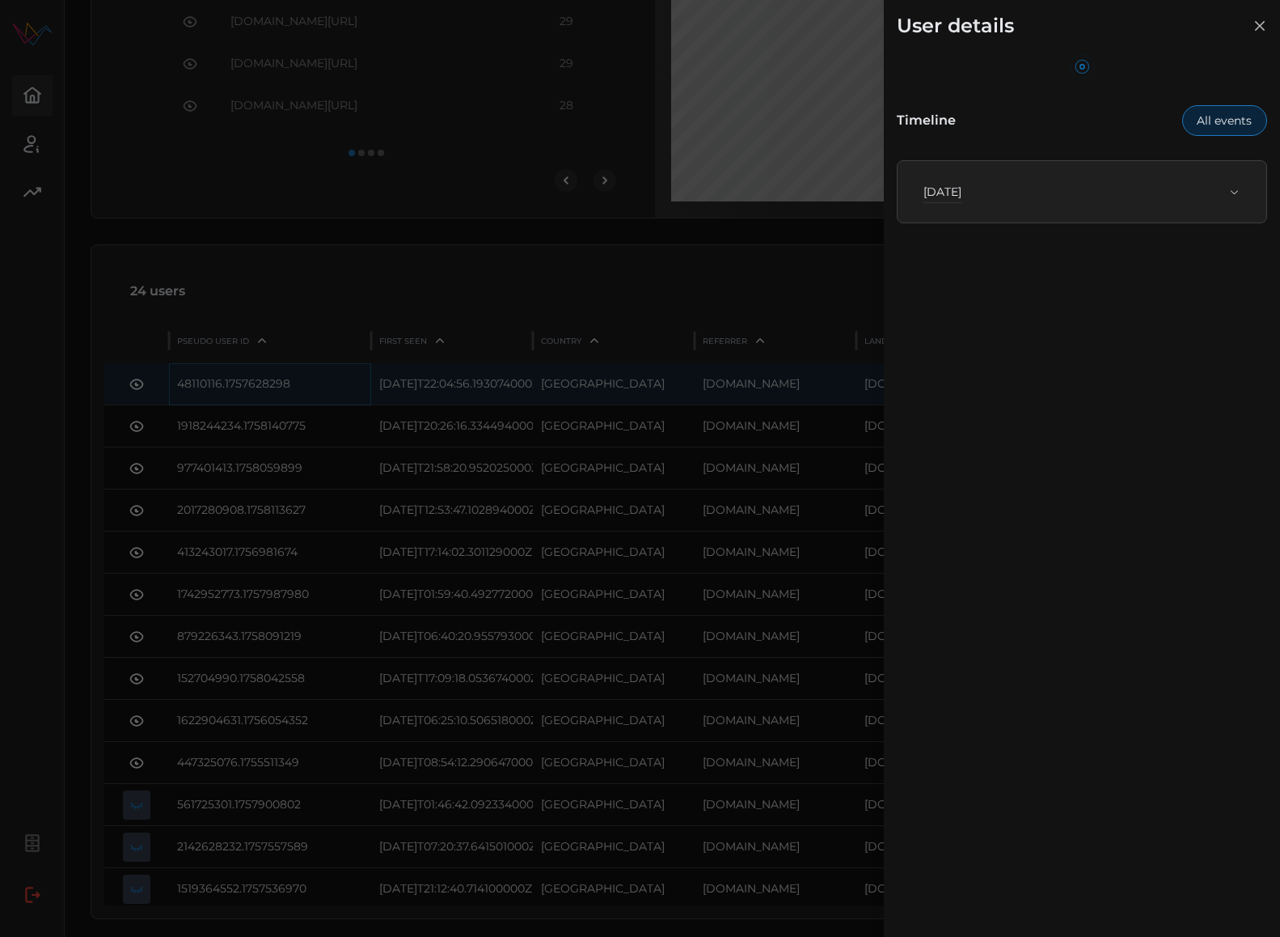
click at [1009, 202] on span "[DATE]" at bounding box center [1076, 192] width 305 height 36
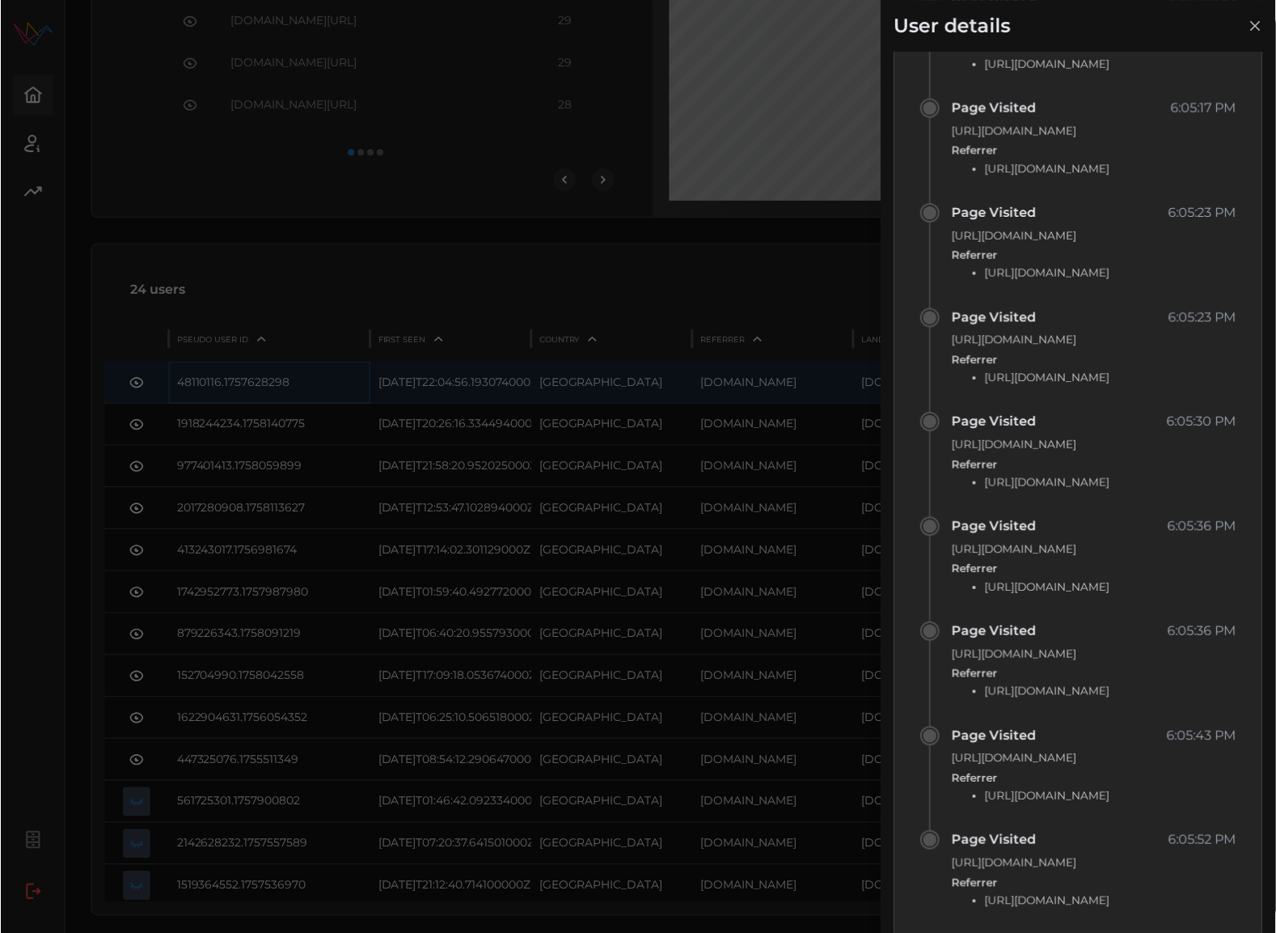
scroll to position [1626, 0]
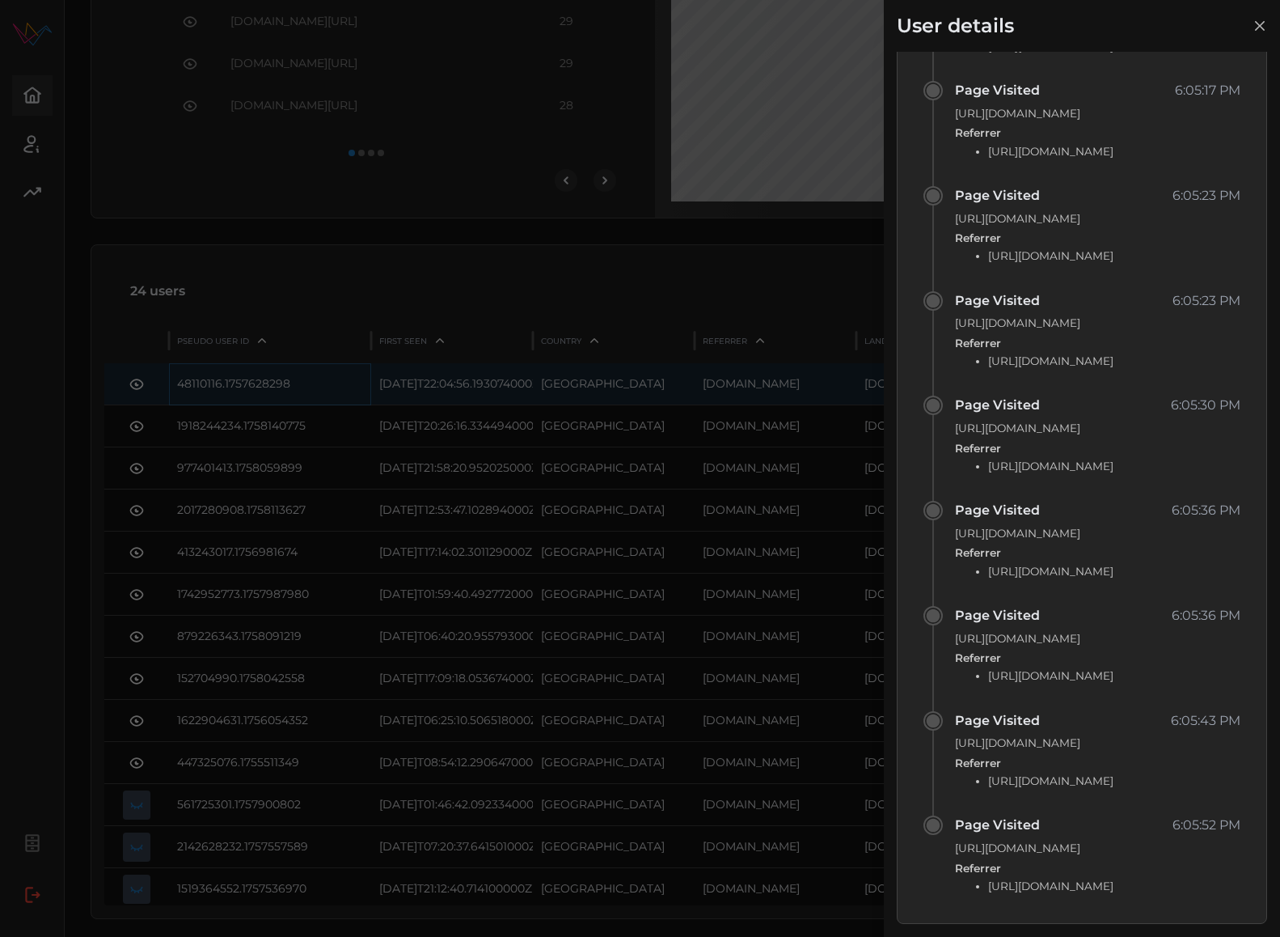
click at [562, 292] on div at bounding box center [640, 468] width 1280 height 937
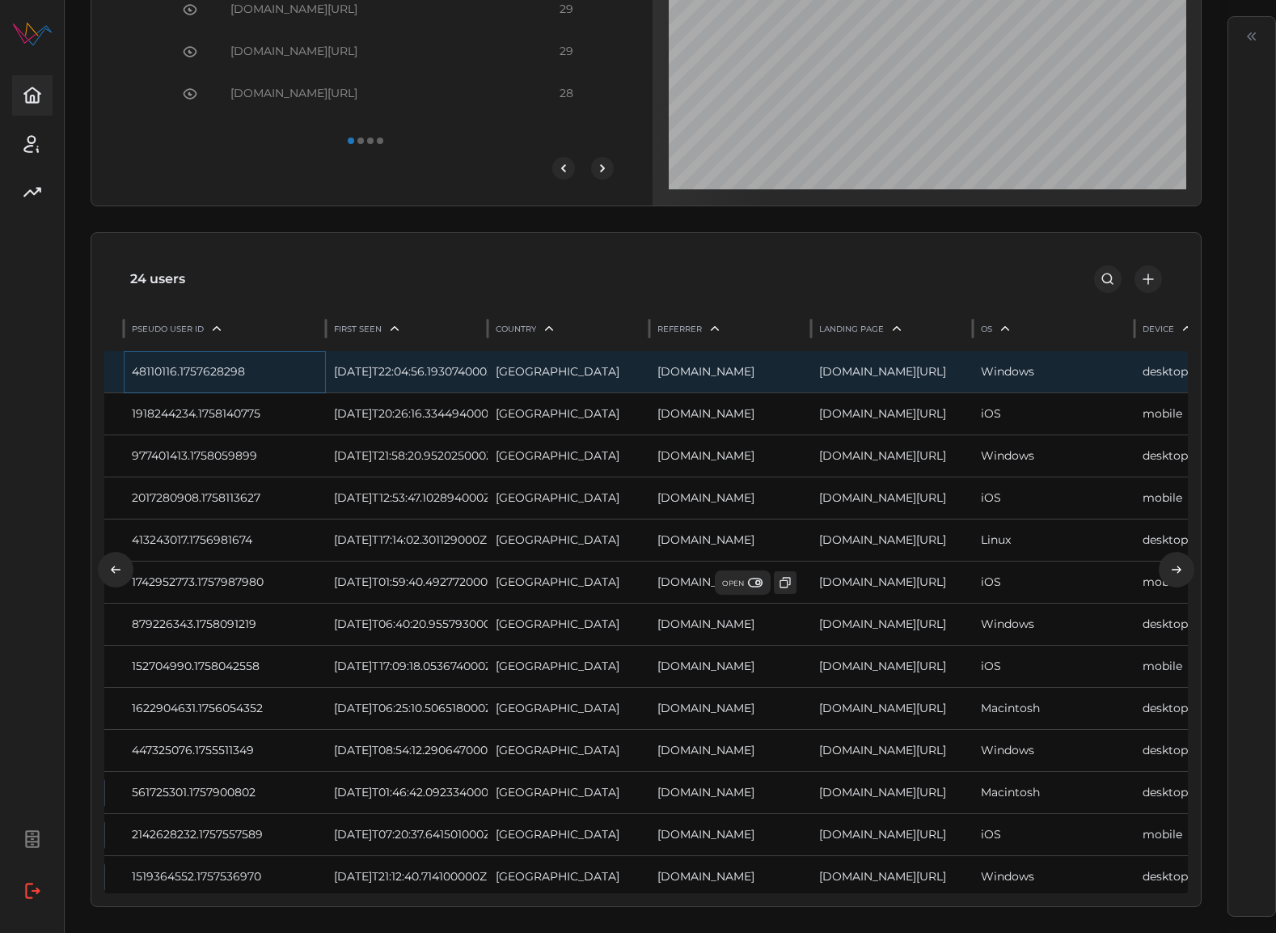
scroll to position [0, 0]
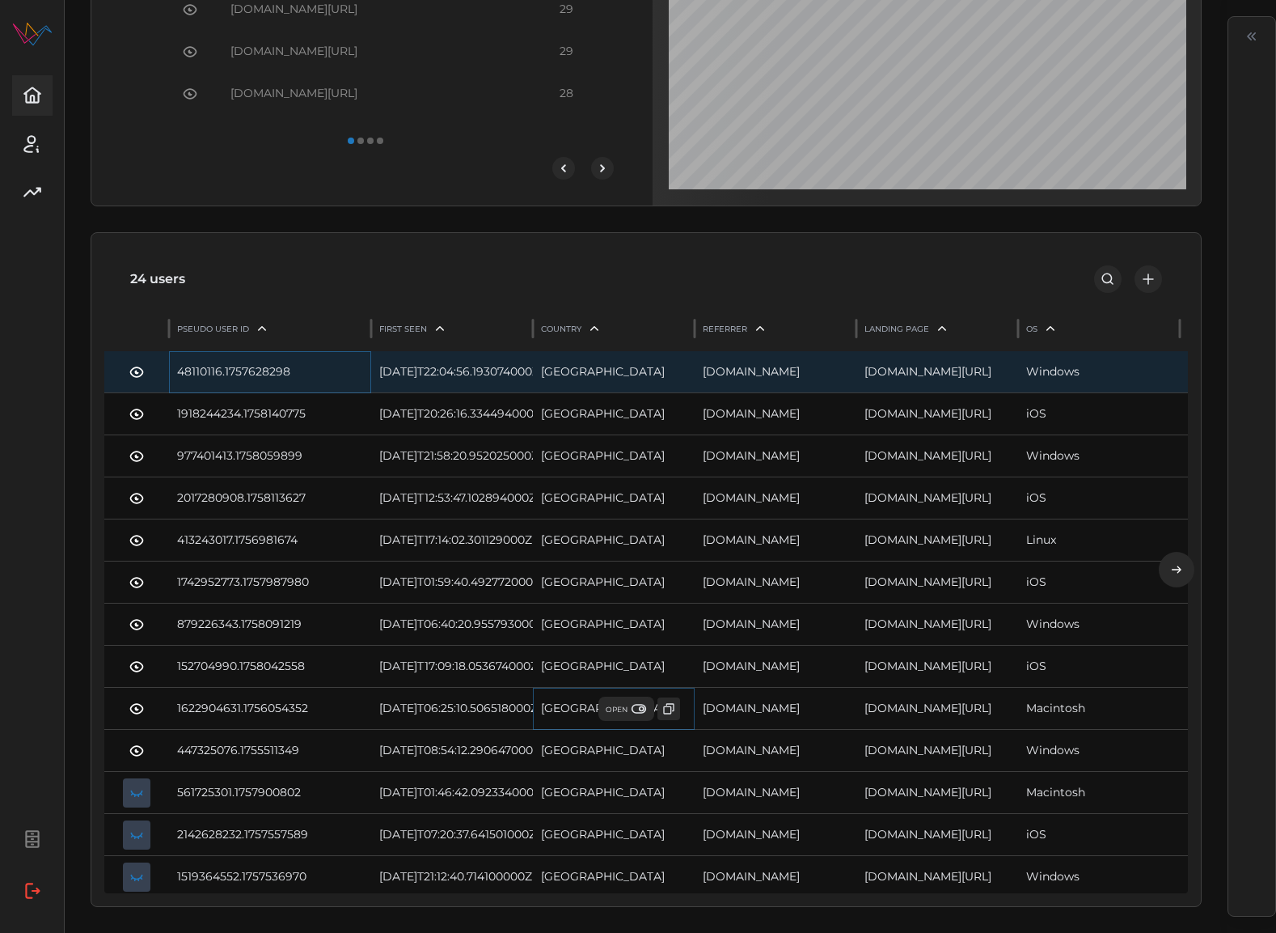
click at [618, 715] on span "OPEN" at bounding box center [626, 709] width 41 height 16
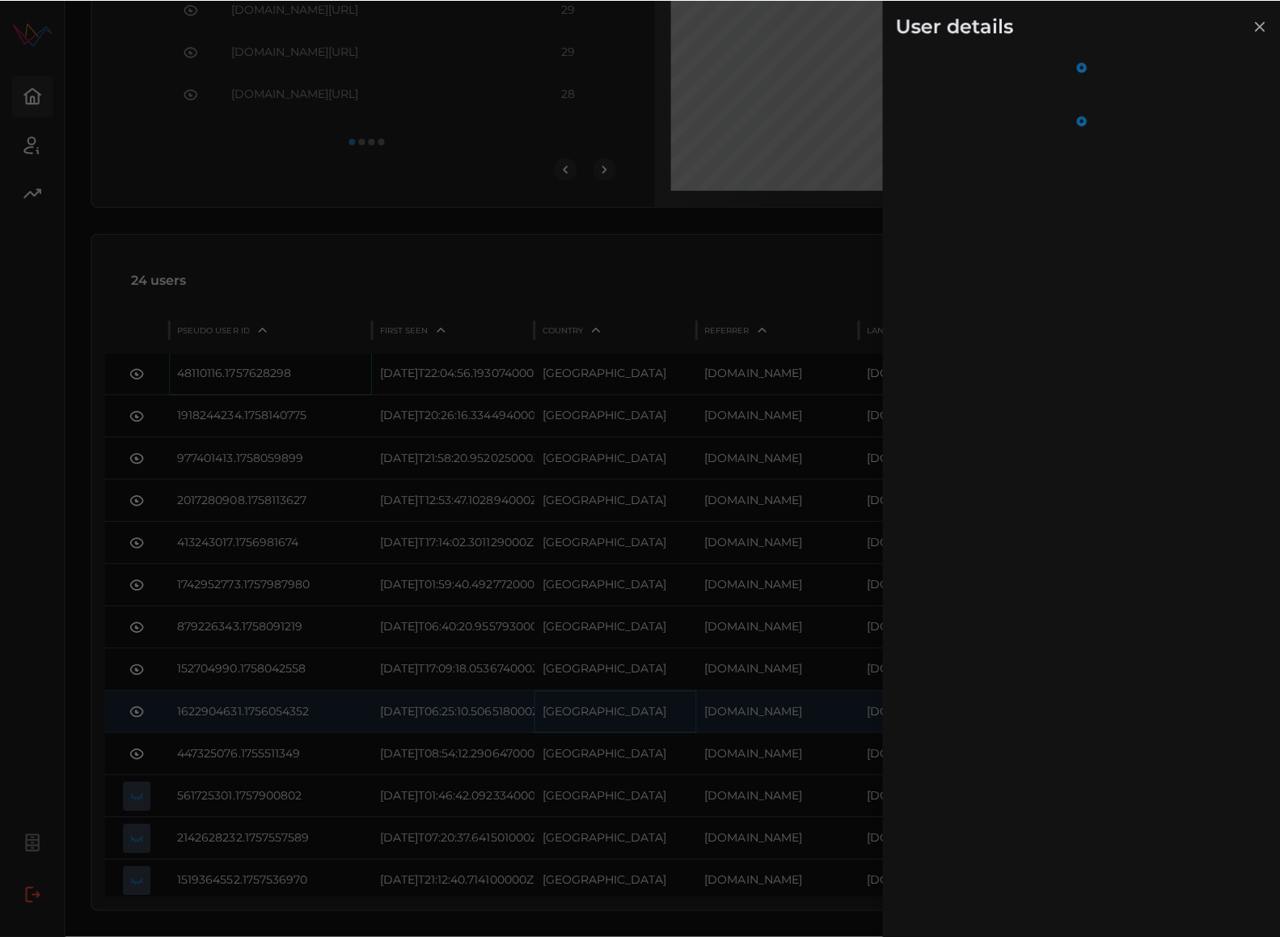
scroll to position [1259, 0]
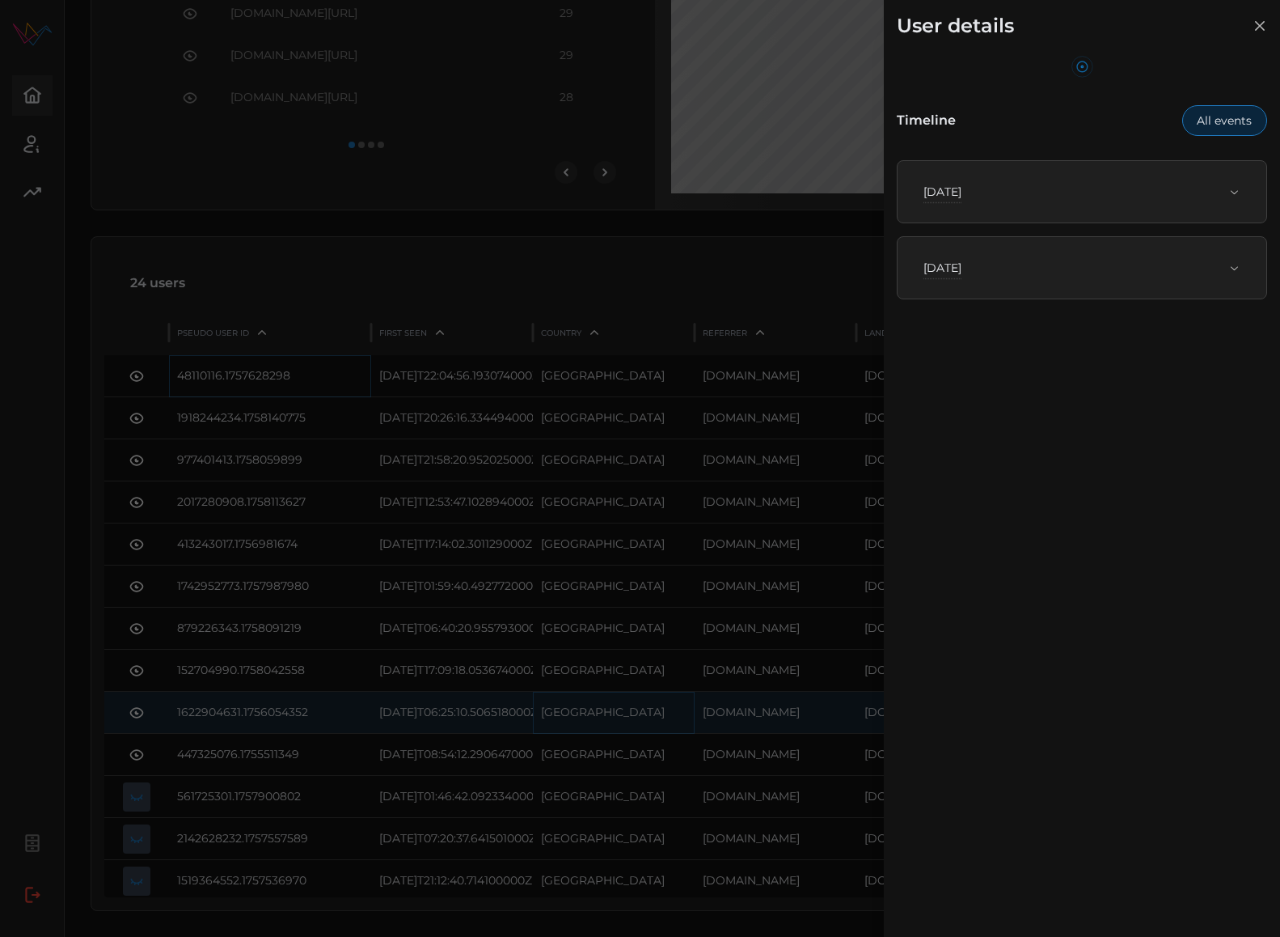
click at [1078, 265] on div "Wed, Sep 17th, 2025" at bounding box center [1076, 268] width 305 height 16
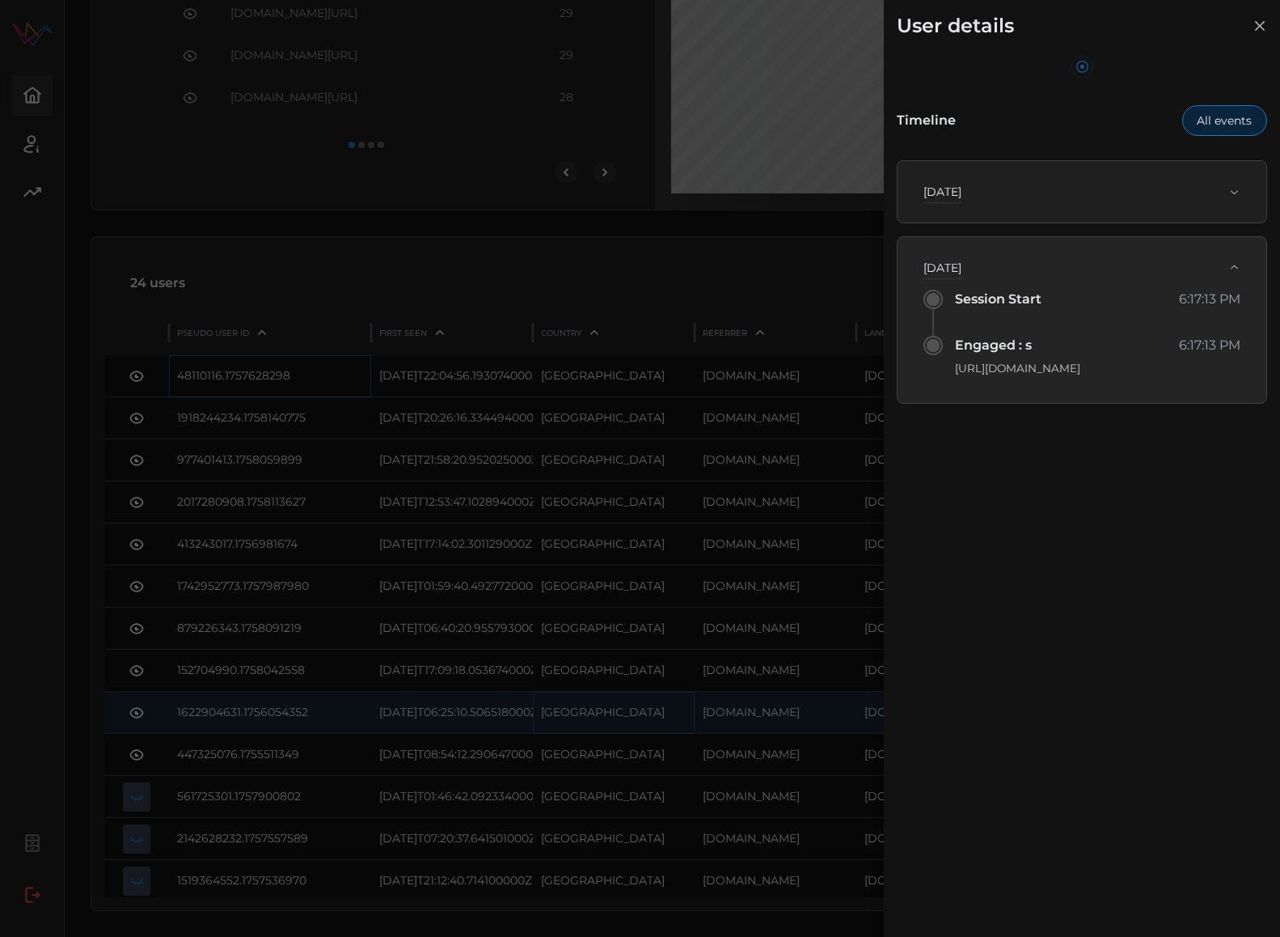
click at [1040, 200] on span "Sun, Sep 14th, 2025" at bounding box center [1076, 192] width 305 height 36
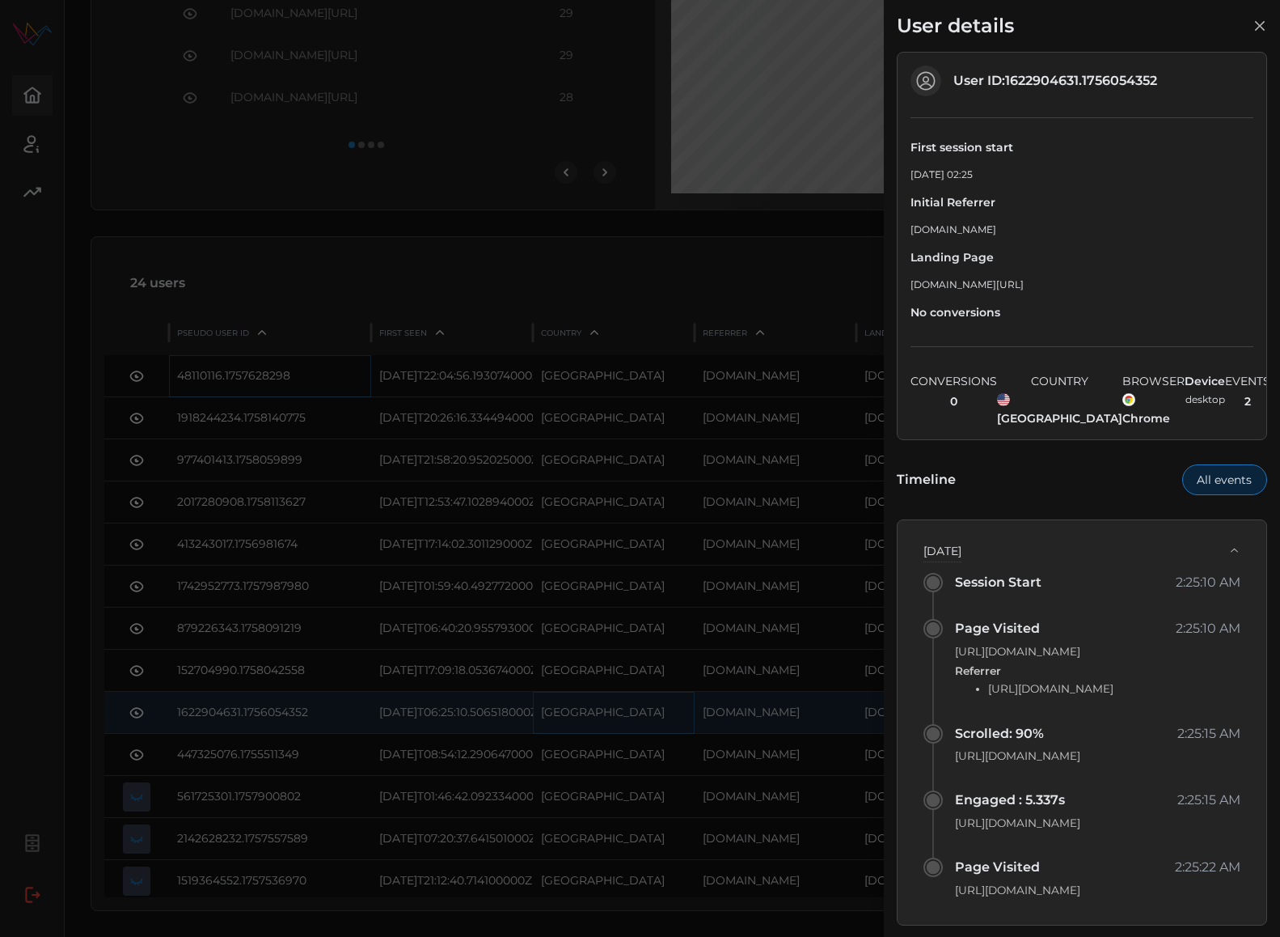
click at [675, 533] on div at bounding box center [640, 468] width 1280 height 937
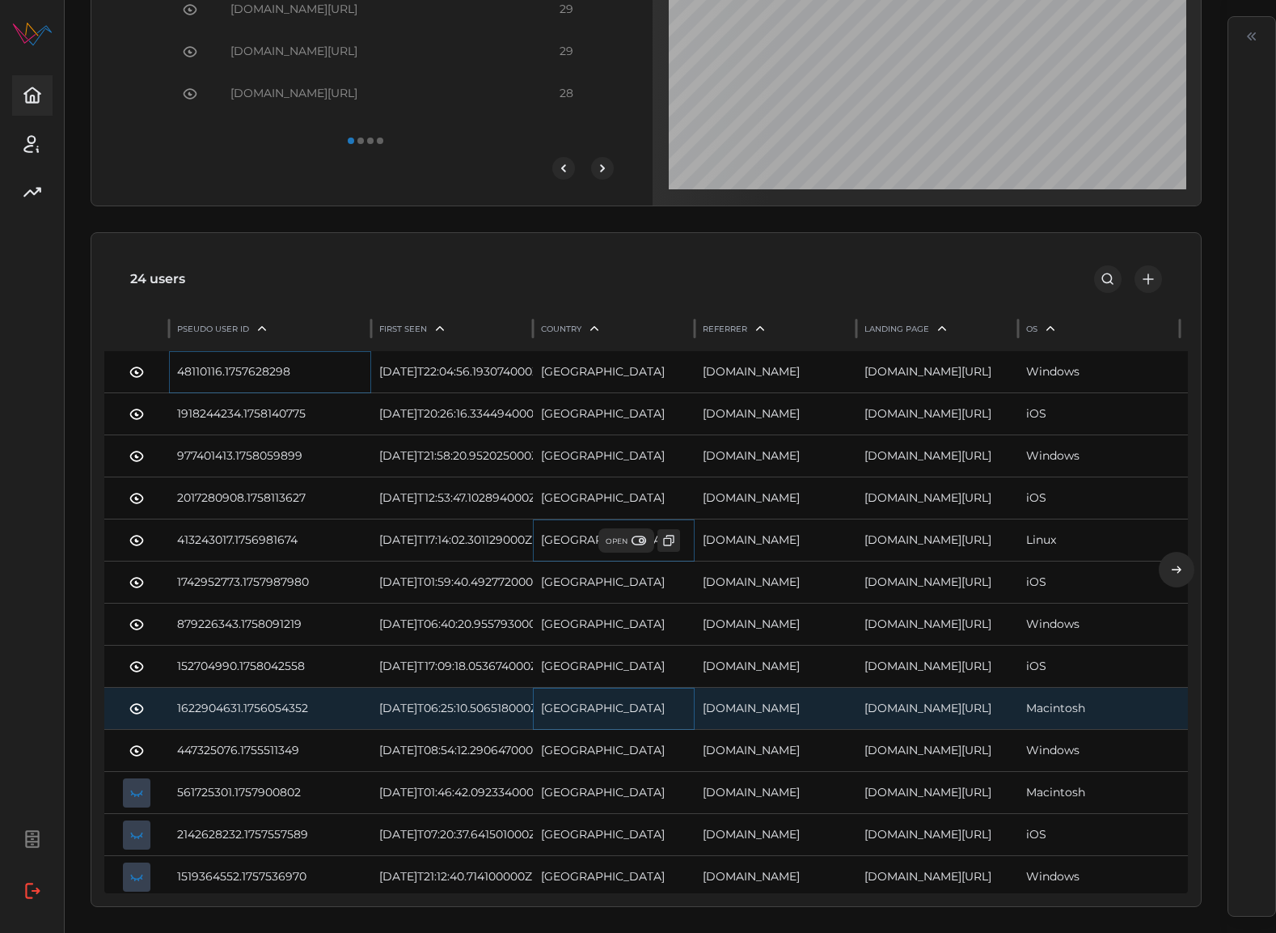
click at [635, 544] on icon "button" at bounding box center [639, 540] width 16 height 16
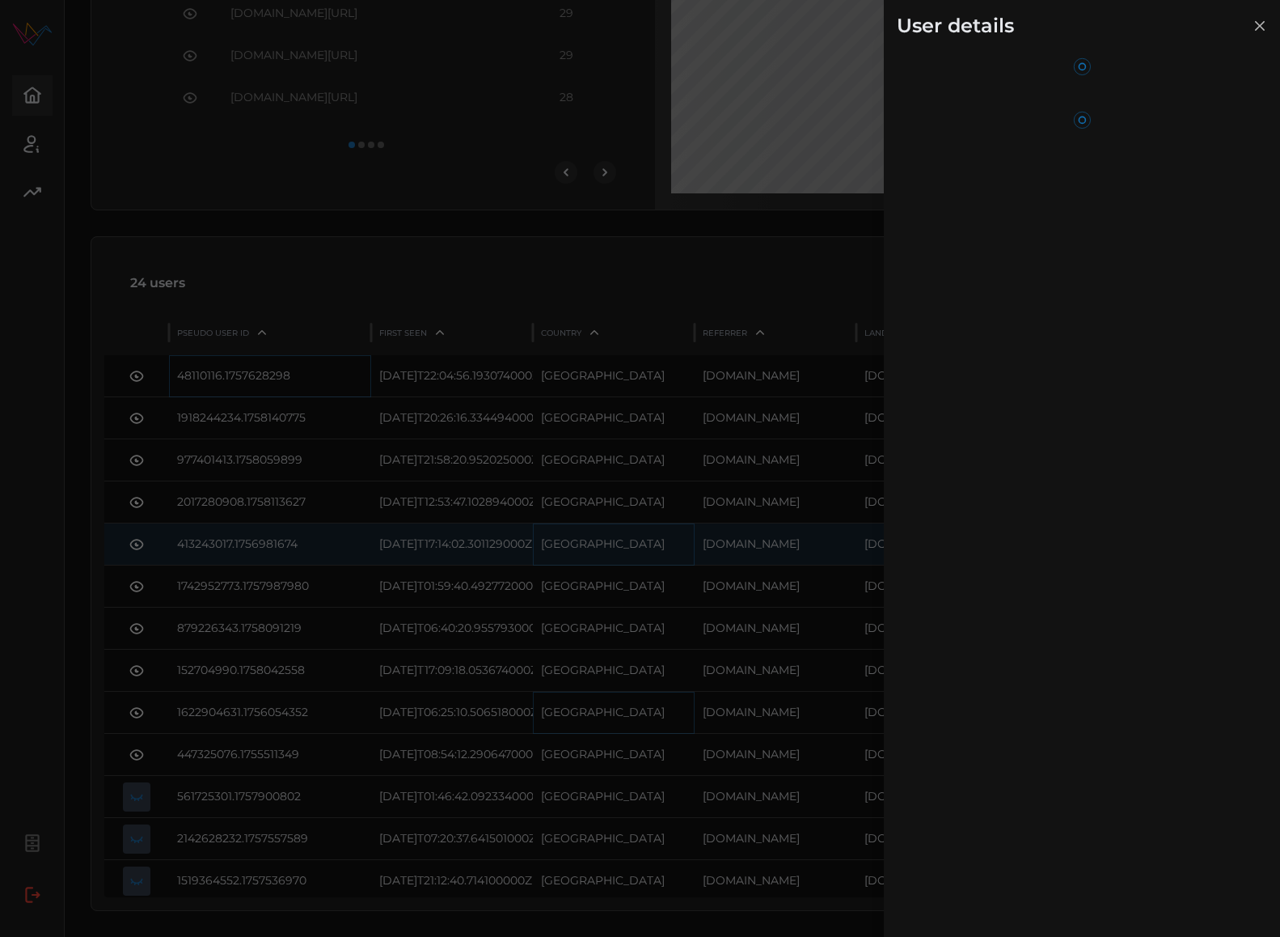
click at [649, 416] on div at bounding box center [640, 468] width 1280 height 937
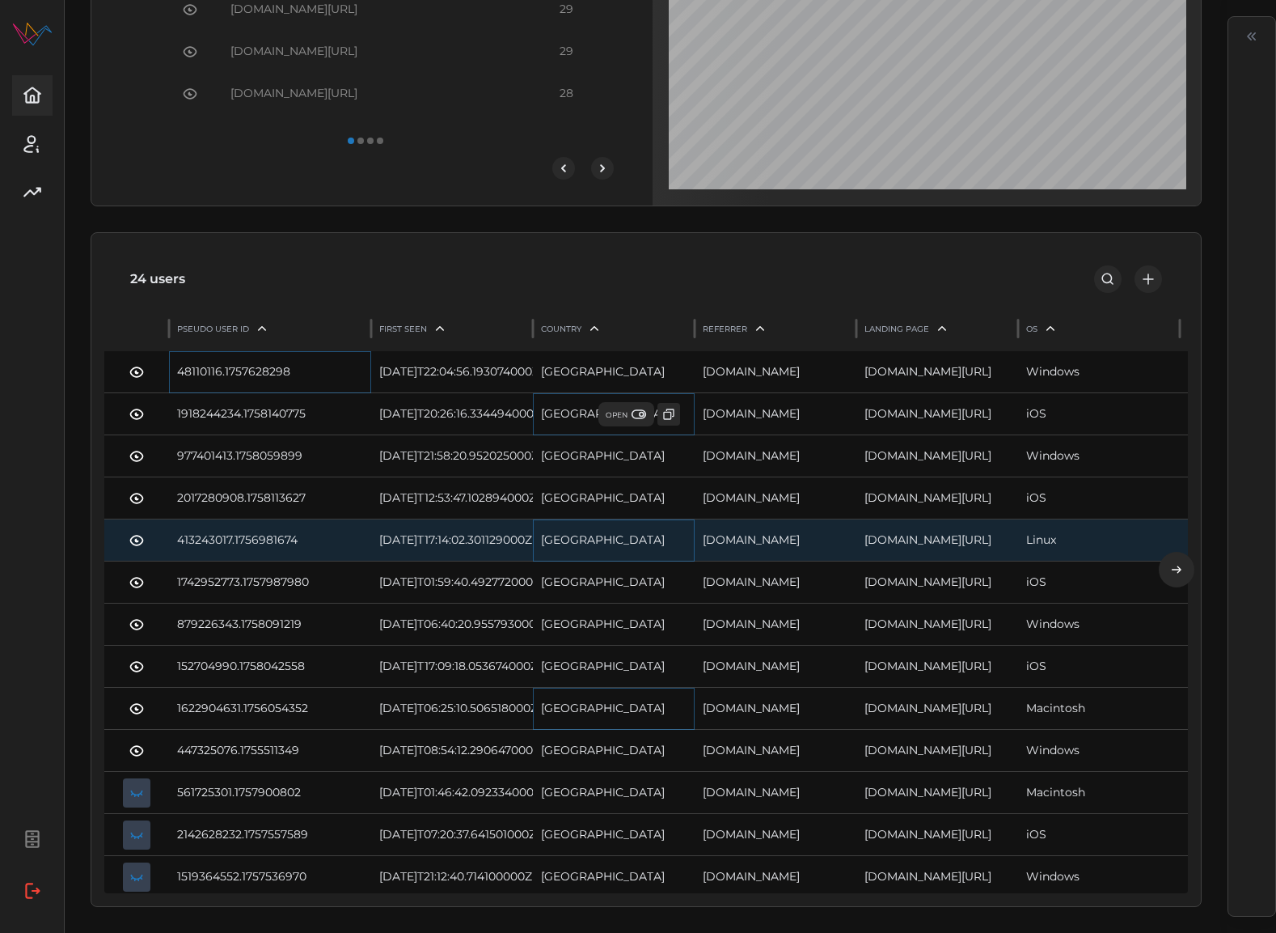
click at [628, 421] on span "OPEN" at bounding box center [626, 414] width 41 height 16
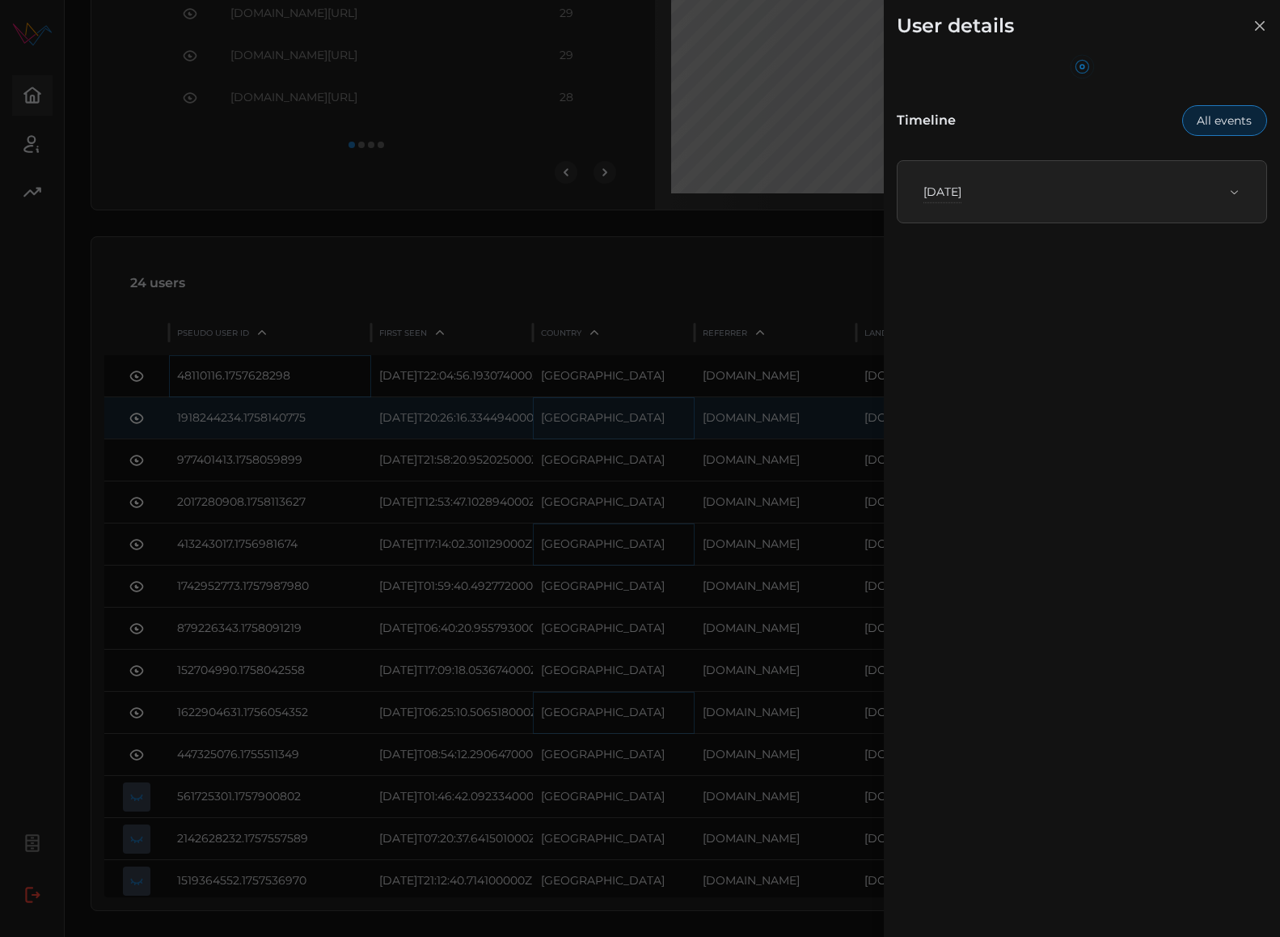
click at [1065, 200] on span "Wed, Sep 17th, 2025" at bounding box center [1076, 192] width 305 height 36
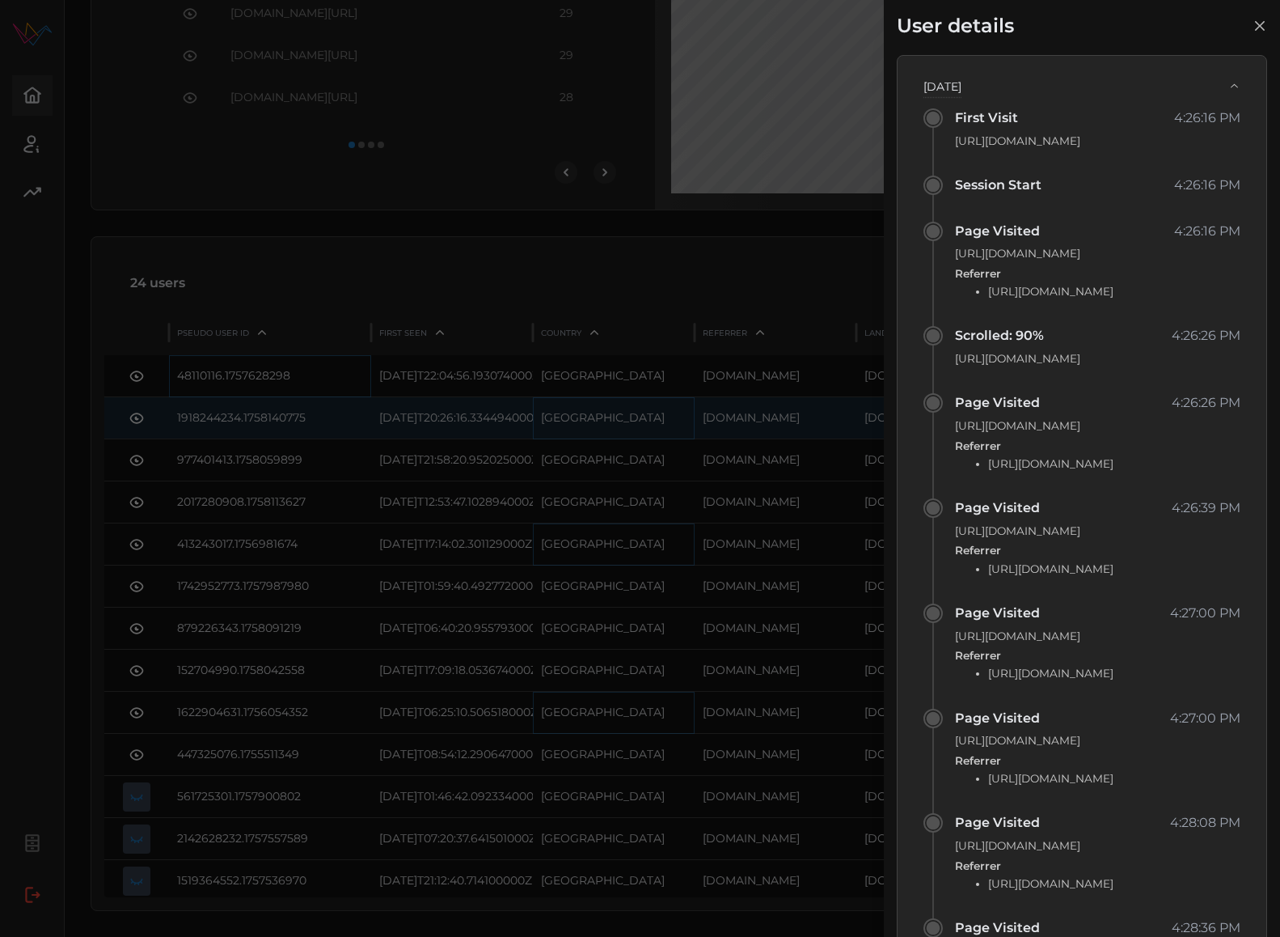
scroll to position [0, 0]
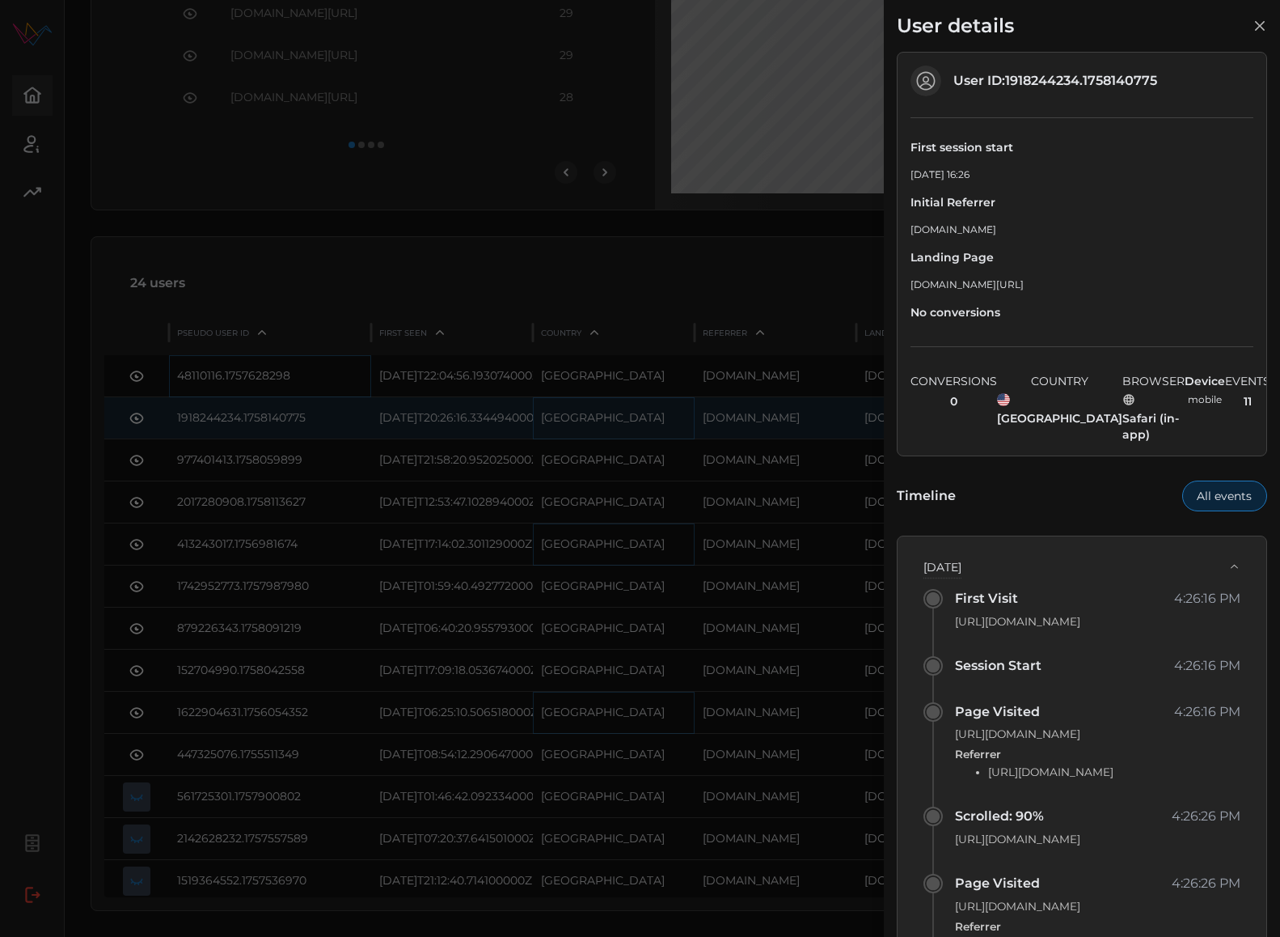
click at [777, 307] on div at bounding box center [640, 468] width 1280 height 937
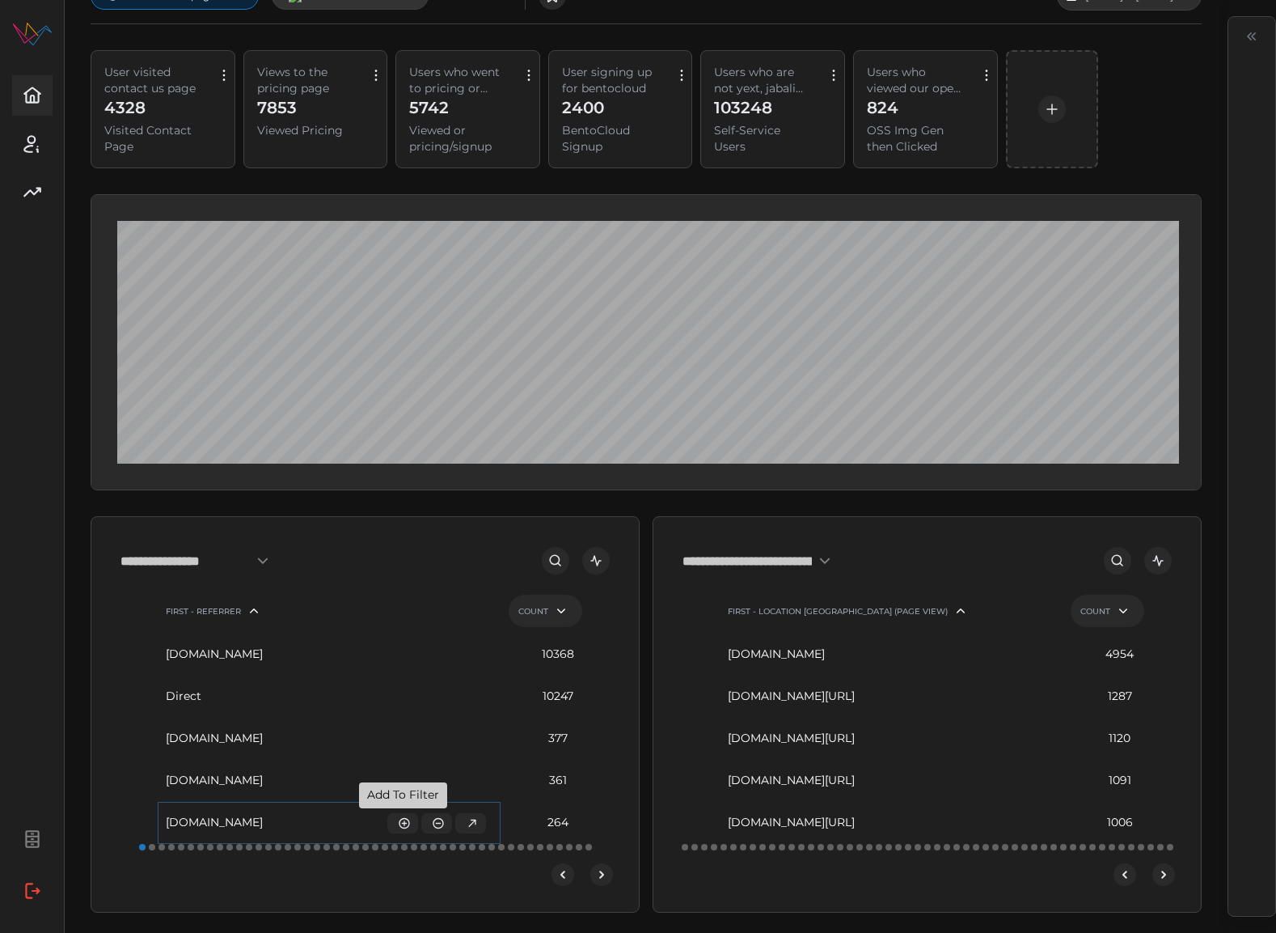
scroll to position [44, 3]
click at [404, 821] on icon "button" at bounding box center [404, 822] width 13 height 13
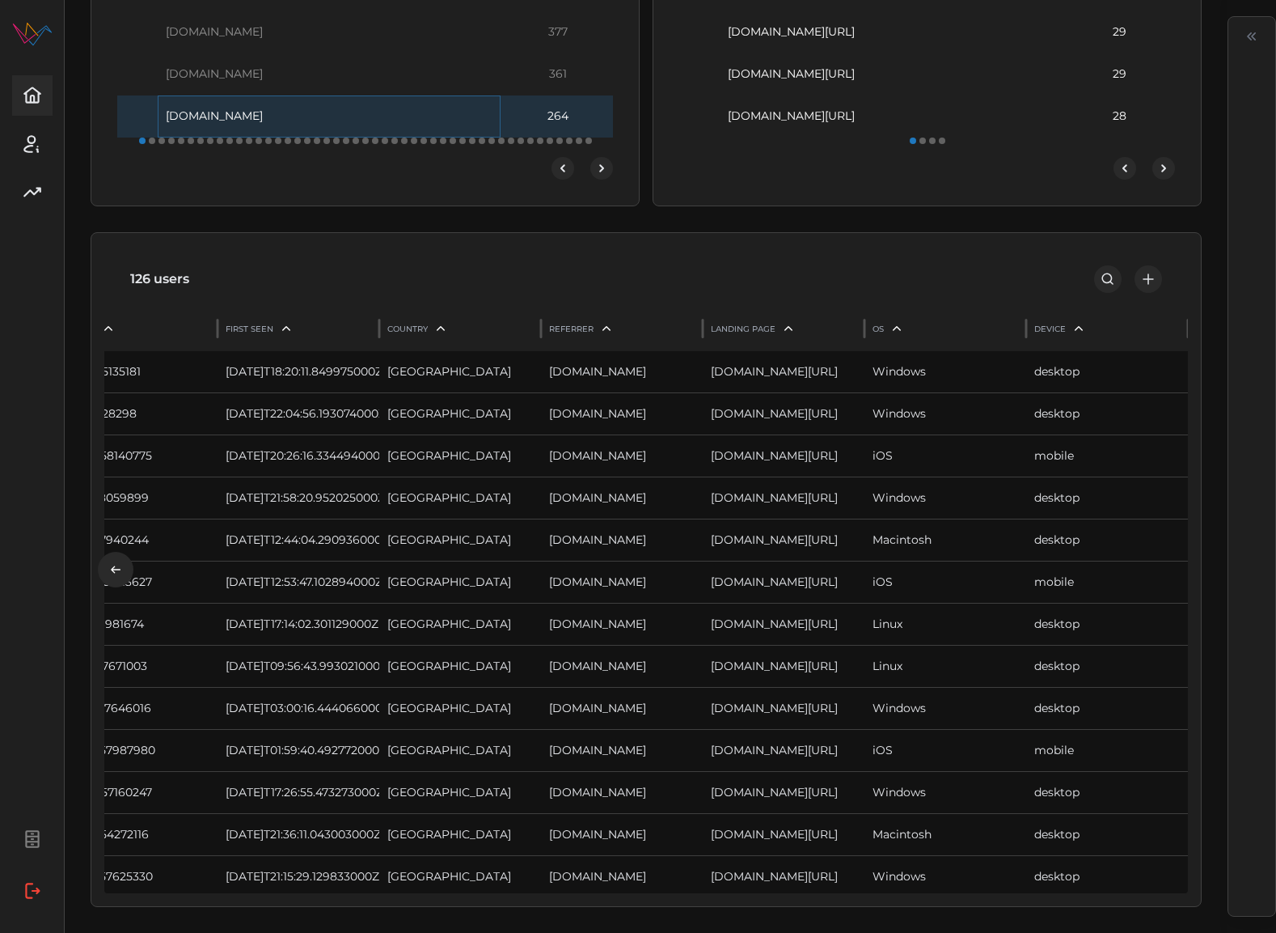
scroll to position [0, 3]
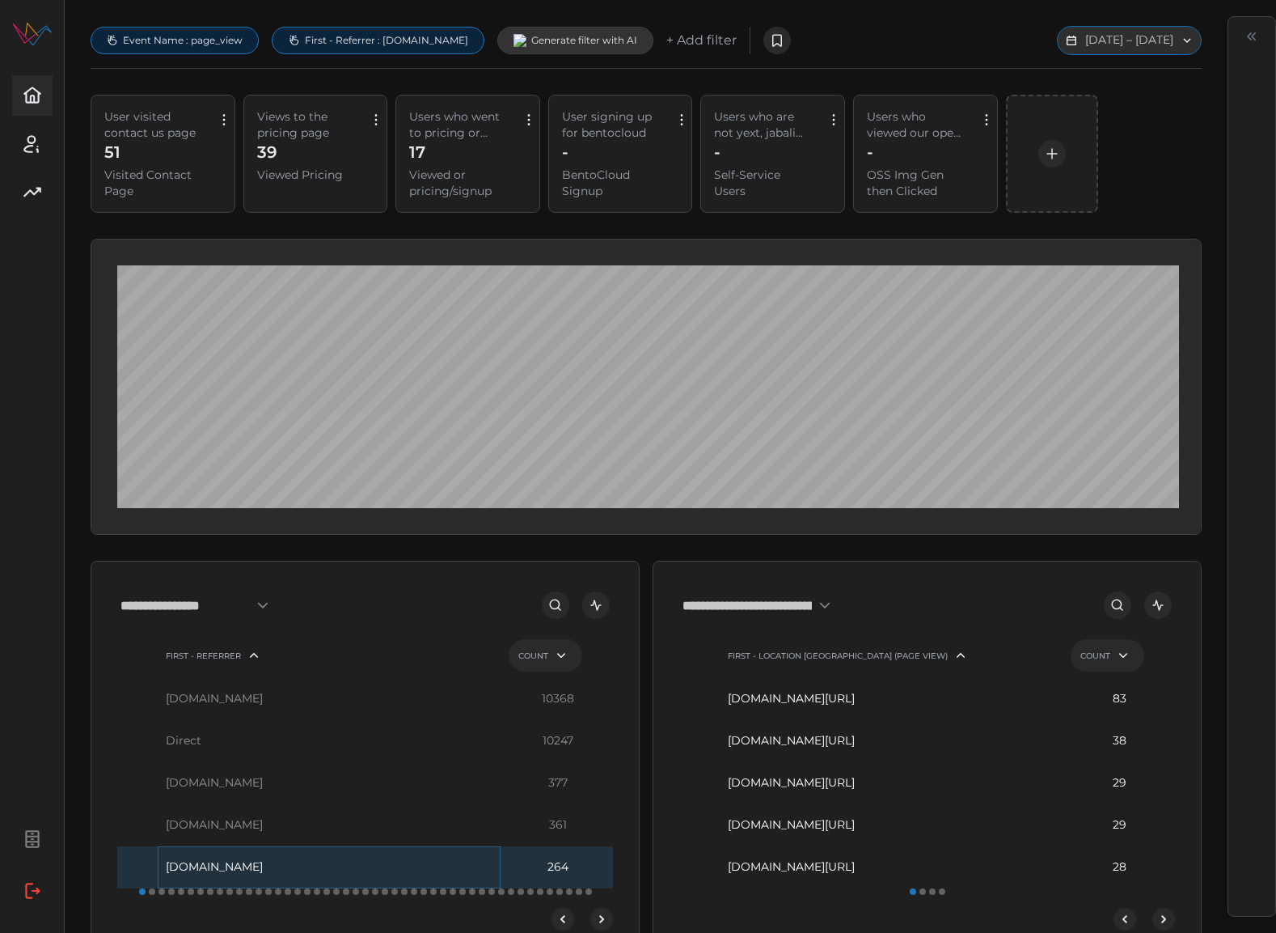
click at [1057, 37] on button "[DATE] – [DATE]" at bounding box center [1129, 40] width 145 height 29
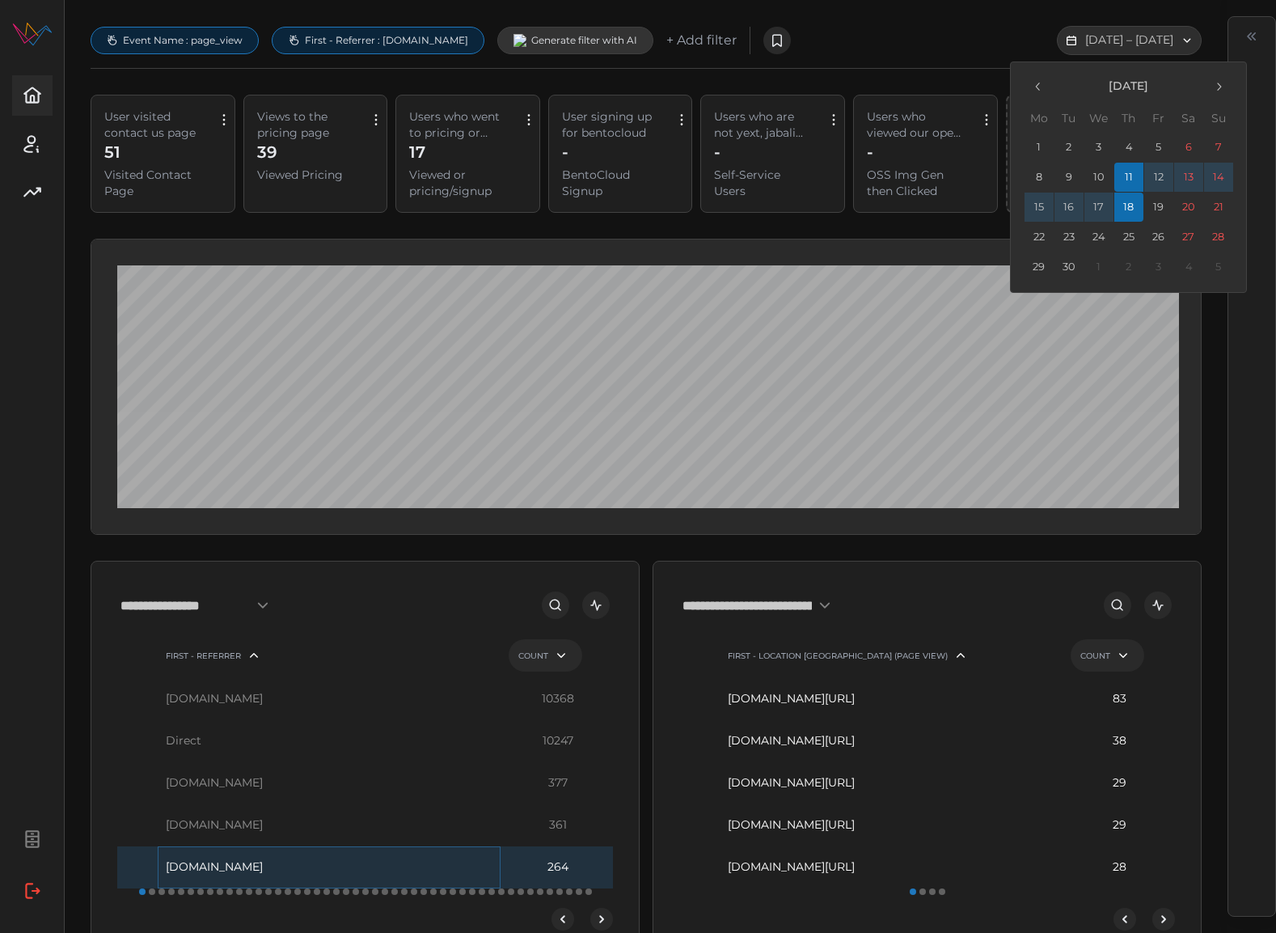
click at [1032, 82] on icon "button" at bounding box center [1038, 86] width 13 height 13
click at [1159, 143] on button "1" at bounding box center [1158, 147] width 29 height 29
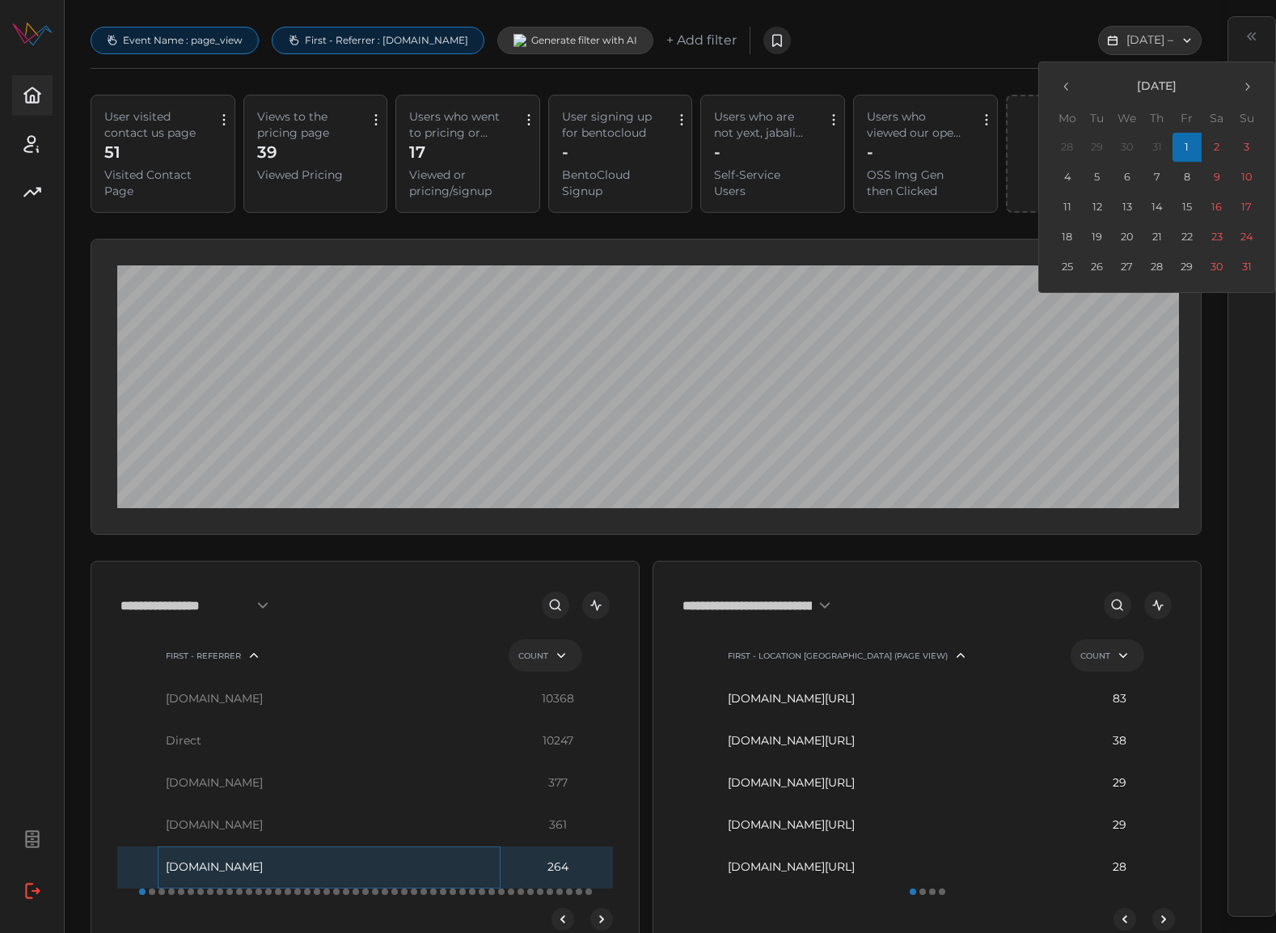
click at [1246, 89] on icon "button" at bounding box center [1247, 86] width 13 height 13
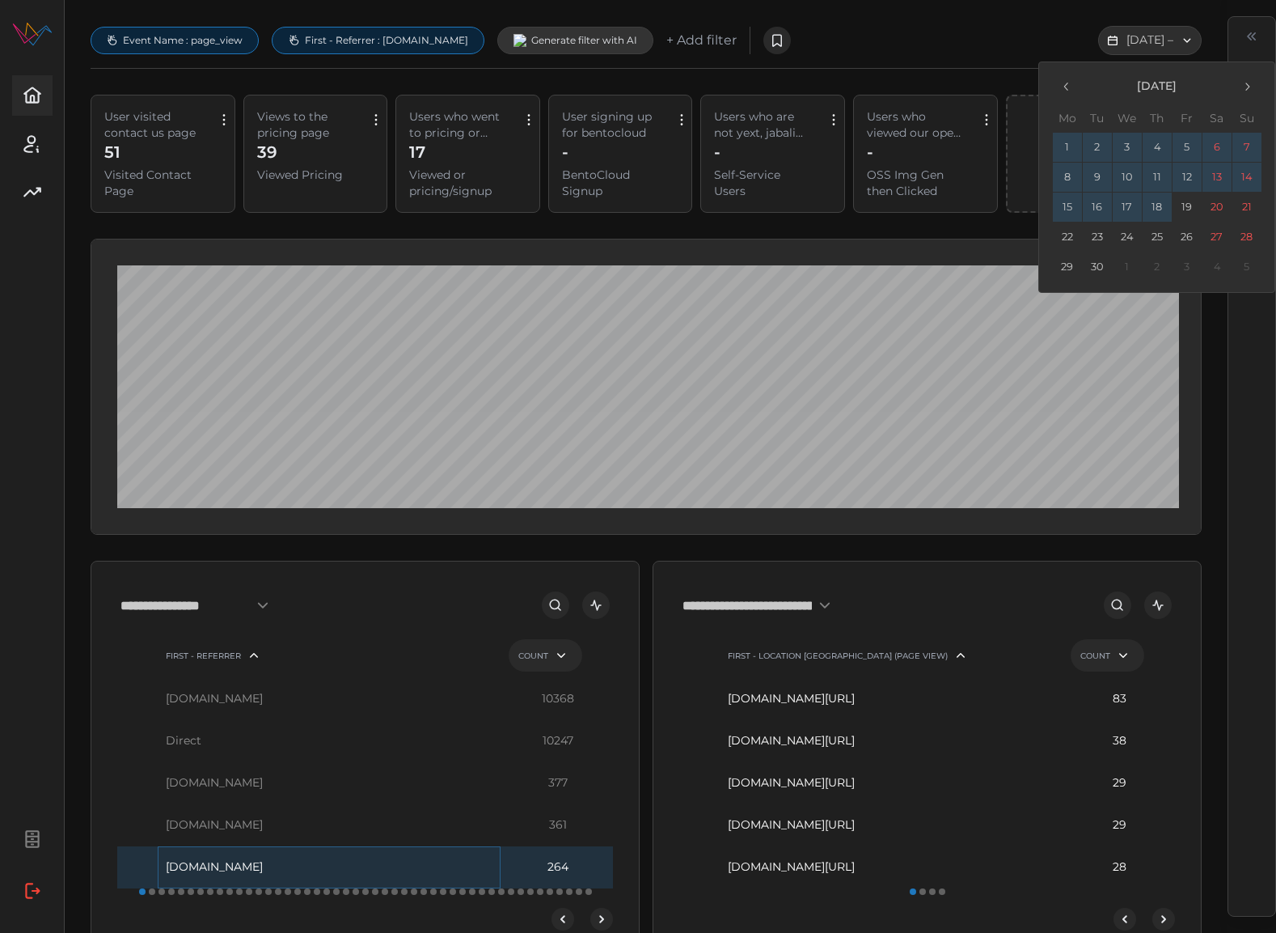
click at [1151, 209] on button "18" at bounding box center [1157, 207] width 29 height 29
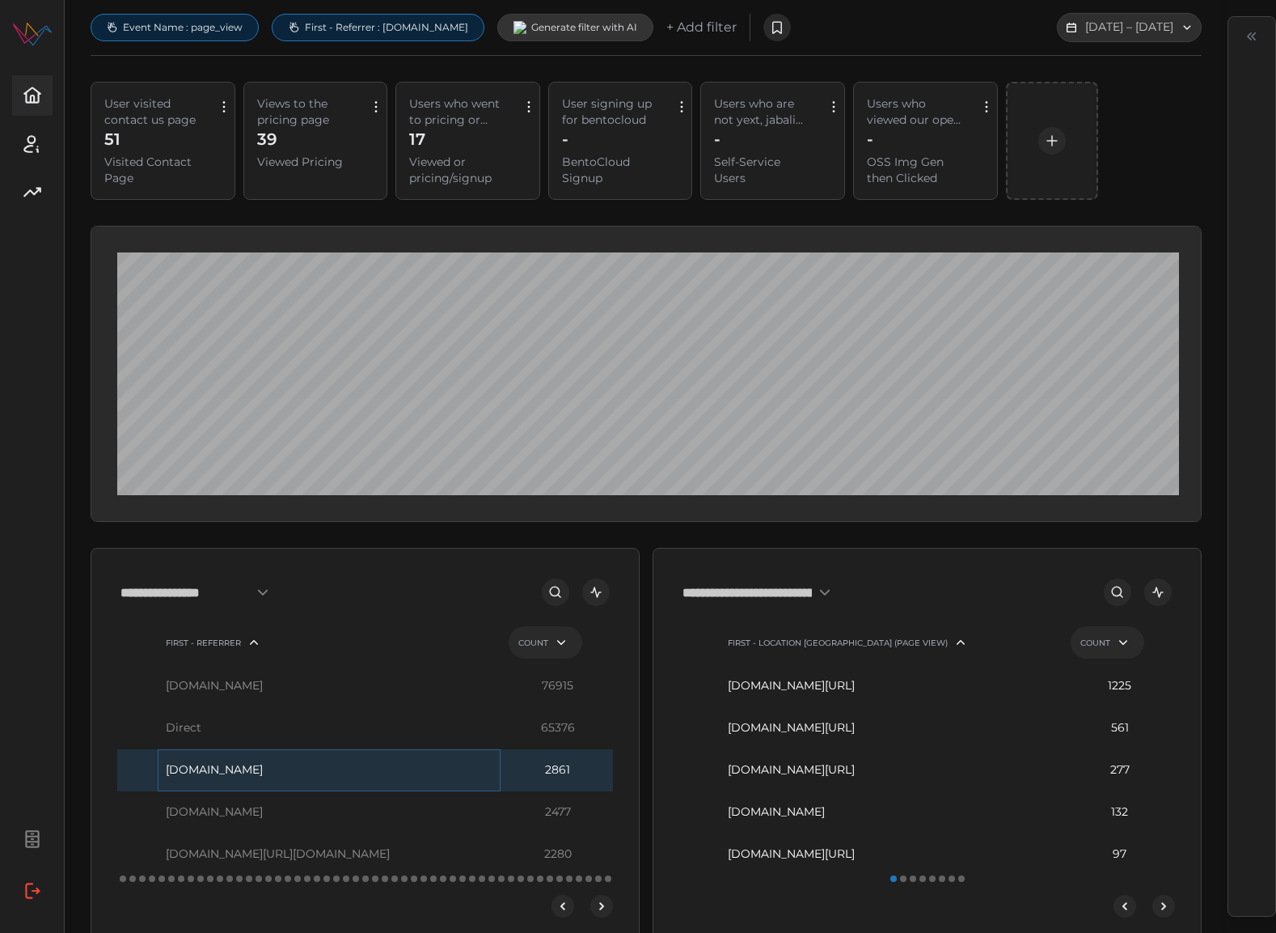
scroll to position [0, 3]
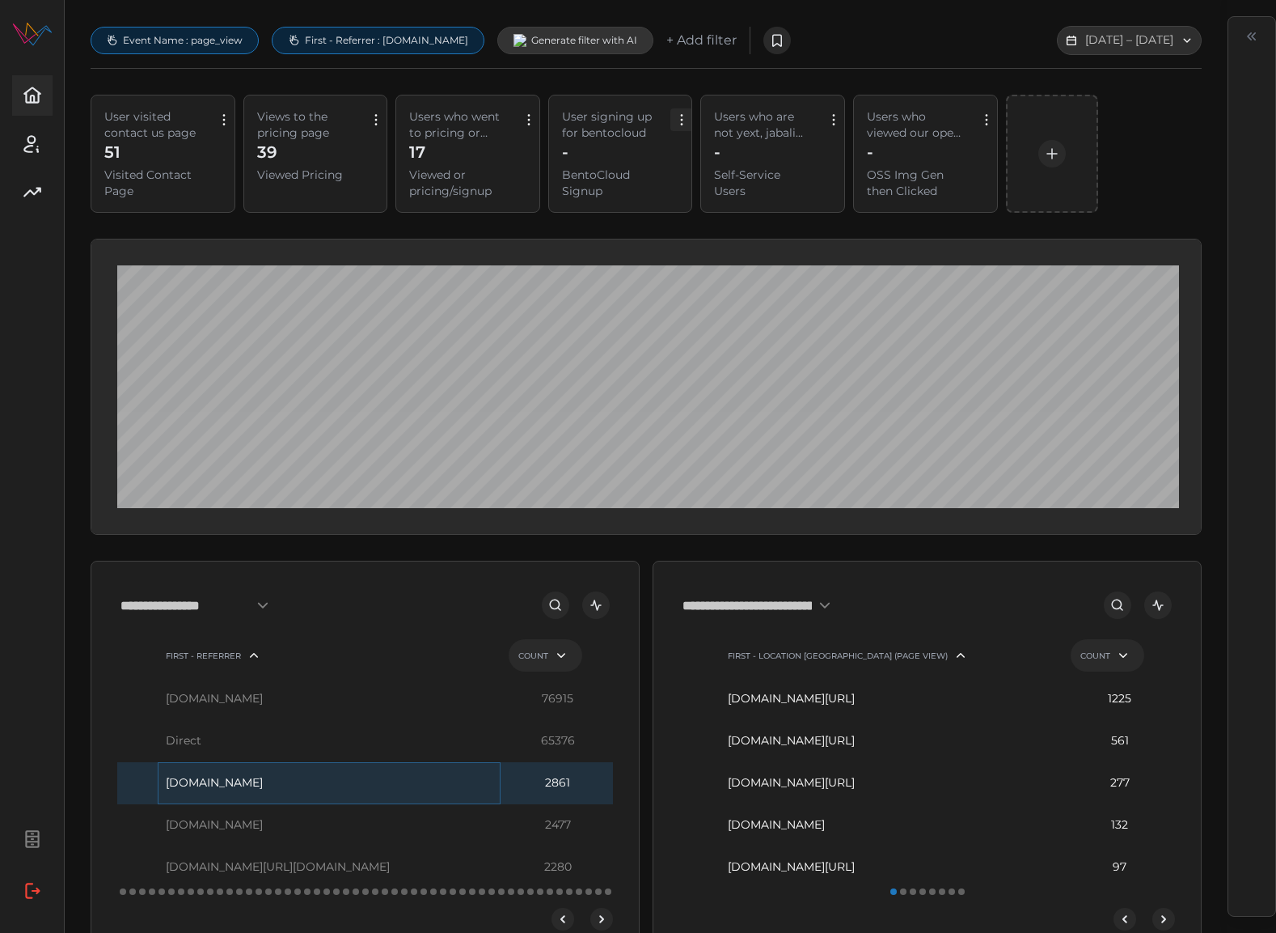
click at [676, 121] on icon "button" at bounding box center [682, 120] width 18 height 18
click at [688, 148] on div "+ AndThen" at bounding box center [684, 153] width 53 height 13
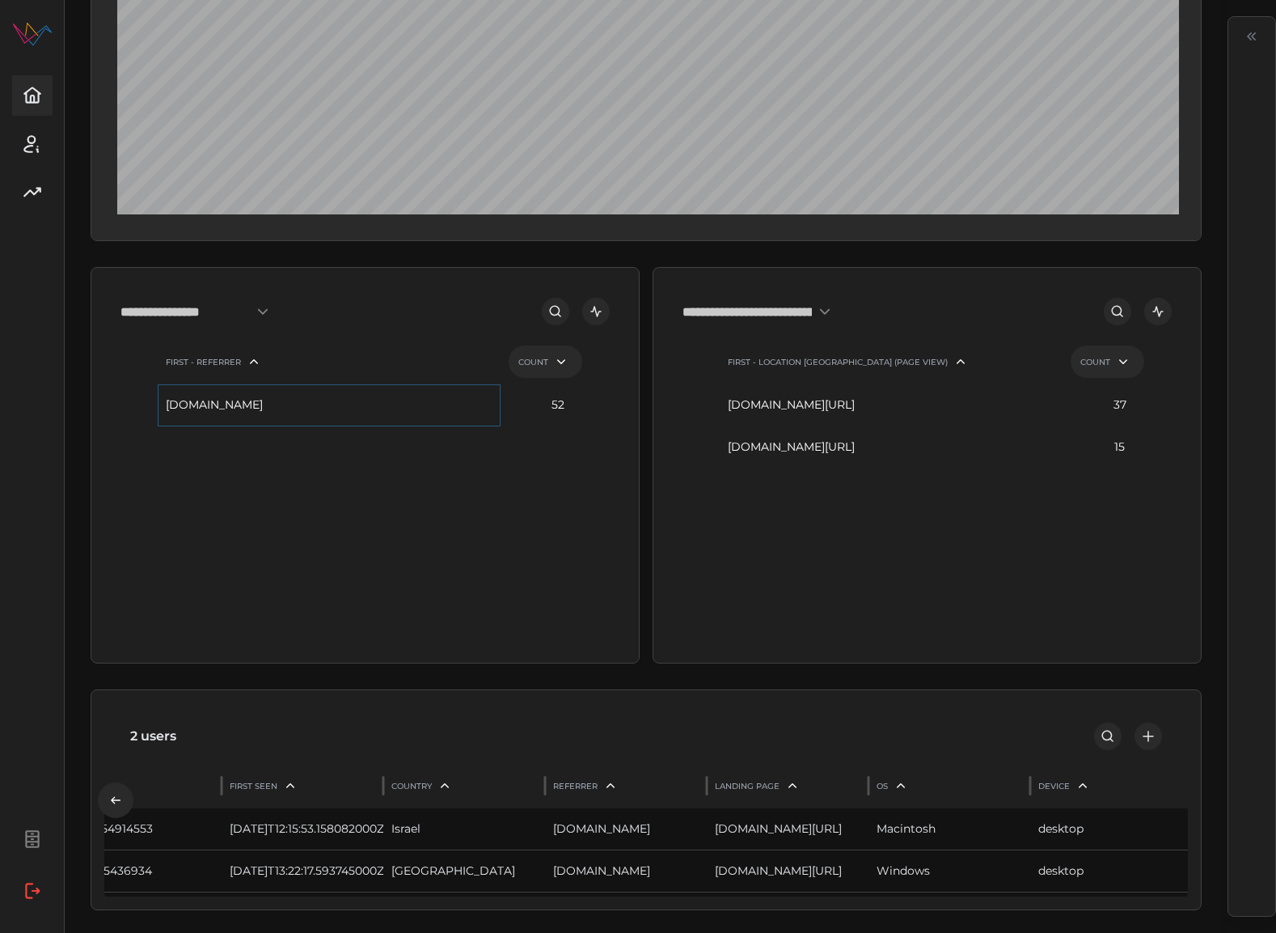
scroll to position [297, 3]
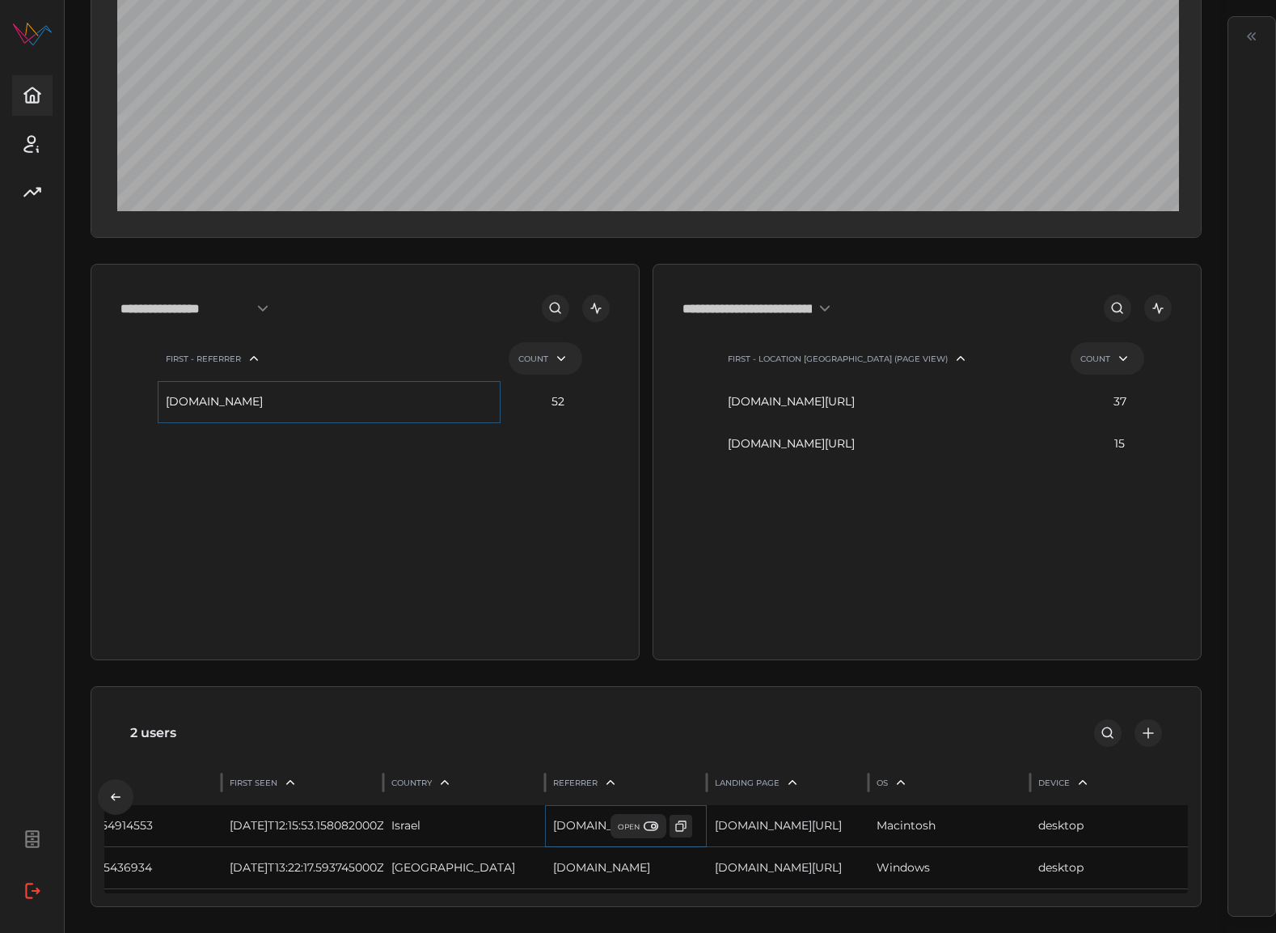
click at [626, 827] on span "OPEN" at bounding box center [638, 826] width 41 height 16
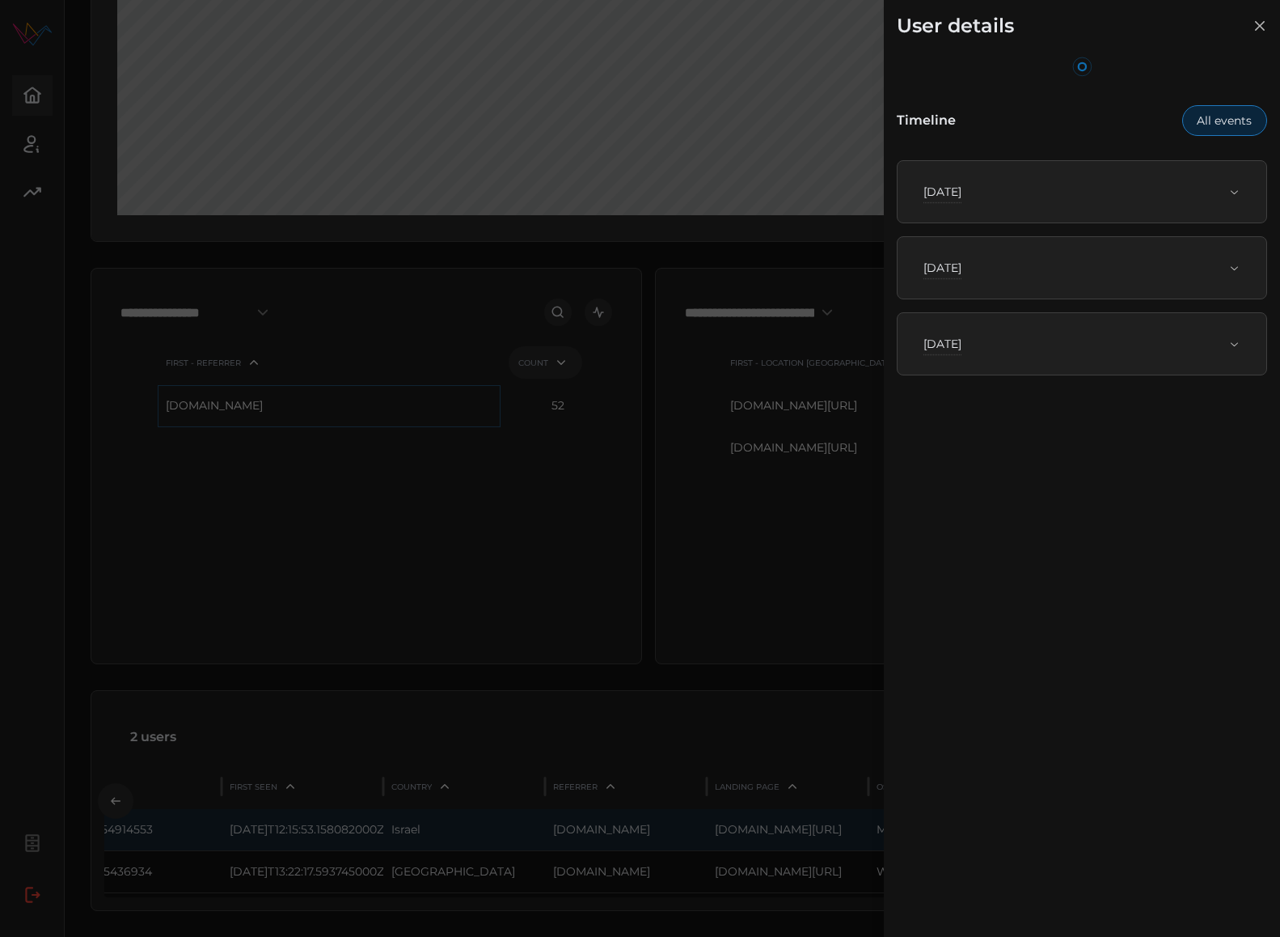
click at [1070, 181] on span "Mon, Aug 11th, 2025" at bounding box center [1076, 192] width 305 height 36
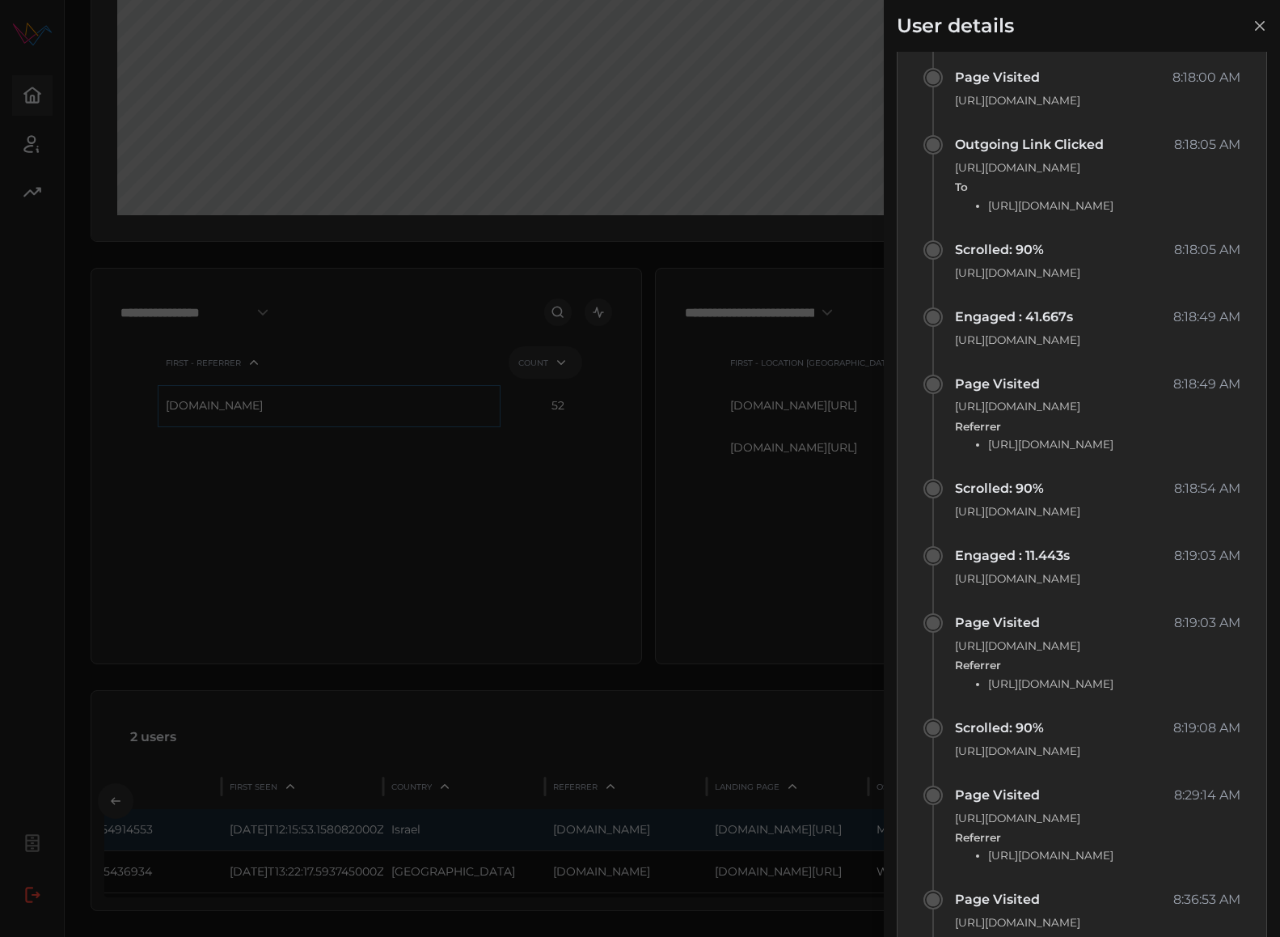
scroll to position [1813, 0]
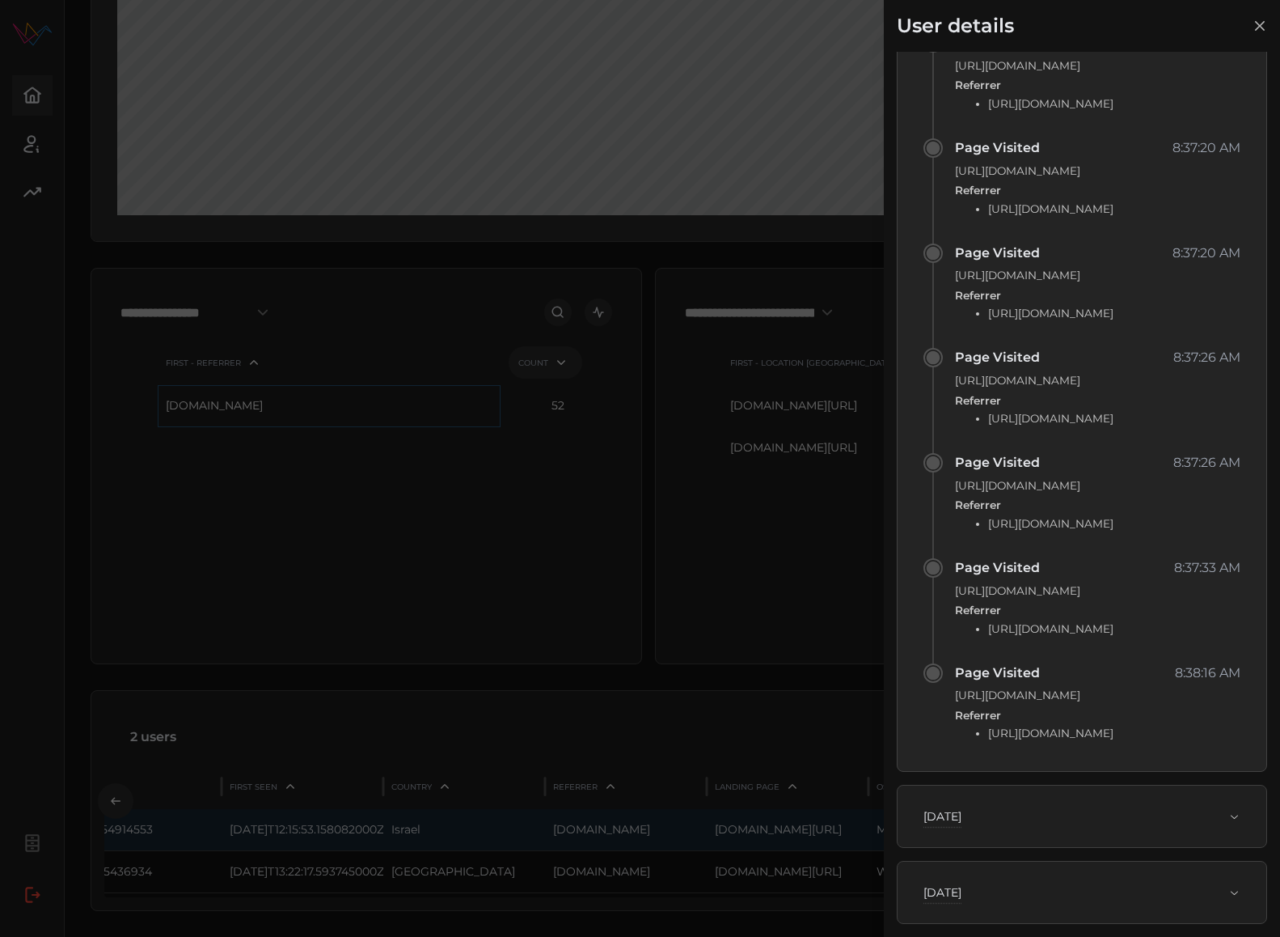
click at [1106, 824] on div "Tue, Aug 12th, 2025" at bounding box center [1076, 816] width 305 height 16
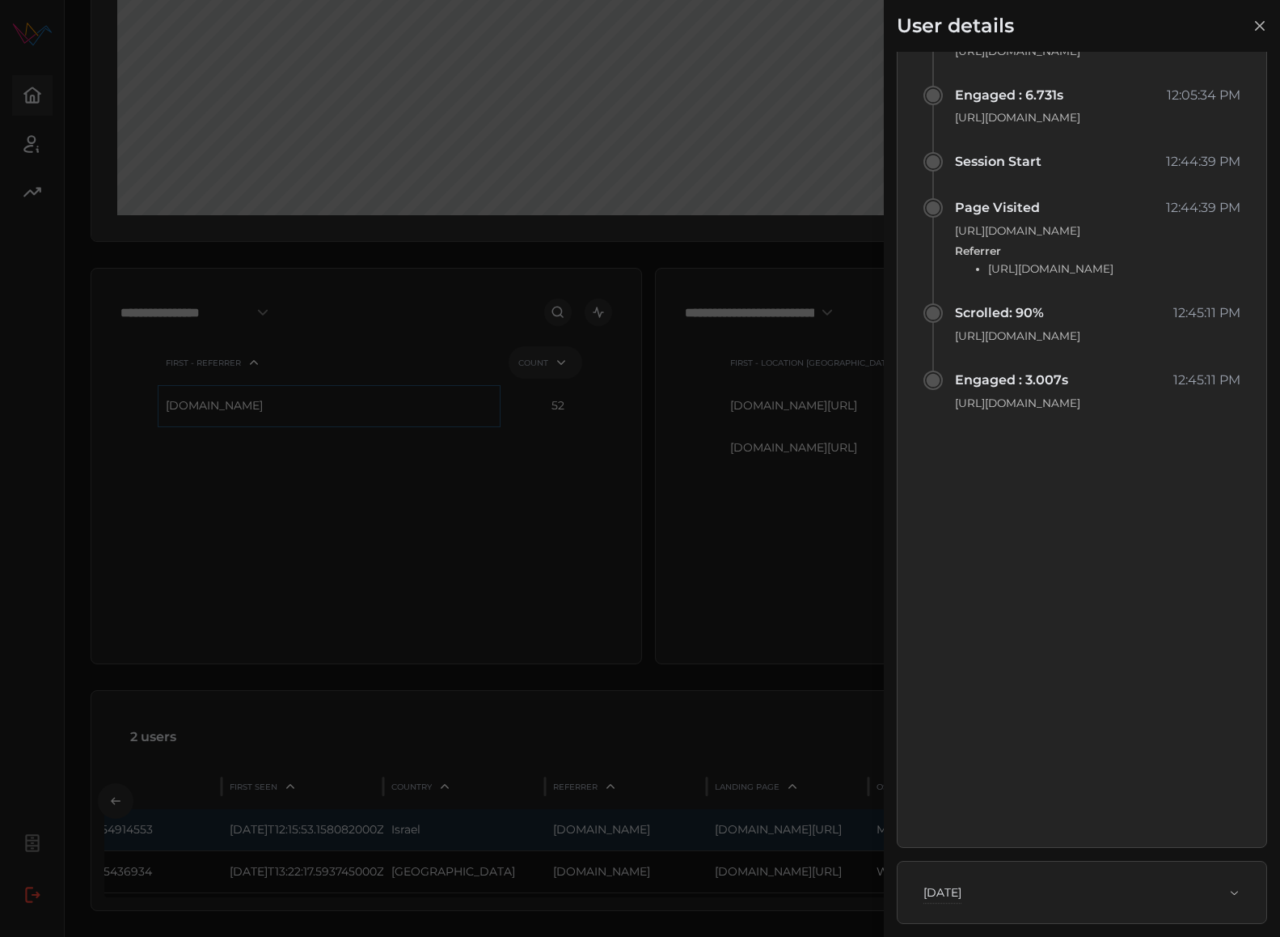
scroll to position [1581, 0]
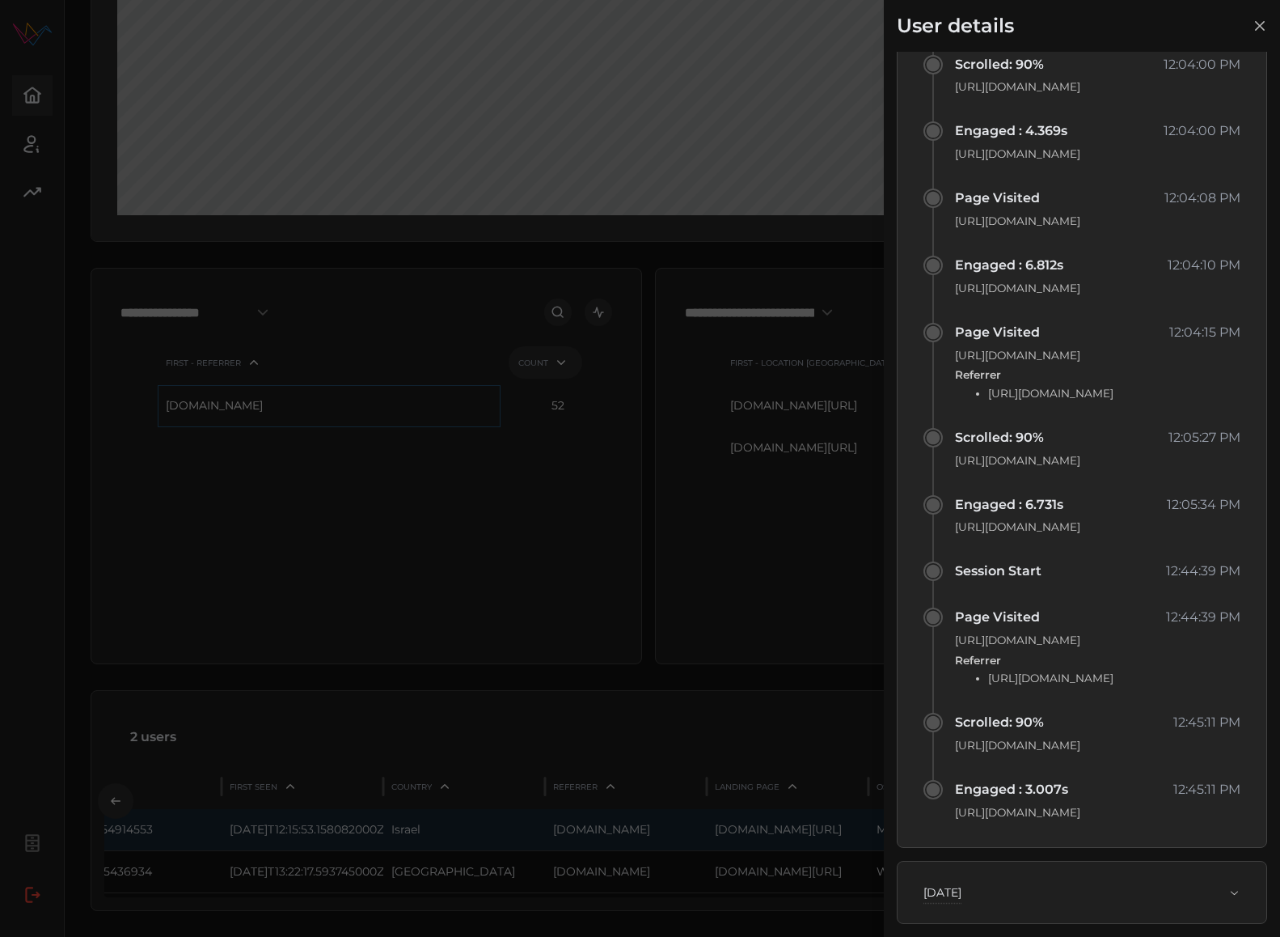
click at [1079, 882] on span "Thu, Aug 21st, 2025" at bounding box center [1076, 892] width 305 height 36
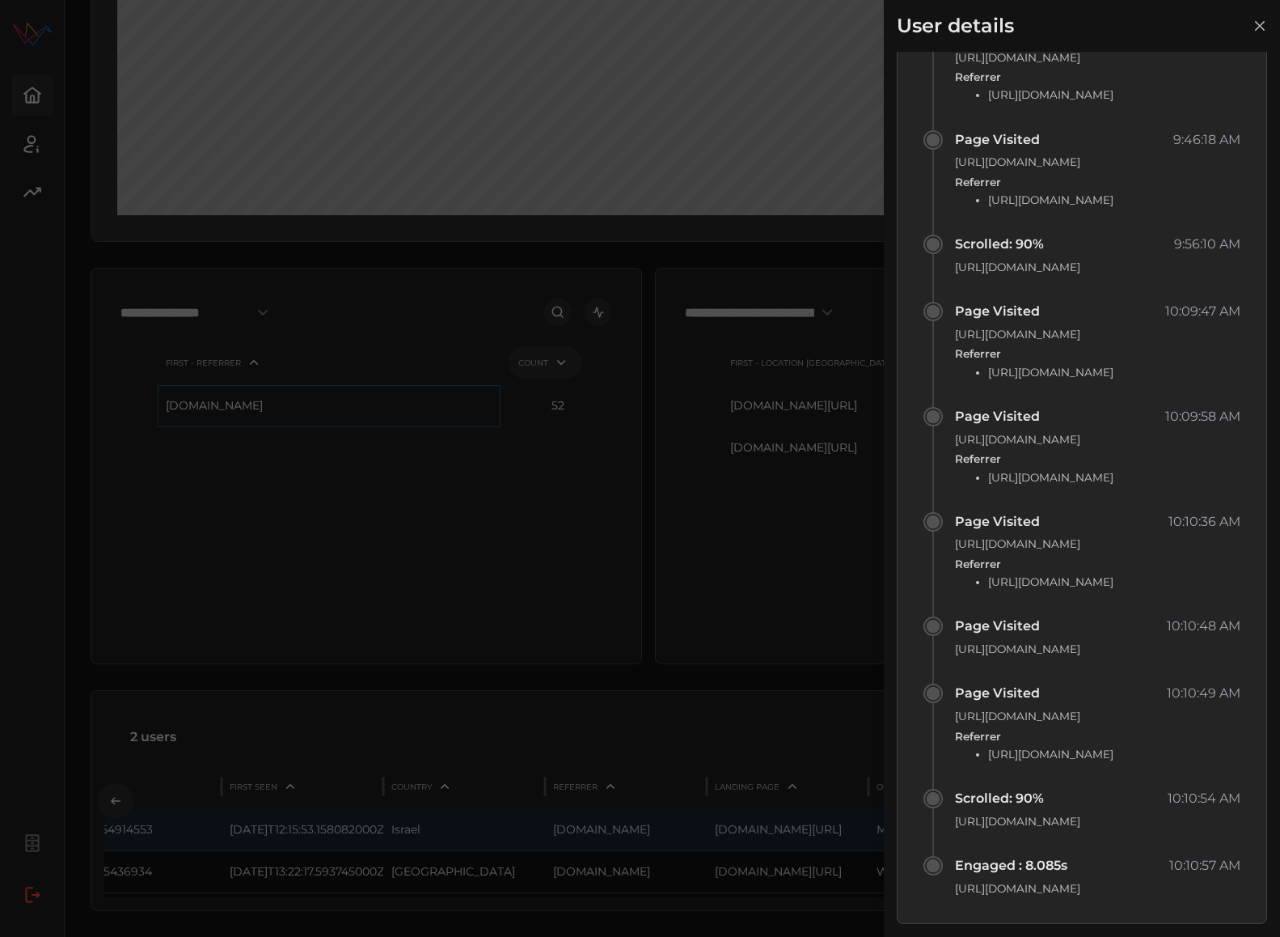
scroll to position [0, 0]
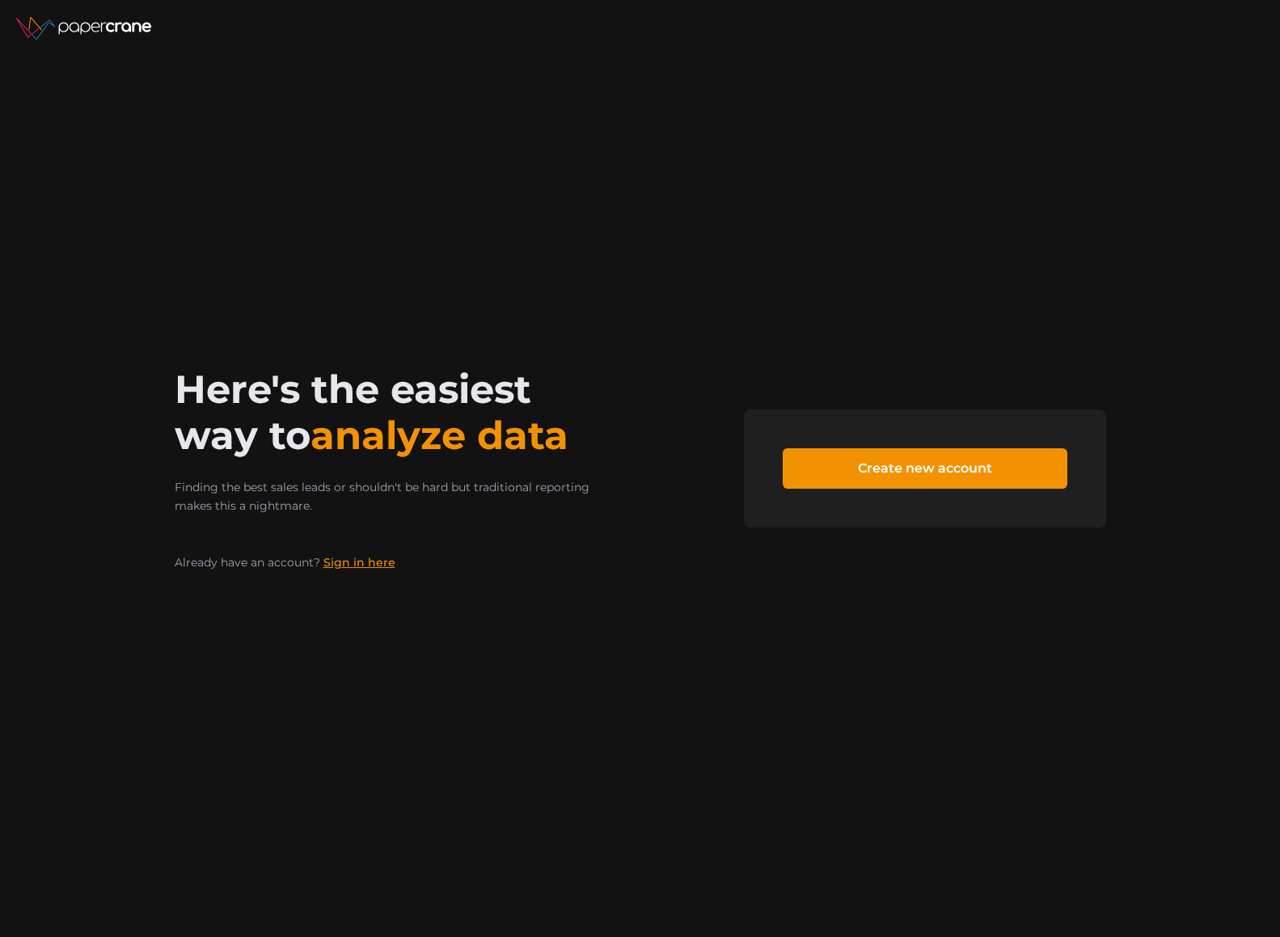
click at [366, 563] on link "Sign in here" at bounding box center [360, 562] width 72 height 15
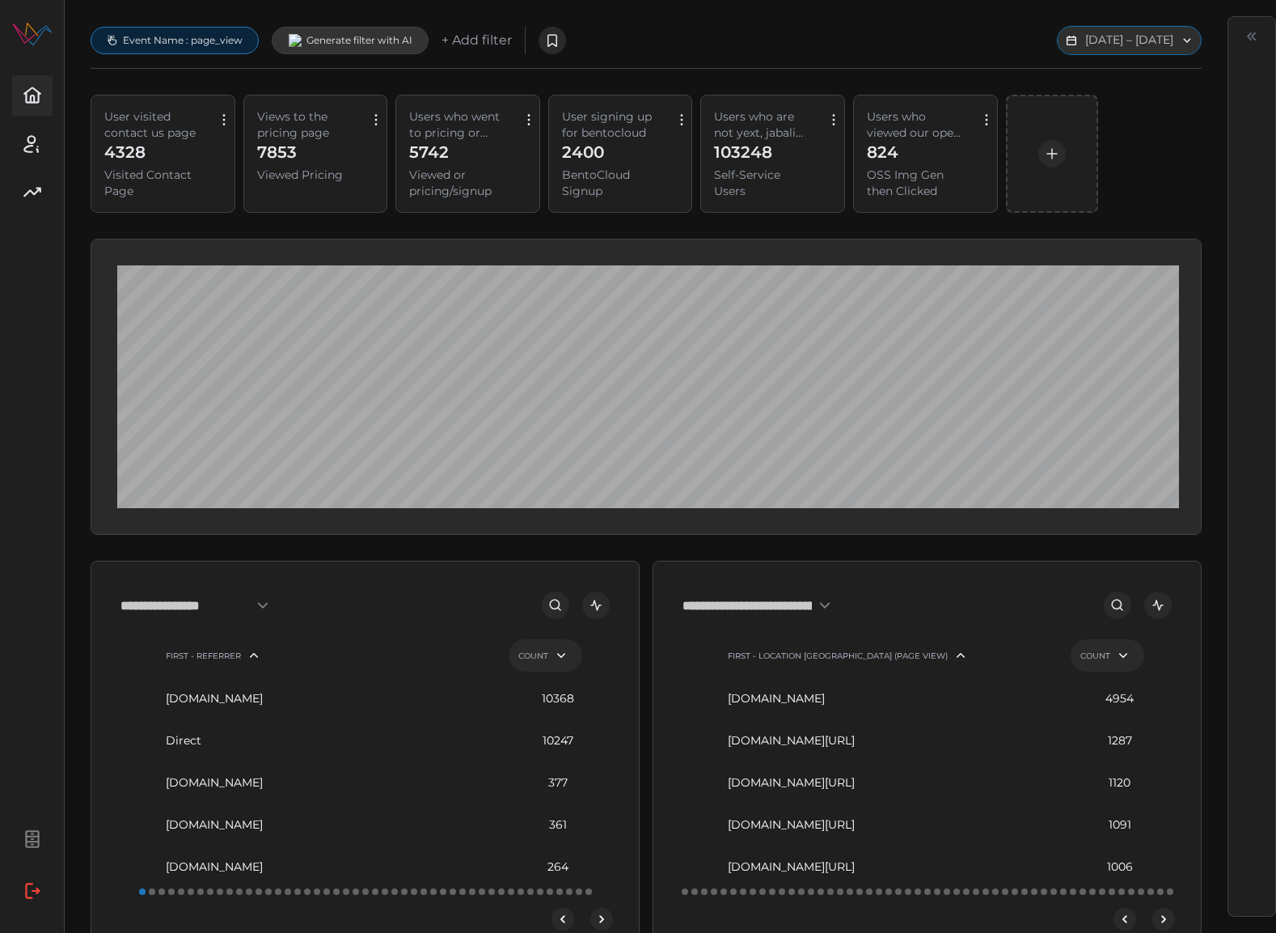
click at [1077, 44] on button "[DATE] – [DATE]" at bounding box center [1129, 40] width 145 height 29
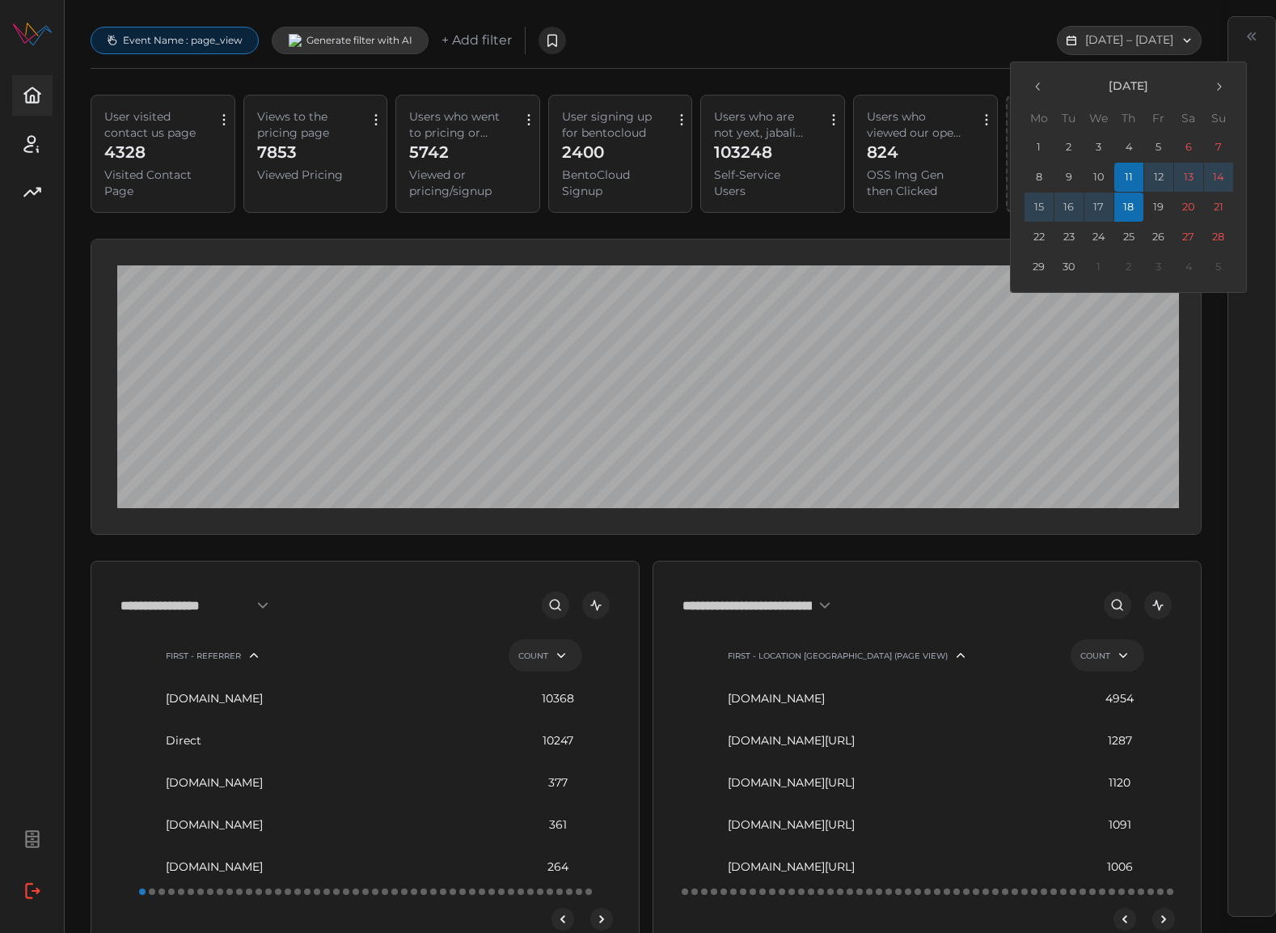
click at [1034, 147] on button "1" at bounding box center [1038, 147] width 29 height 29
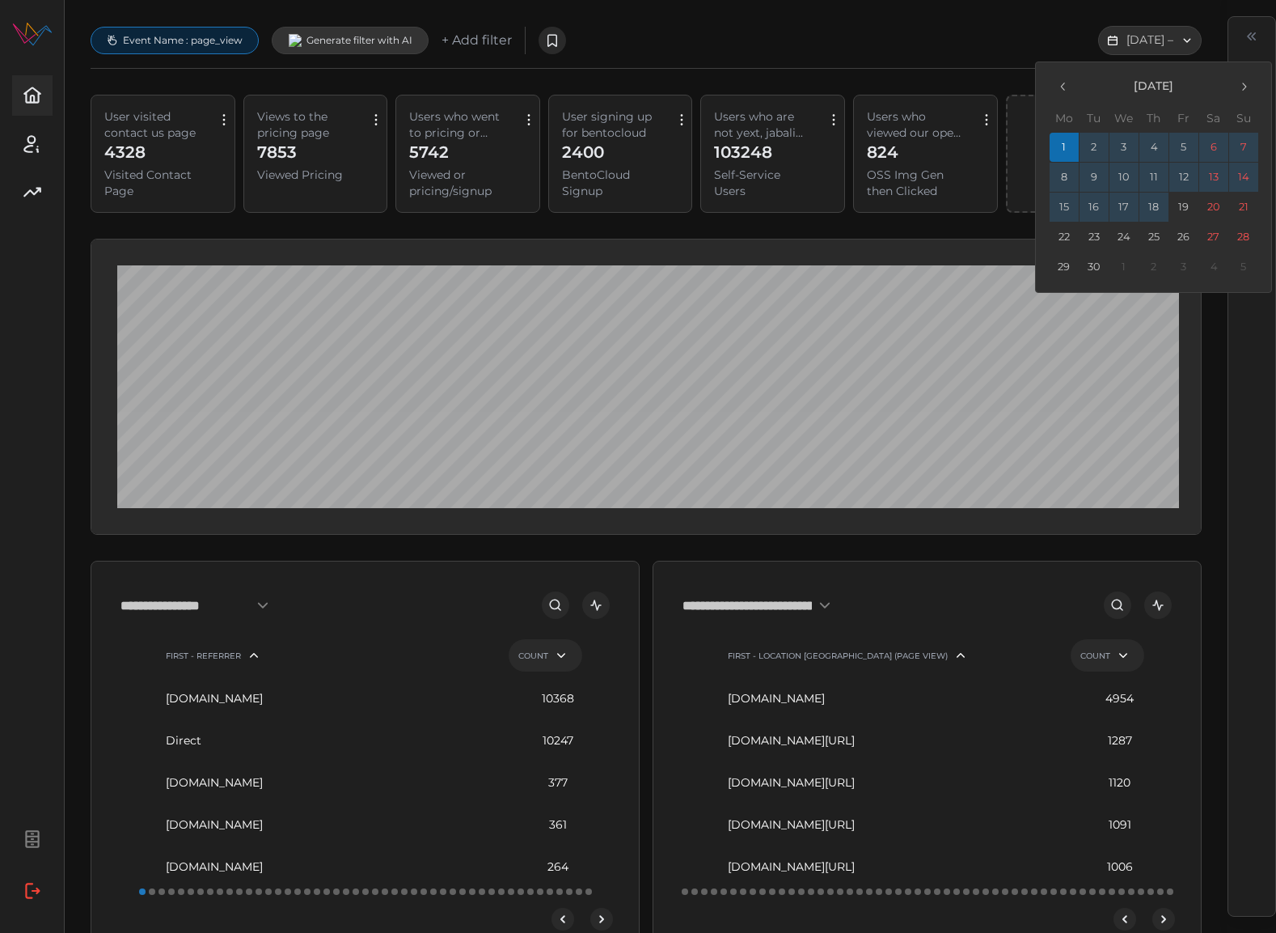
click at [1158, 209] on button "18" at bounding box center [1154, 207] width 29 height 29
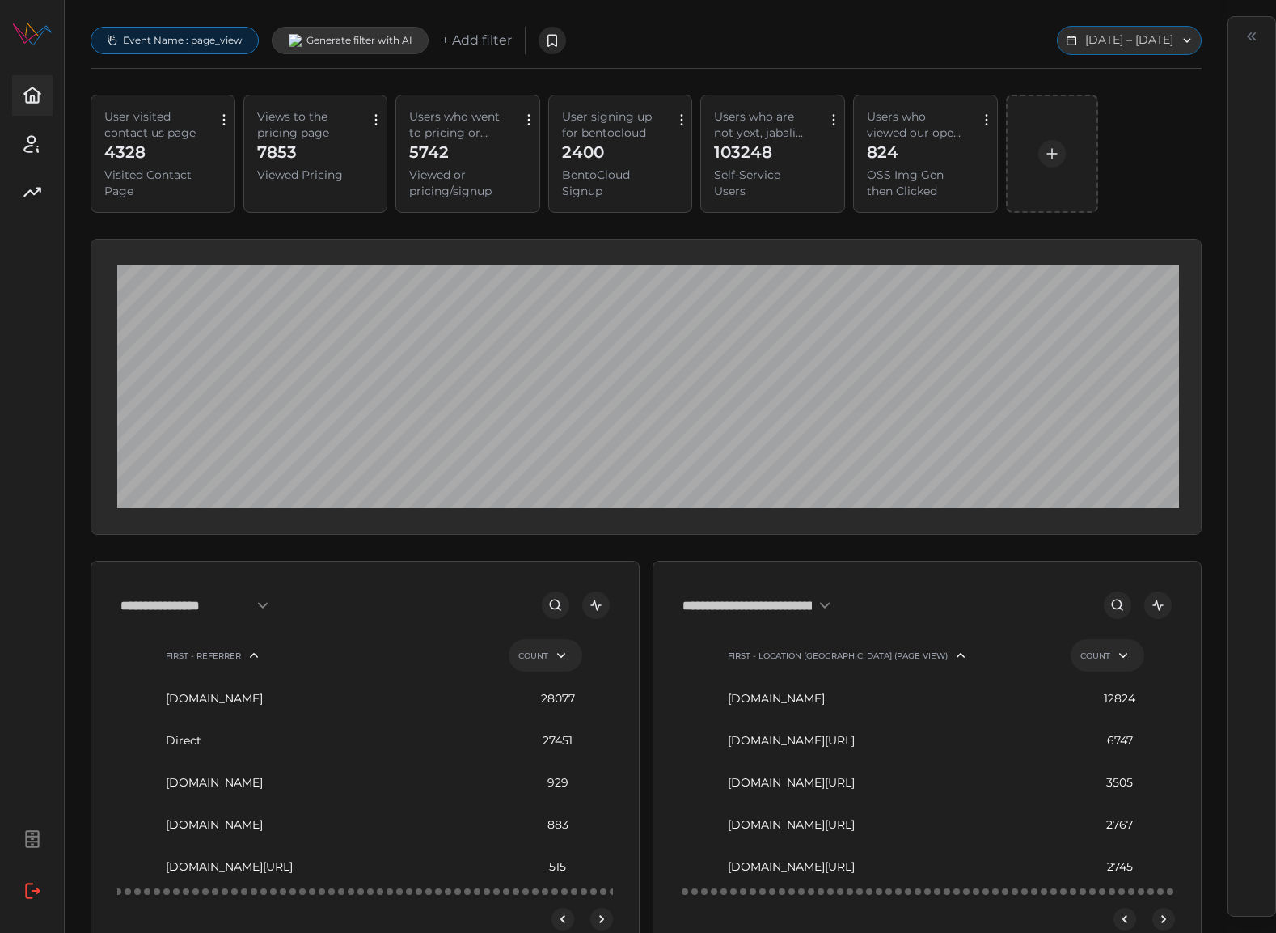
click at [1076, 41] on button "[DATE] – [DATE]" at bounding box center [1129, 40] width 145 height 29
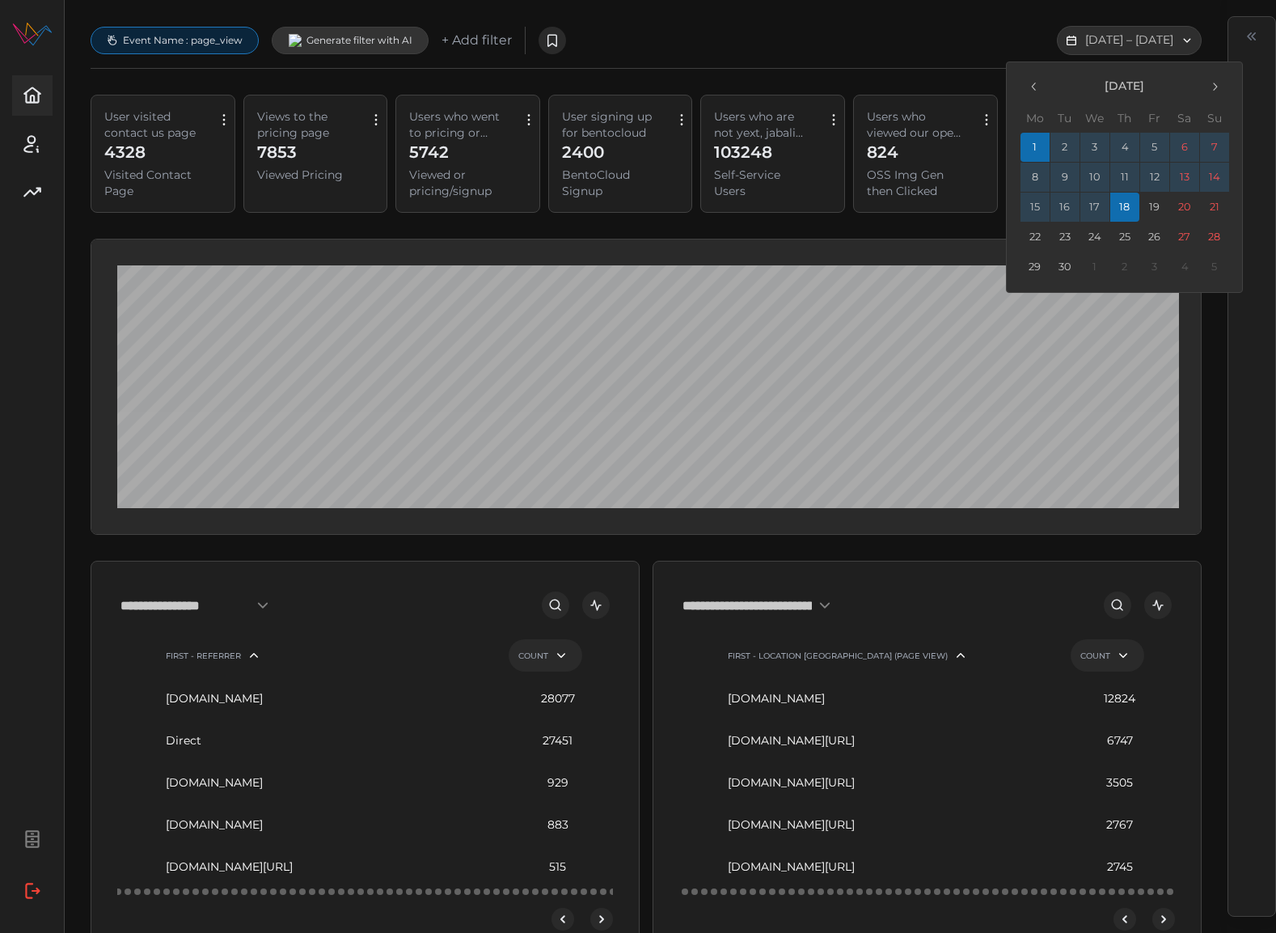
click at [1035, 87] on icon "button" at bounding box center [1034, 86] width 13 height 13
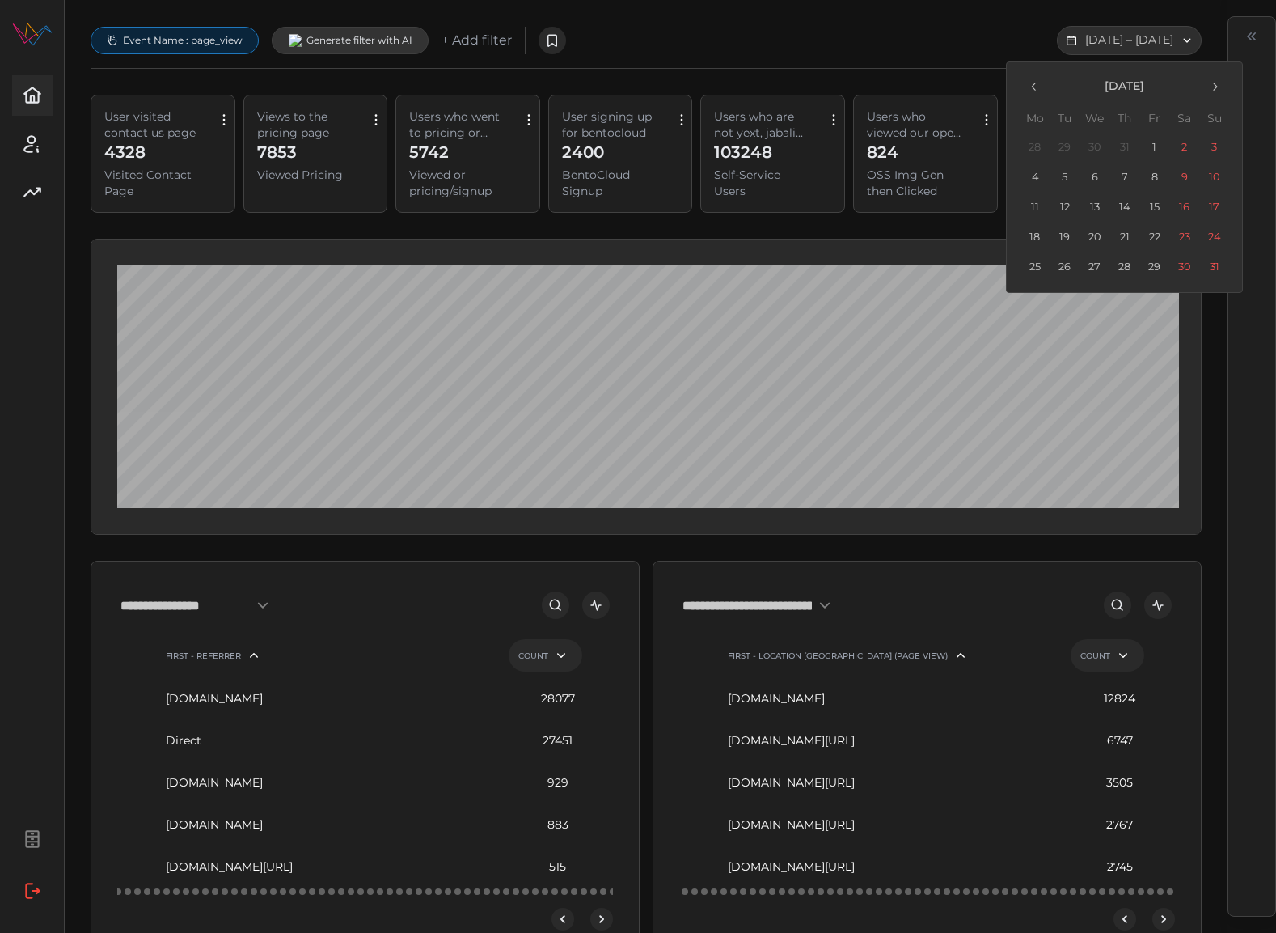
click at [1154, 150] on button "1" at bounding box center [1155, 147] width 29 height 29
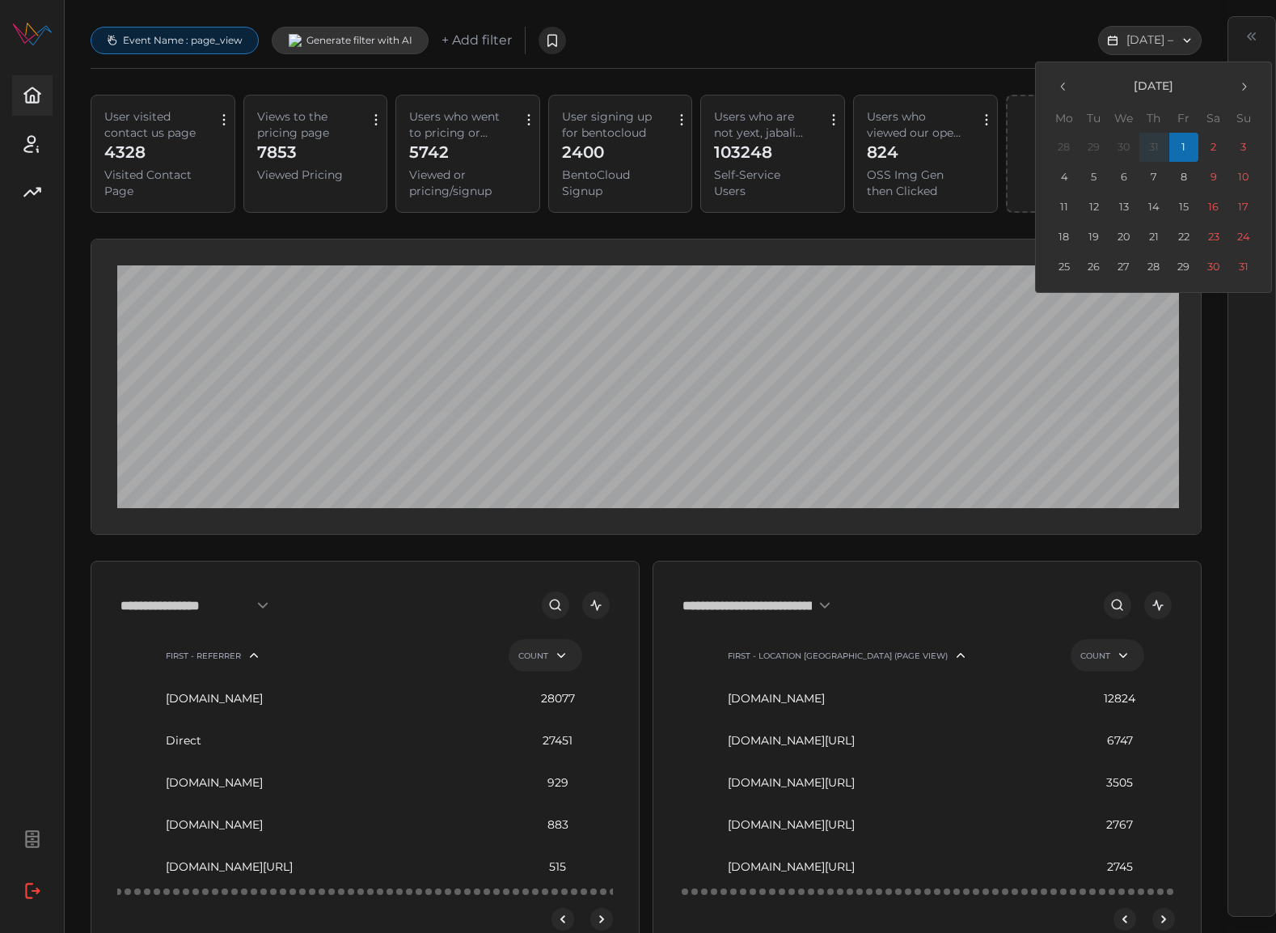
click at [1247, 88] on icon "button" at bounding box center [1244, 86] width 13 height 13
click at [1159, 209] on button "18" at bounding box center [1154, 207] width 29 height 29
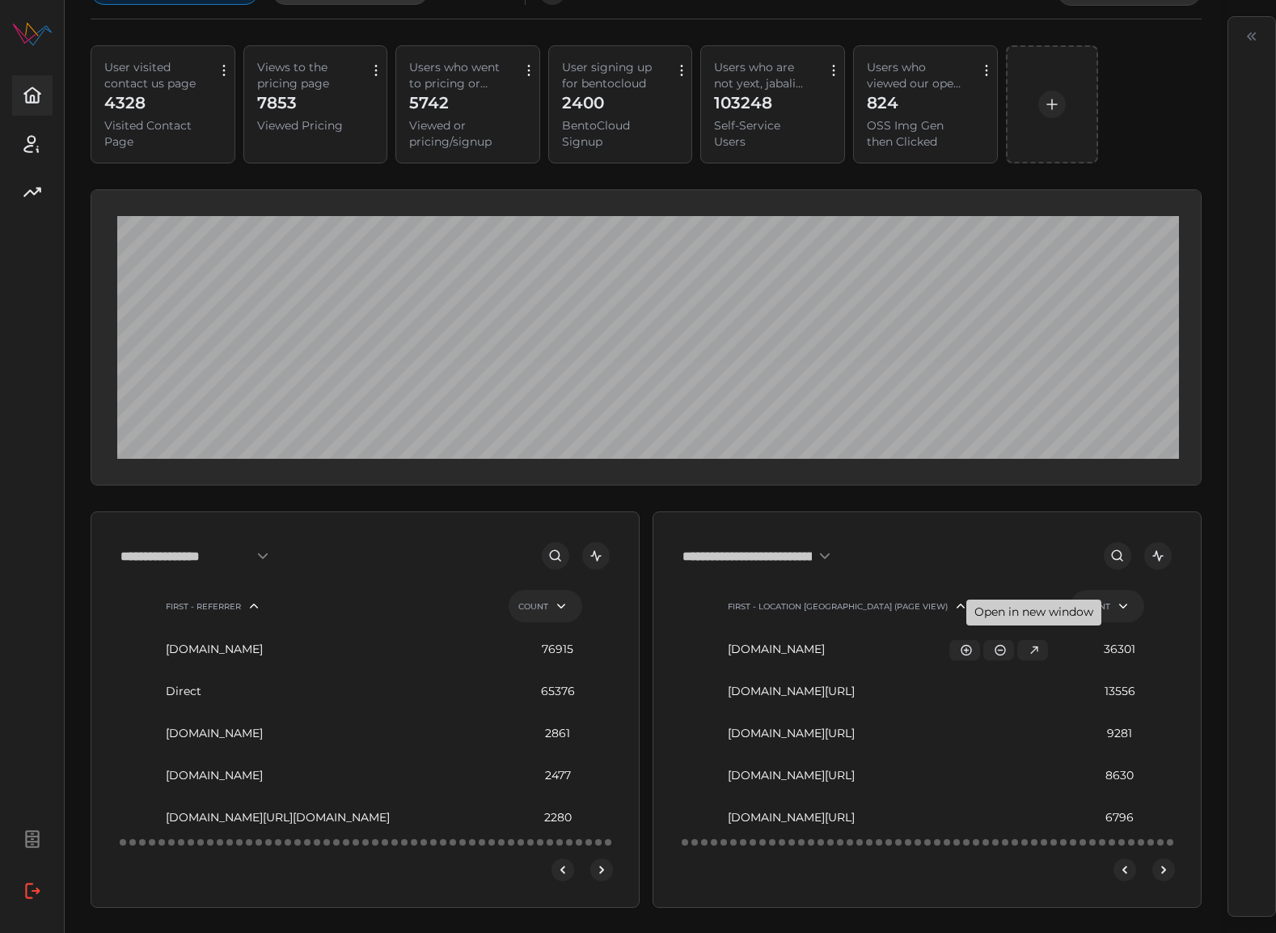
scroll to position [68, 0]
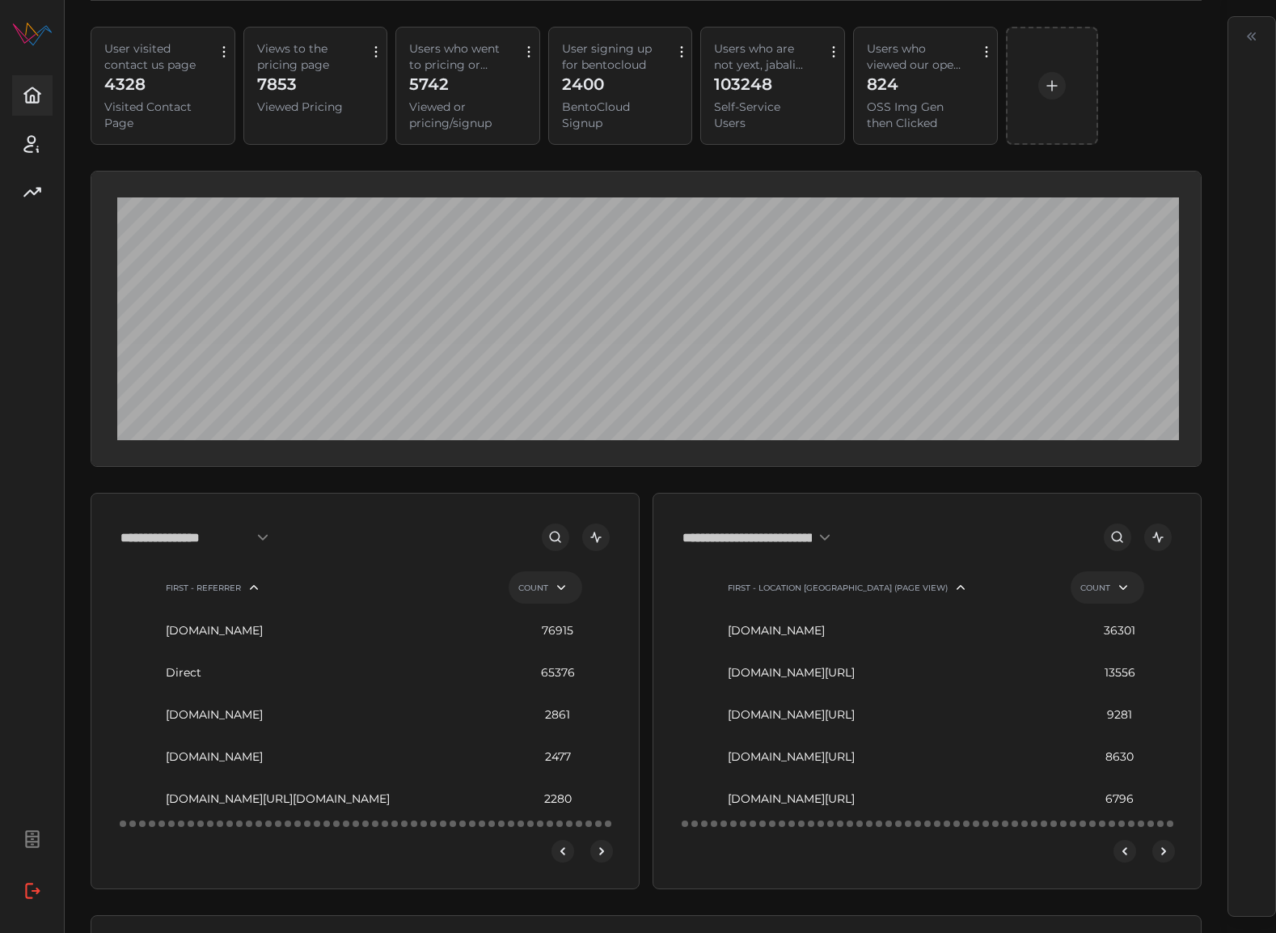
click at [1163, 851] on icon "next-page" at bounding box center [1164, 850] width 13 height 13
click at [1166, 856] on icon "next-page" at bounding box center [1164, 850] width 13 height 13
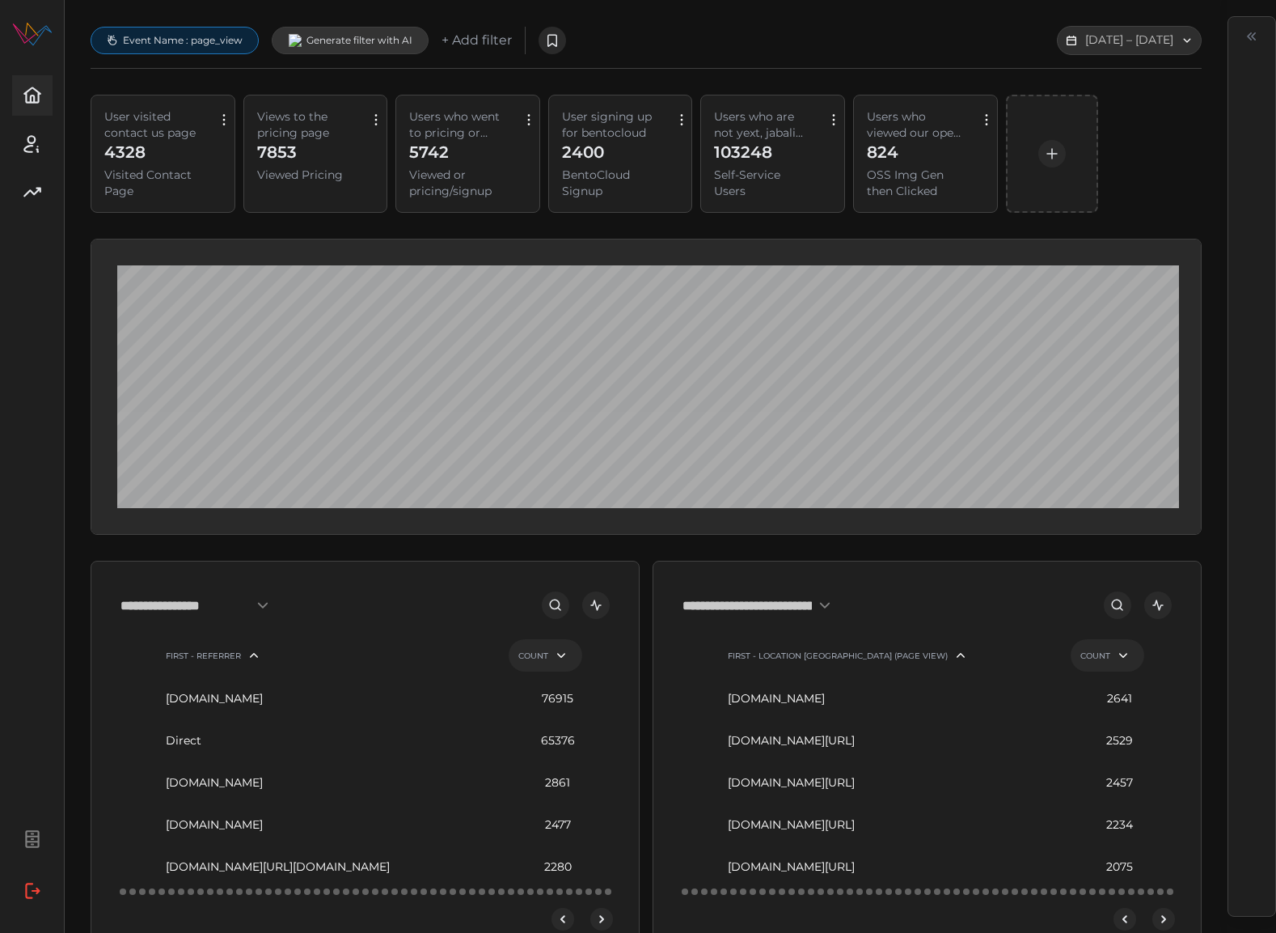
click at [484, 44] on p "+ Add filter" at bounding box center [477, 41] width 70 height 20
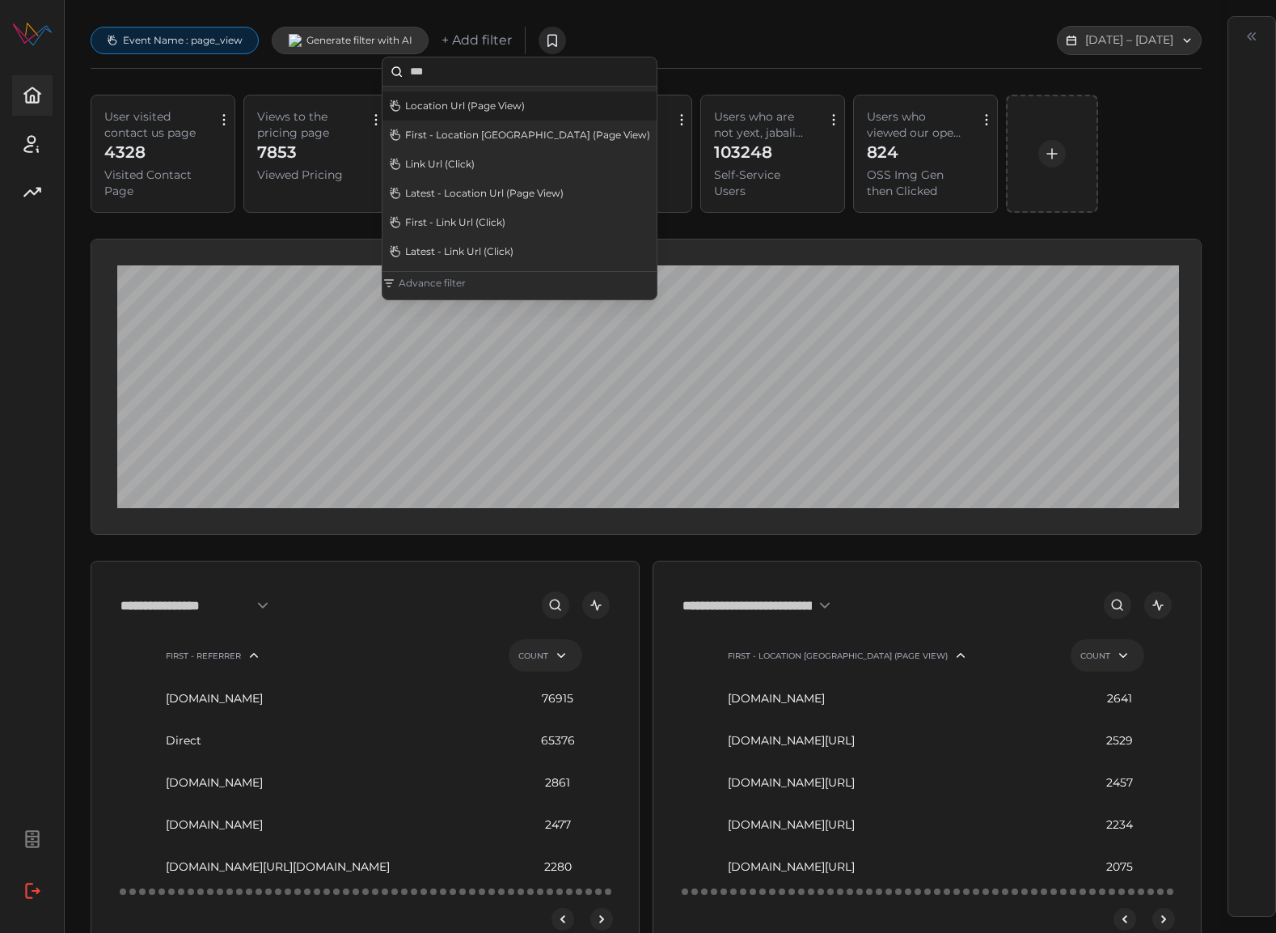
type input "***"
click at [490, 99] on p "Location Url (Page View)" at bounding box center [465, 105] width 120 height 13
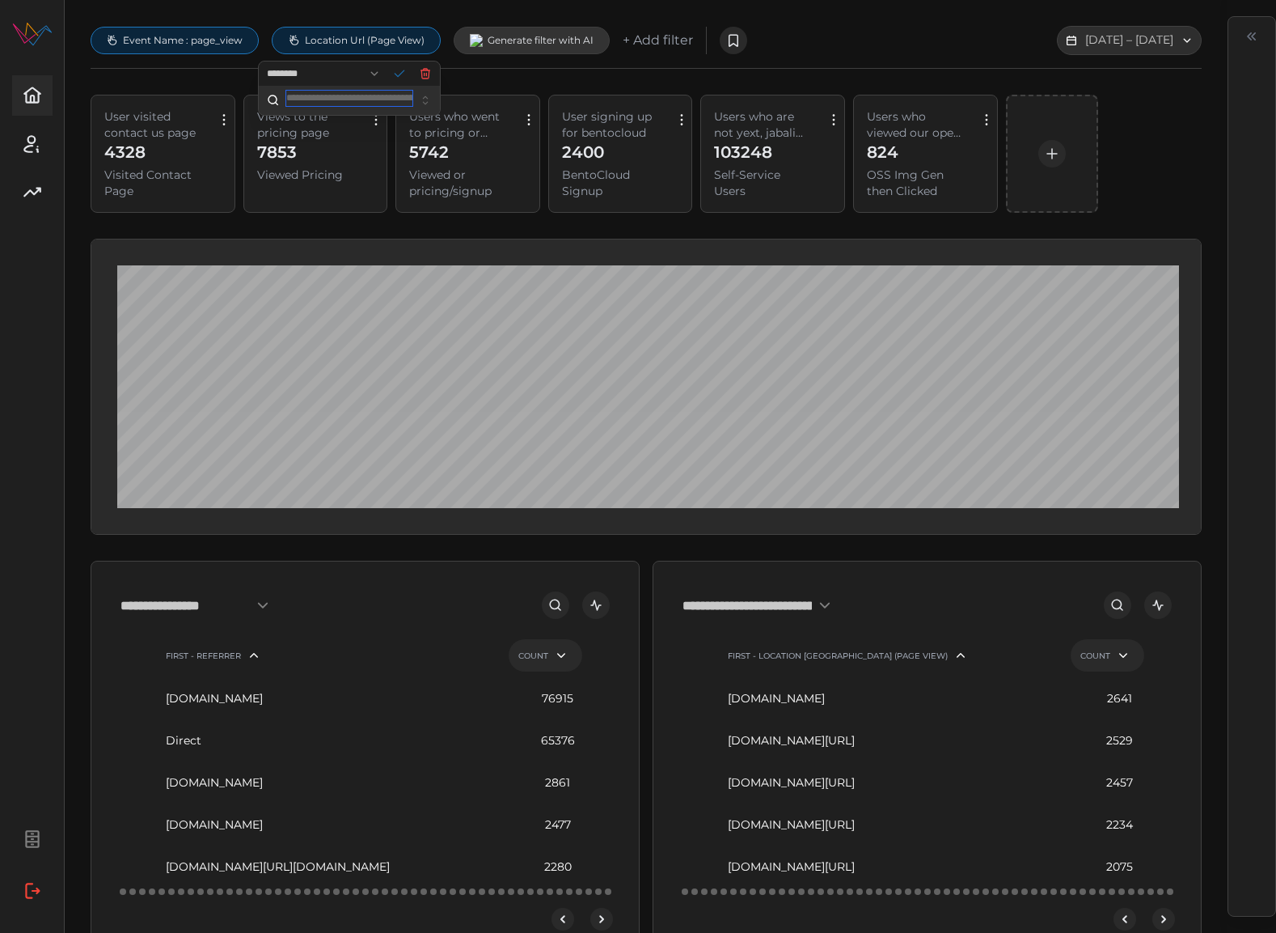
click at [353, 97] on input "text" at bounding box center [349, 98] width 126 height 15
type input "**********"
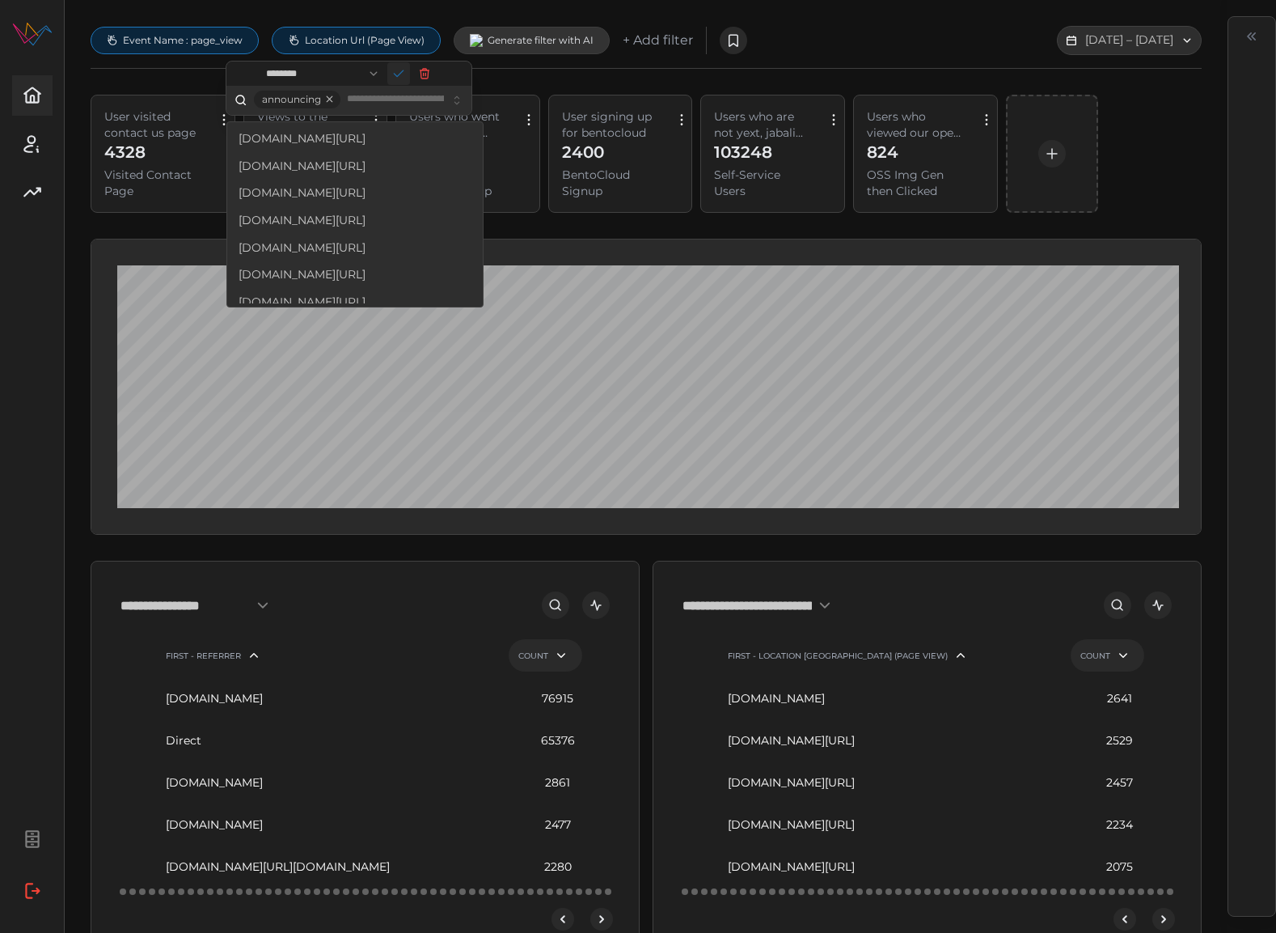
click at [406, 76] on icon "button" at bounding box center [399, 73] width 13 height 13
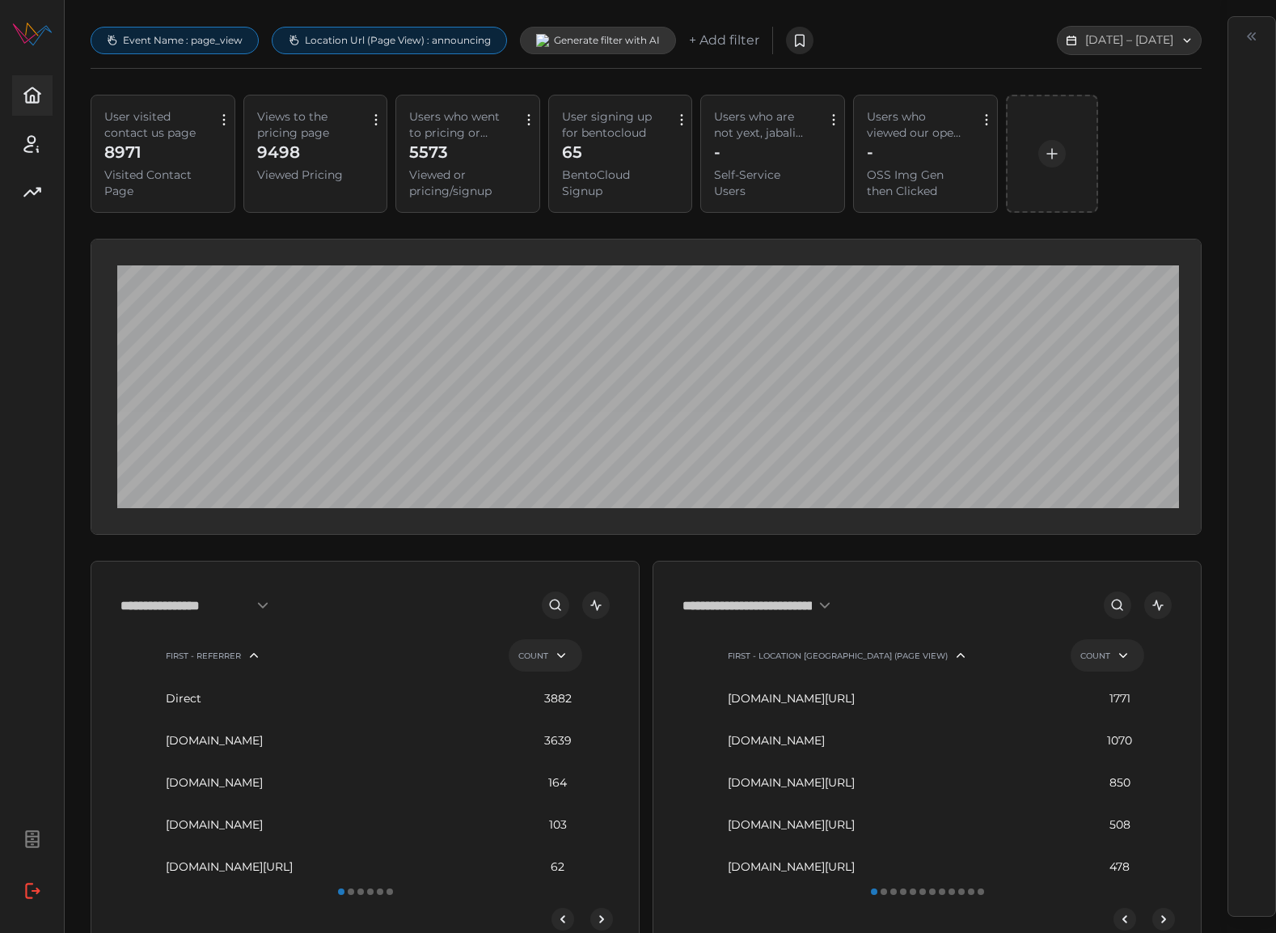
click at [782, 601] on input "**********" at bounding box center [761, 604] width 157 height 29
click at [964, 574] on div "**********" at bounding box center [928, 758] width 548 height 395
click at [1158, 607] on icon "open dashboard" at bounding box center [1158, 605] width 15 height 15
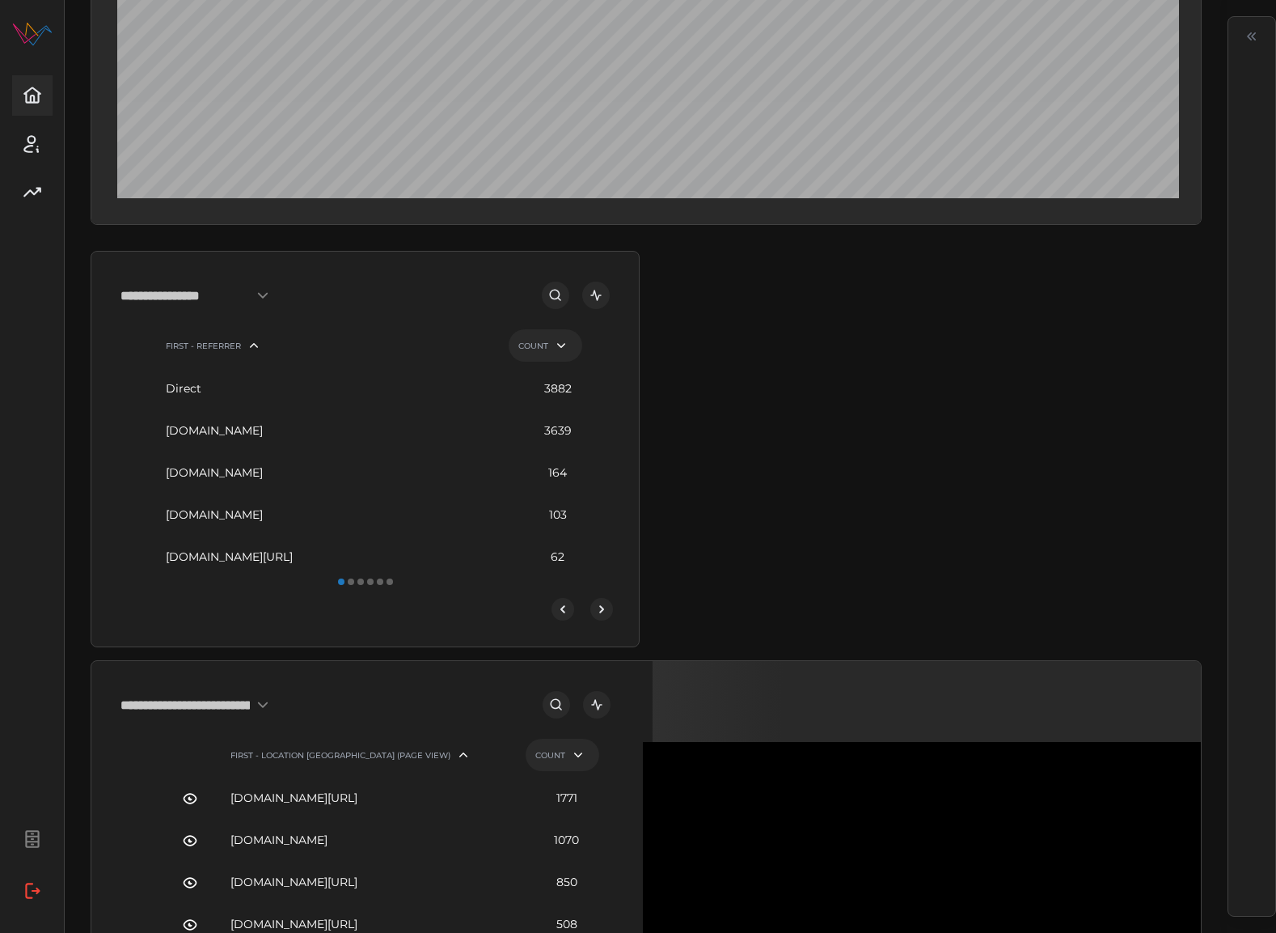
scroll to position [481, 0]
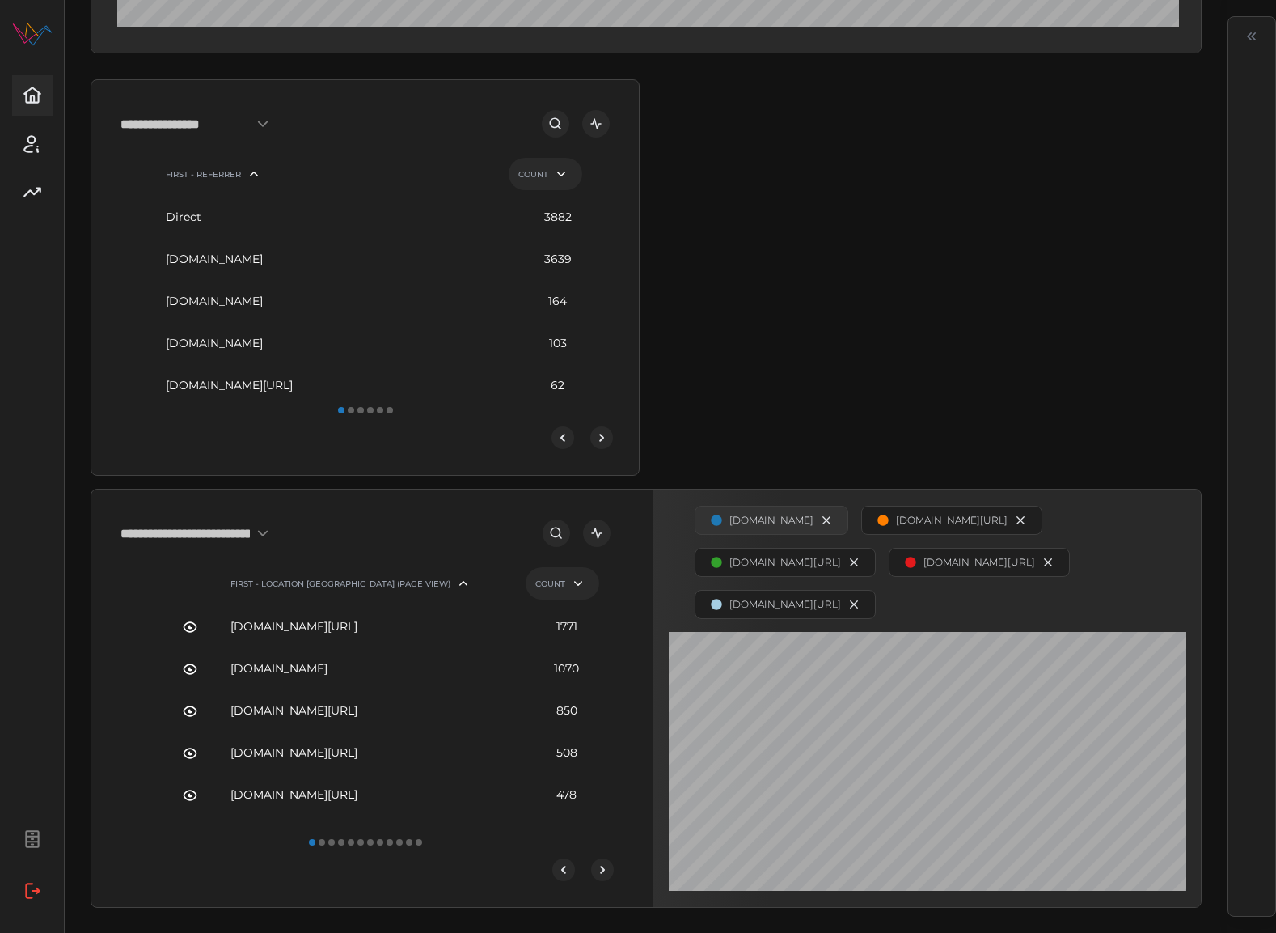
click at [820, 519] on icon "button" at bounding box center [826, 520] width 13 height 13
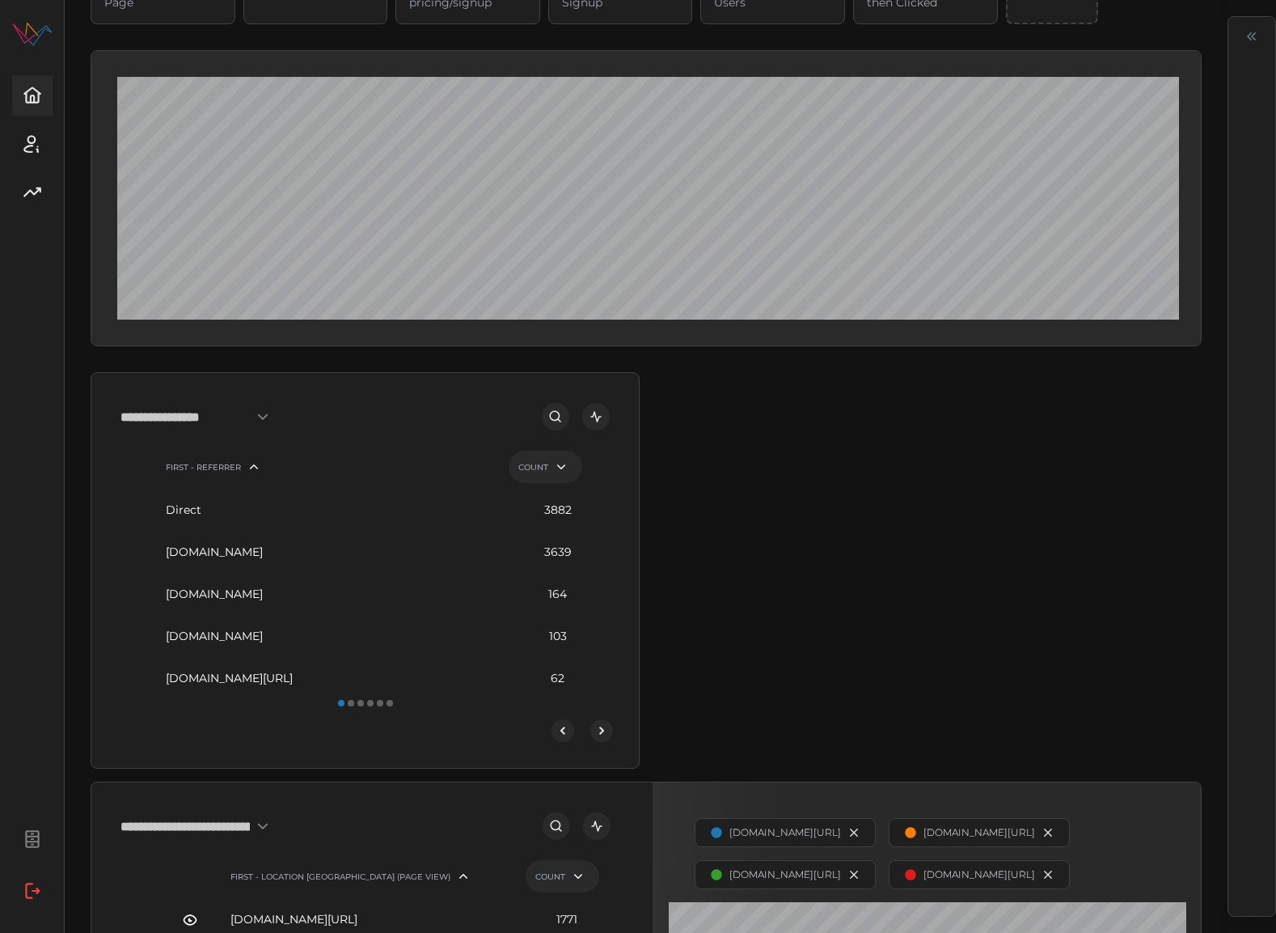
scroll to position [0, 0]
